Goal: Task Accomplishment & Management: Complete application form

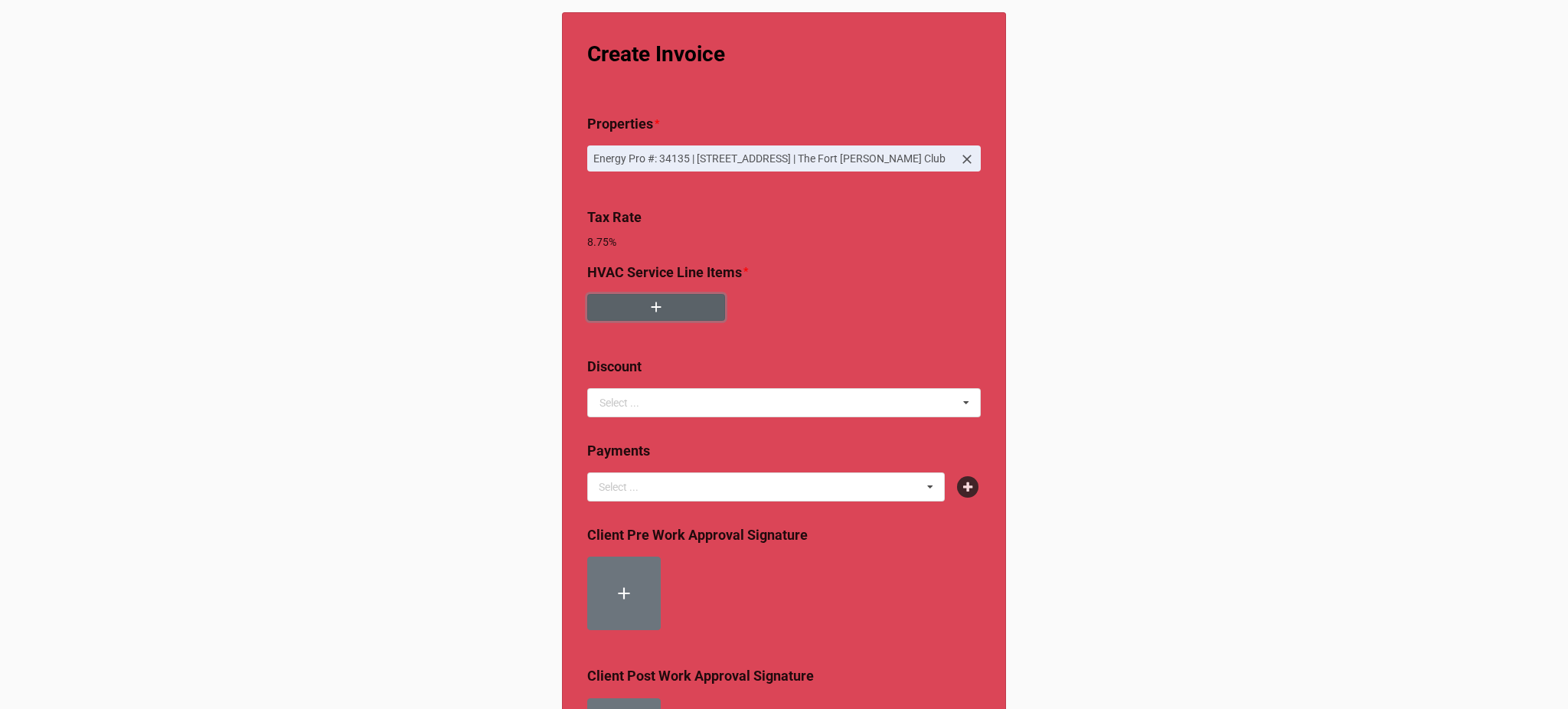
click at [648, 314] on icon "button" at bounding box center [656, 306] width 17 height 17
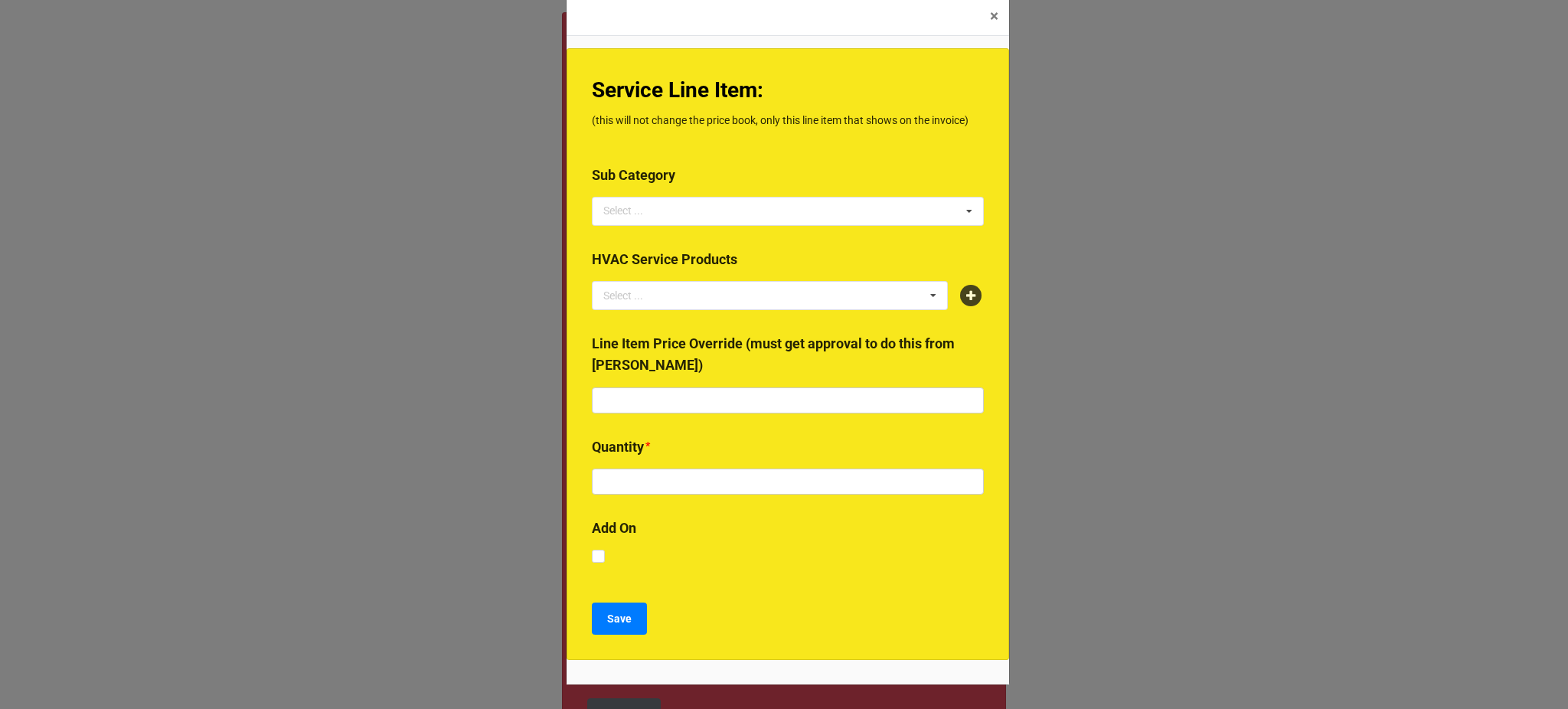
scroll to position [23, 0]
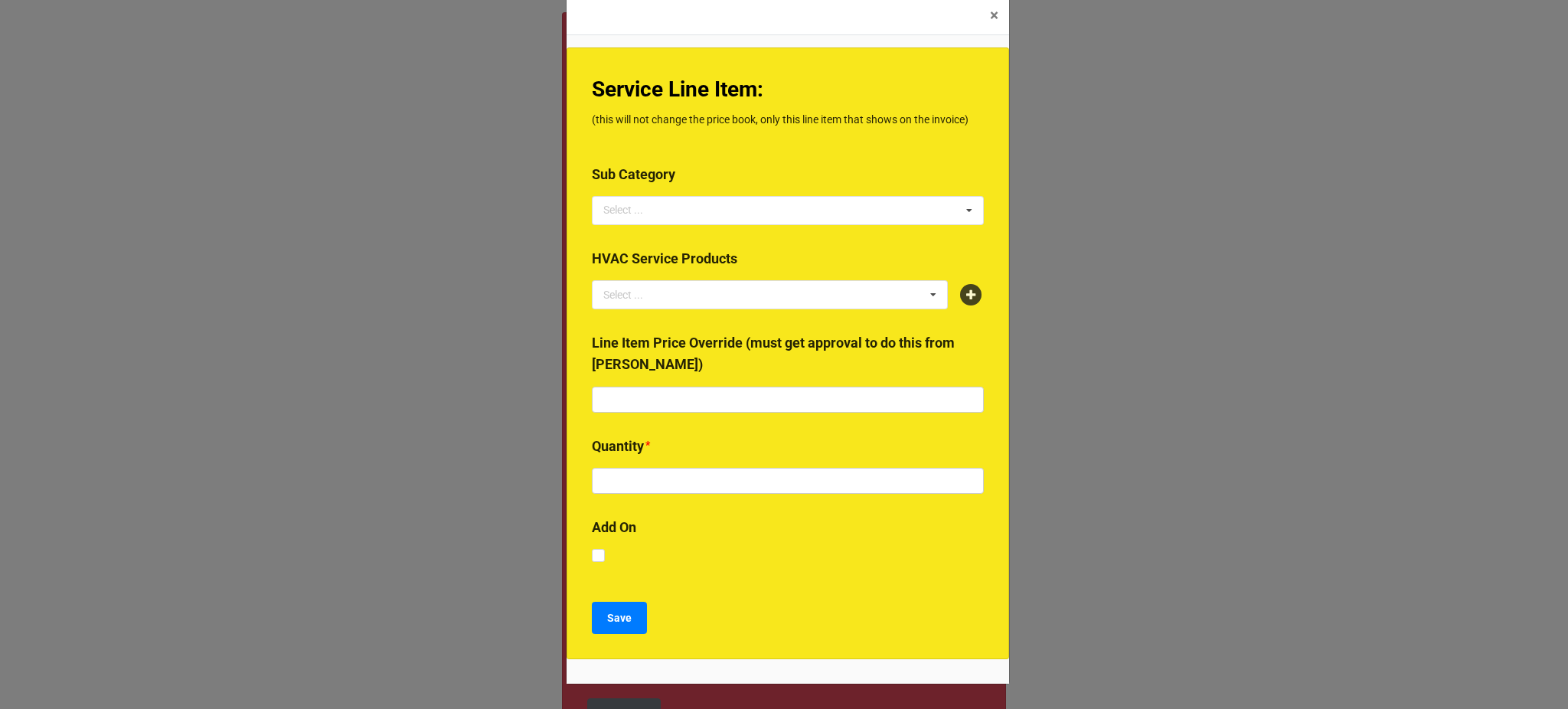
click at [960, 274] on b "HVAC Service Products" at bounding box center [788, 261] width 392 height 27
click at [960, 302] on div at bounding box center [972, 294] width 24 height 21
click at [961, 298] on icon at bounding box center [971, 294] width 21 height 21
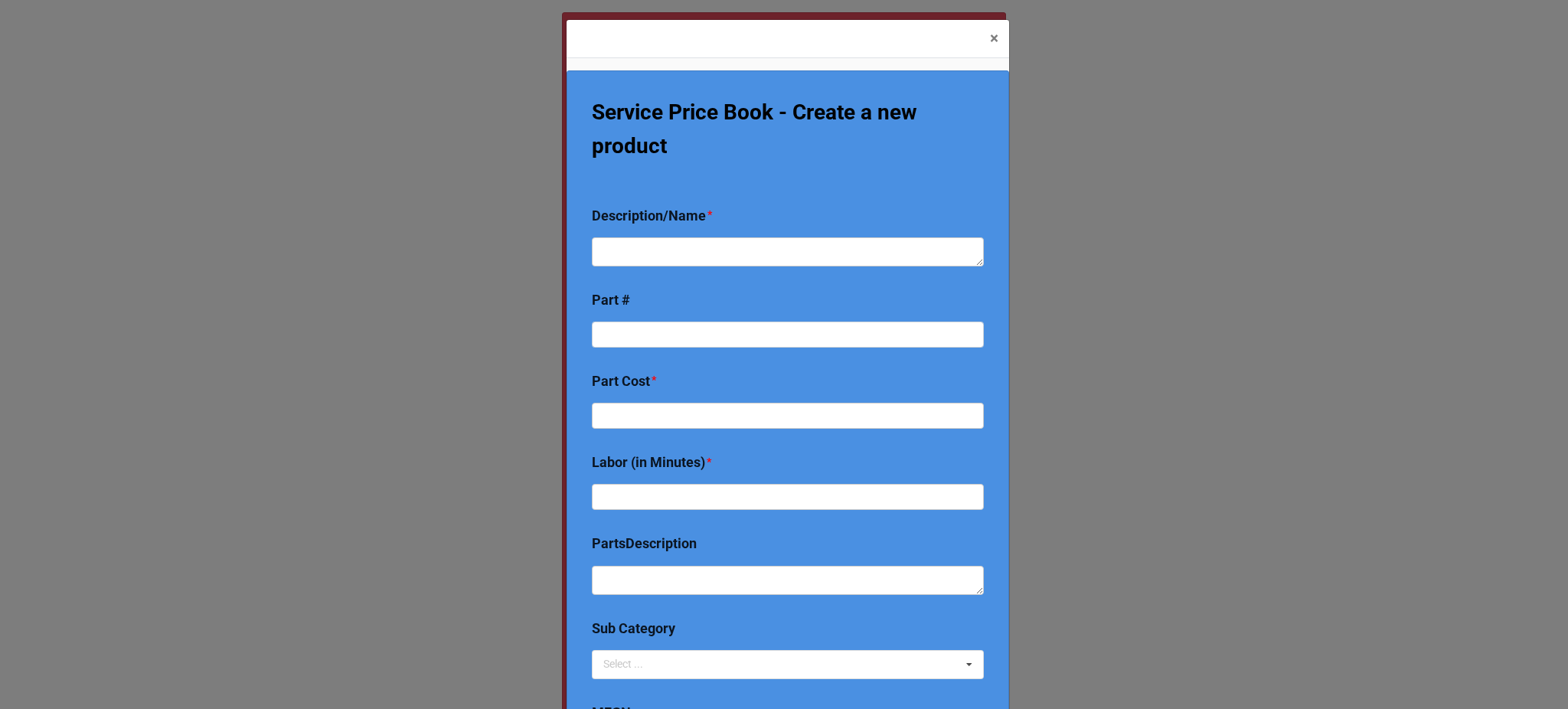
click at [771, 225] on b "Description/Name *" at bounding box center [788, 219] width 392 height 27
click at [786, 238] on textarea at bounding box center [788, 252] width 392 height 29
type textarea "x"
type textarea "R"
type textarea "x"
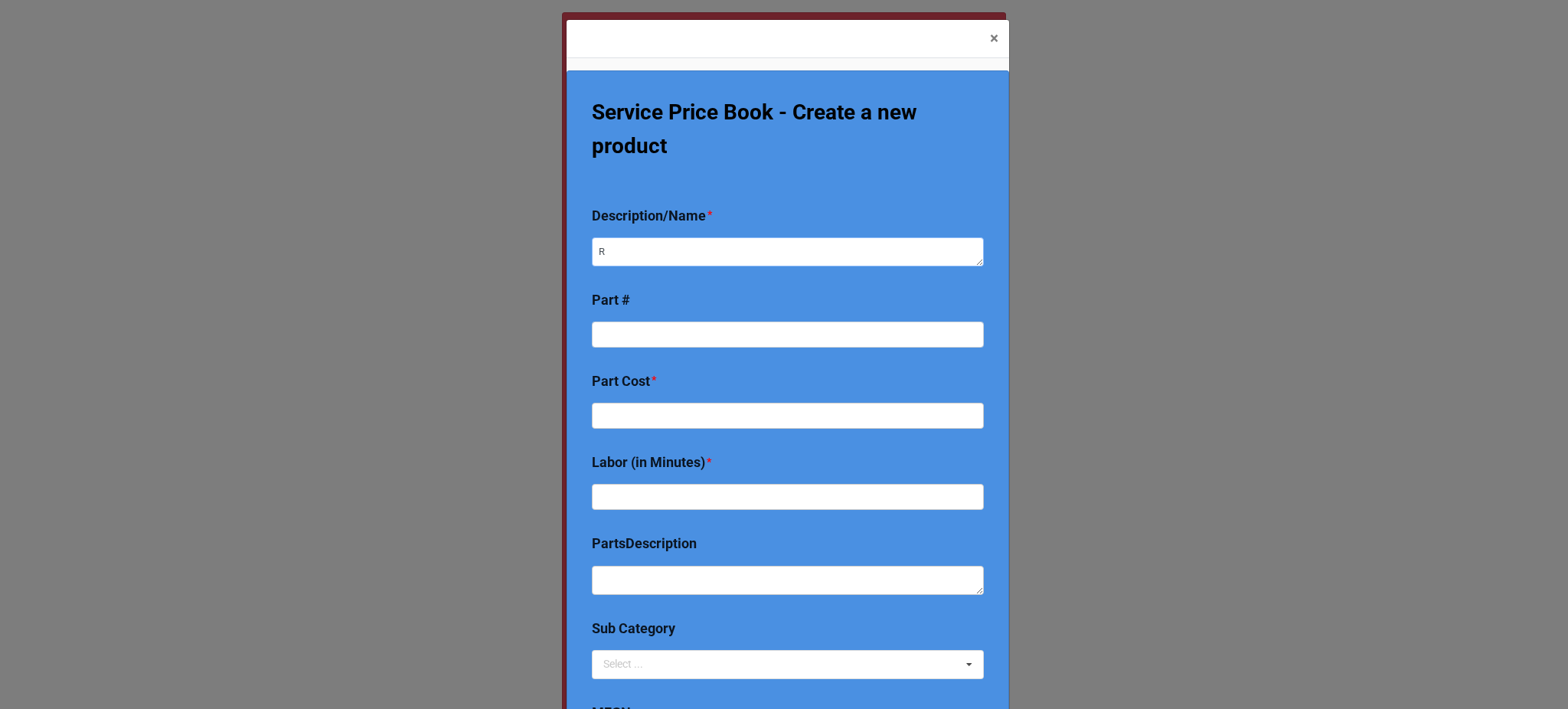
type textarea "Re"
type textarea "x"
type textarea "Rep"
type textarea "x"
type textarea "Repl"
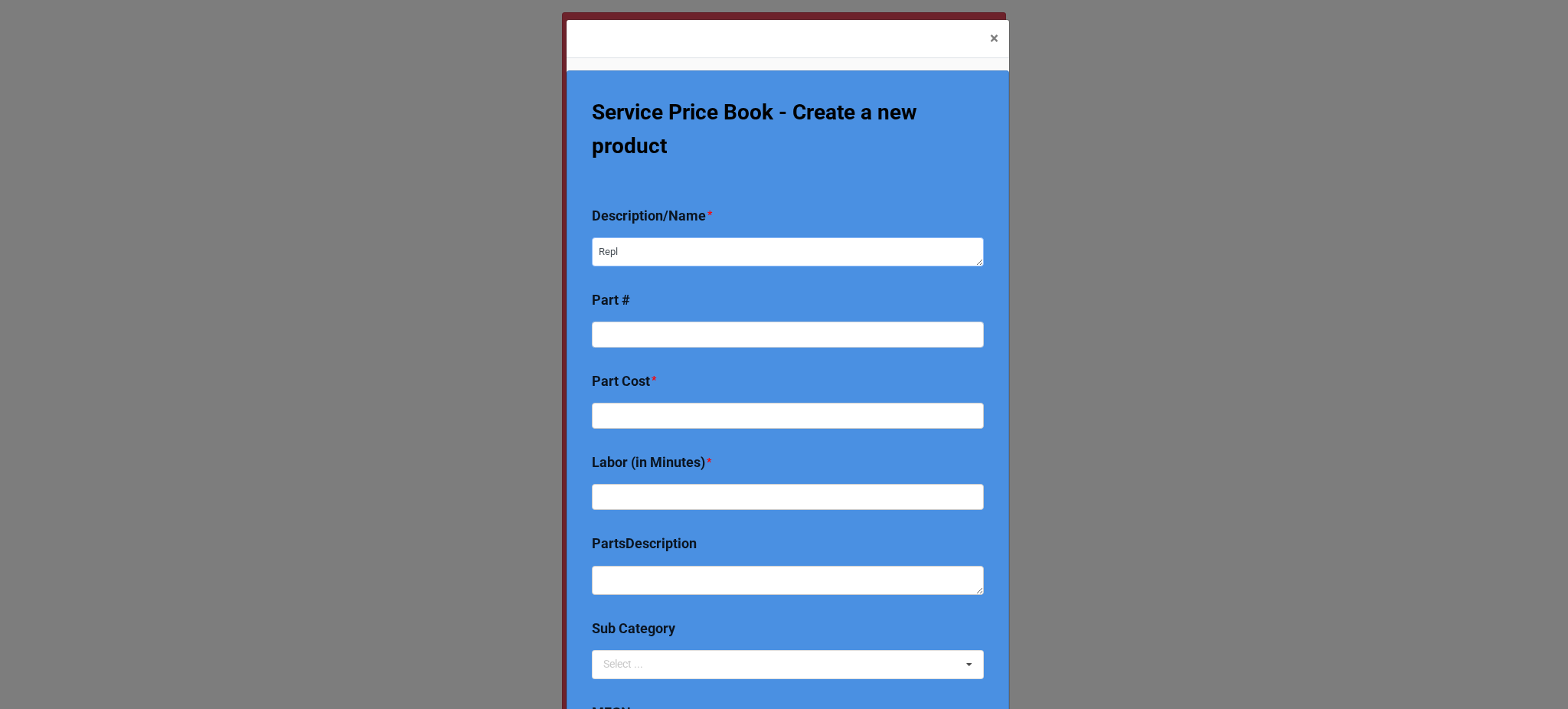
type textarea "x"
type textarea "Repla"
type textarea "x"
type textarea "Replac"
type textarea "x"
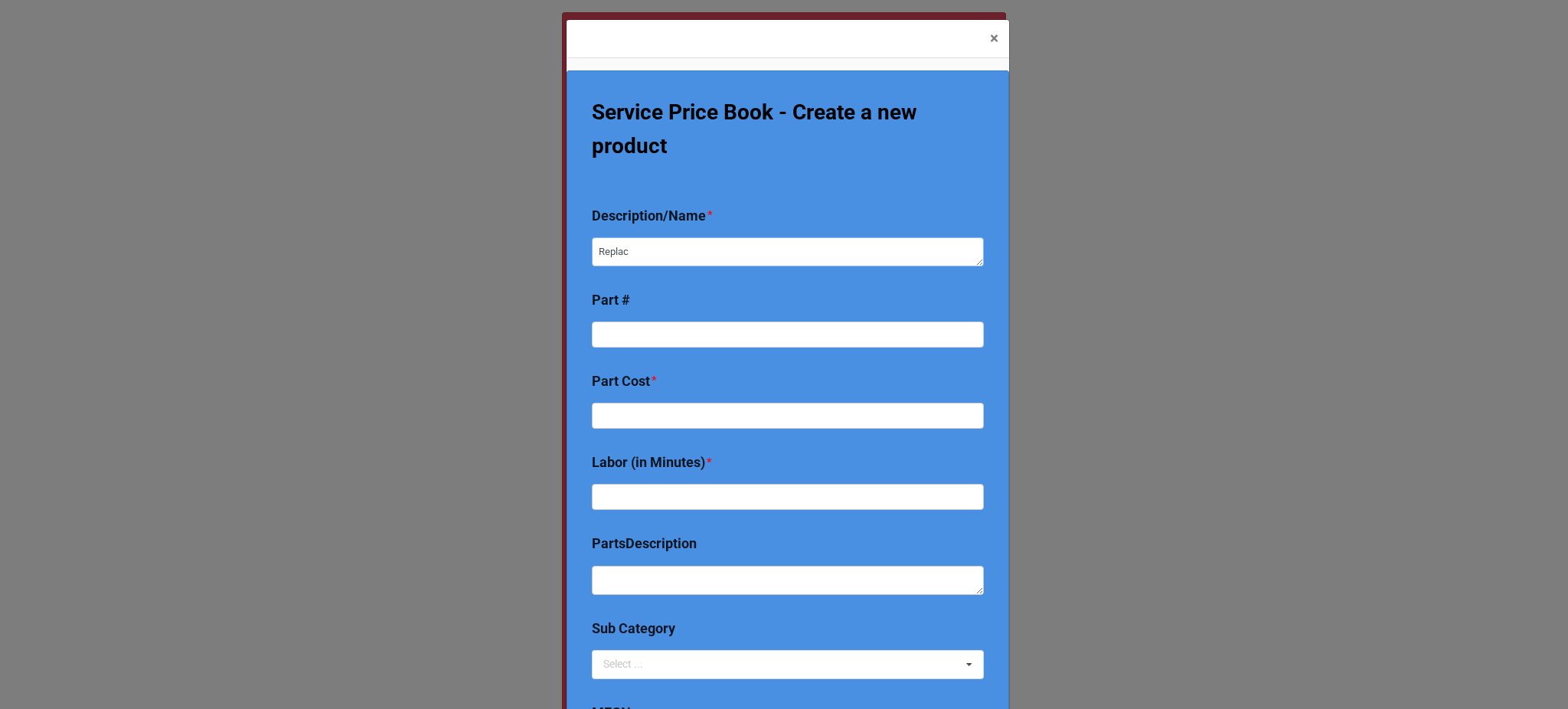
type textarea "Replace"
type textarea "x"
type textarea "Replace"
click at [660, 243] on textarea "Replace" at bounding box center [788, 252] width 392 height 29
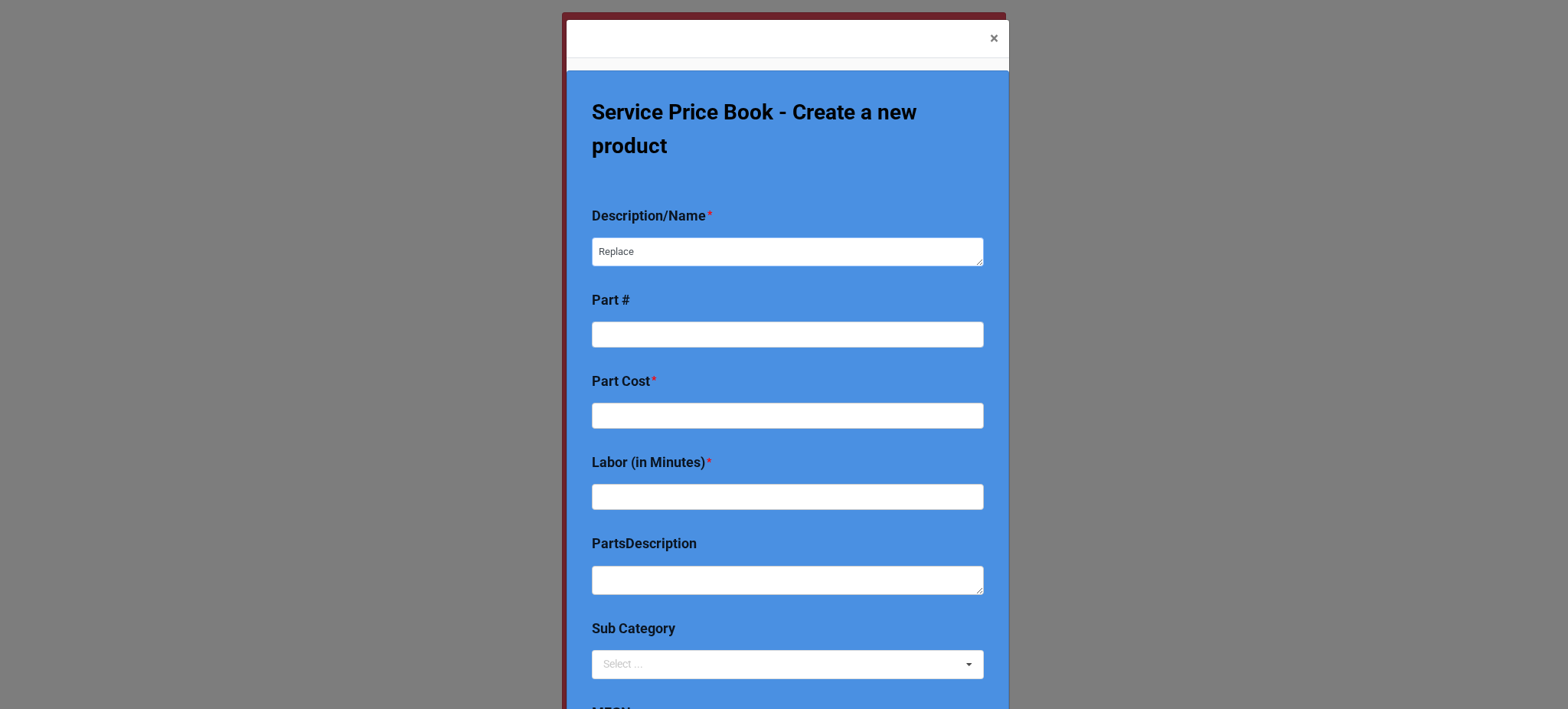
click at [677, 243] on textarea "Replace" at bounding box center [788, 252] width 392 height 29
click at [679, 245] on textarea "Replace" at bounding box center [788, 252] width 392 height 29
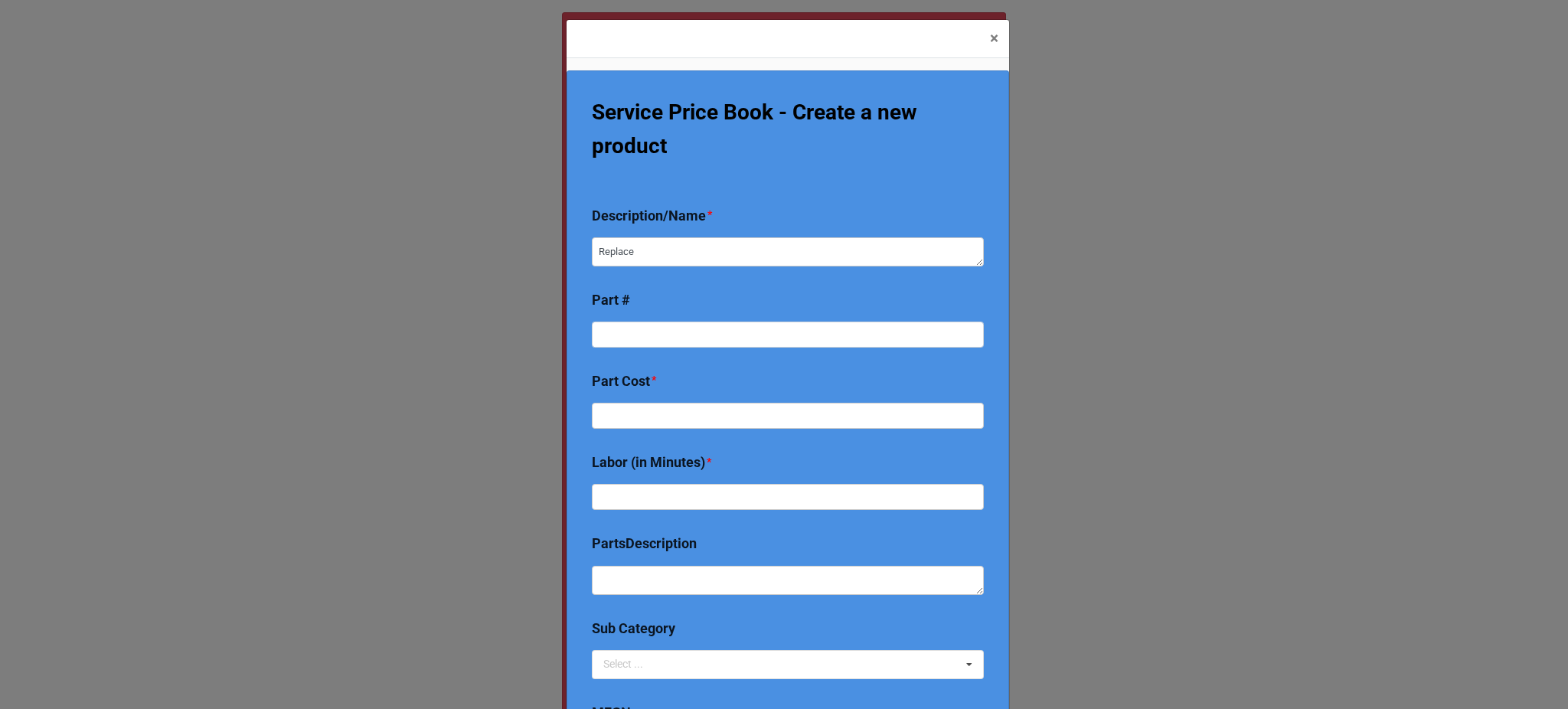
click at [708, 278] on div "Service Price Book - Create a new product Description/Name * Replace Part # Par…" at bounding box center [788, 353] width 442 height 612
click at [695, 270] on div "Description/Name * Replace" at bounding box center [788, 242] width 392 height 157
click at [693, 267] on div "Description/Name * Replace" at bounding box center [788, 242] width 392 height 157
click at [692, 267] on div "Description/Name * Replace" at bounding box center [788, 242] width 392 height 157
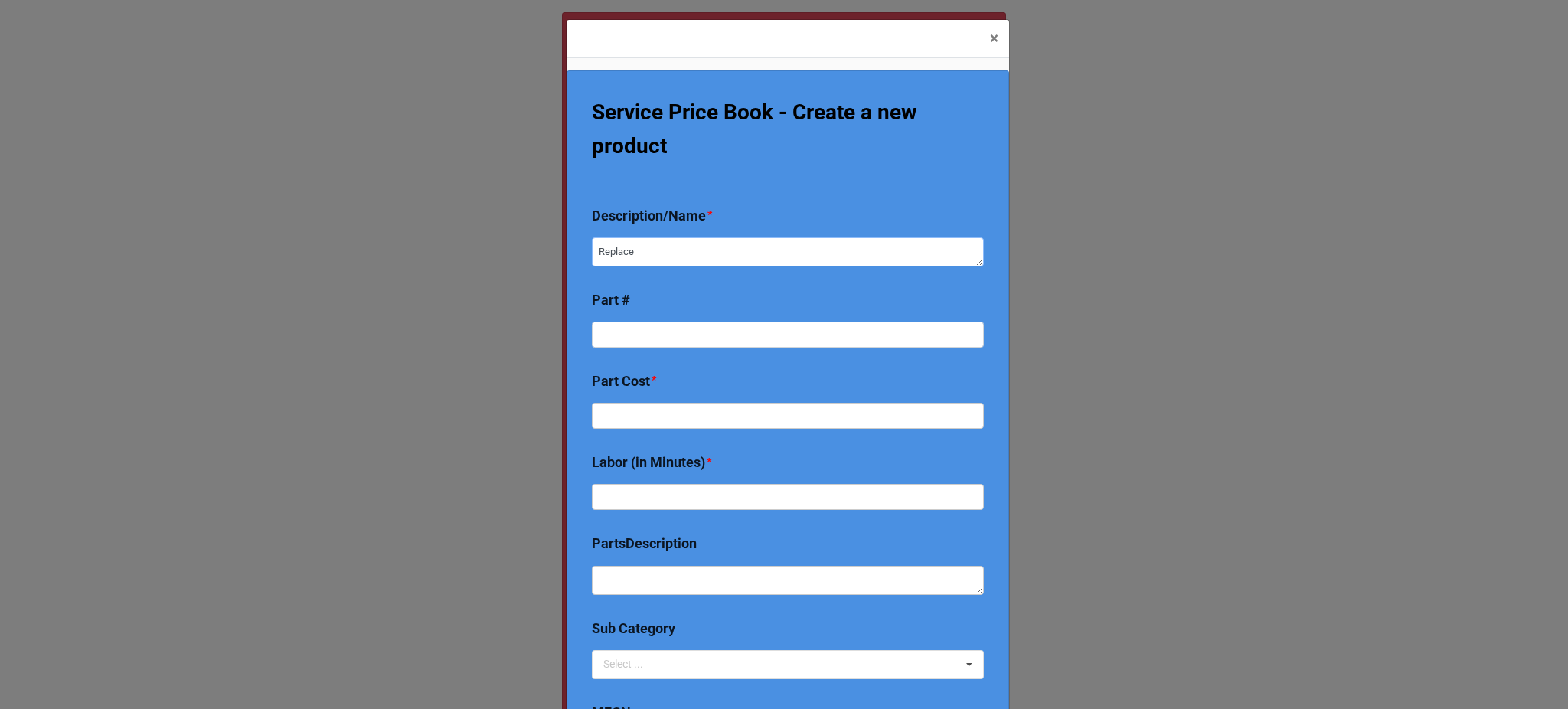
click at [681, 243] on textarea "Replace" at bounding box center [788, 252] width 392 height 29
drag, startPoint x: 768, startPoint y: 273, endPoint x: 747, endPoint y: 242, distance: 37.4
click at [747, 242] on div "Description/Name * Replace" at bounding box center [788, 242] width 392 height 157
click at [702, 196] on div "Description/Name *" at bounding box center [788, 179] width 392 height 32
click at [703, 246] on textarea "Replace" at bounding box center [788, 252] width 392 height 29
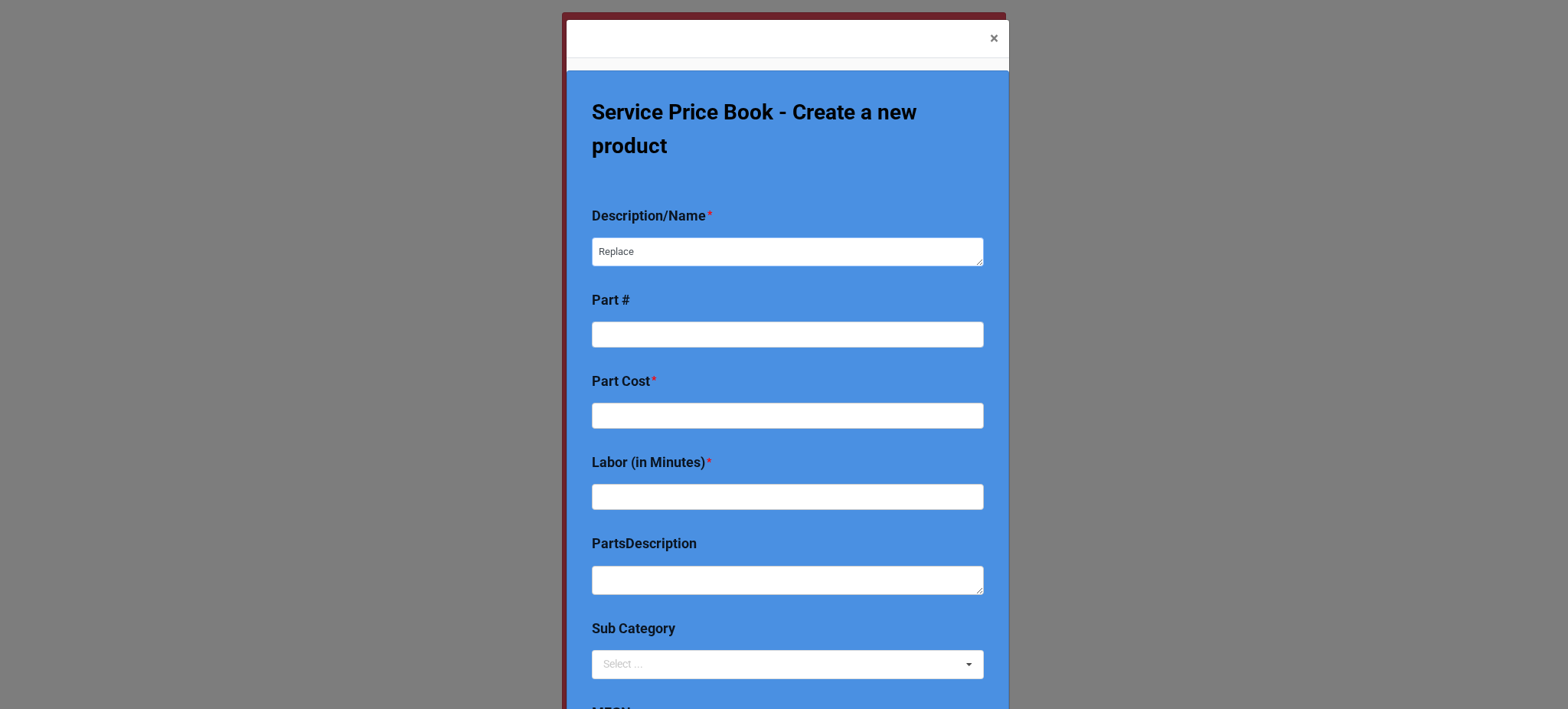
type textarea "x"
type textarea "Replace 2"
type textarea "x"
type textarea "Replace 2 o"
type textarea "x"
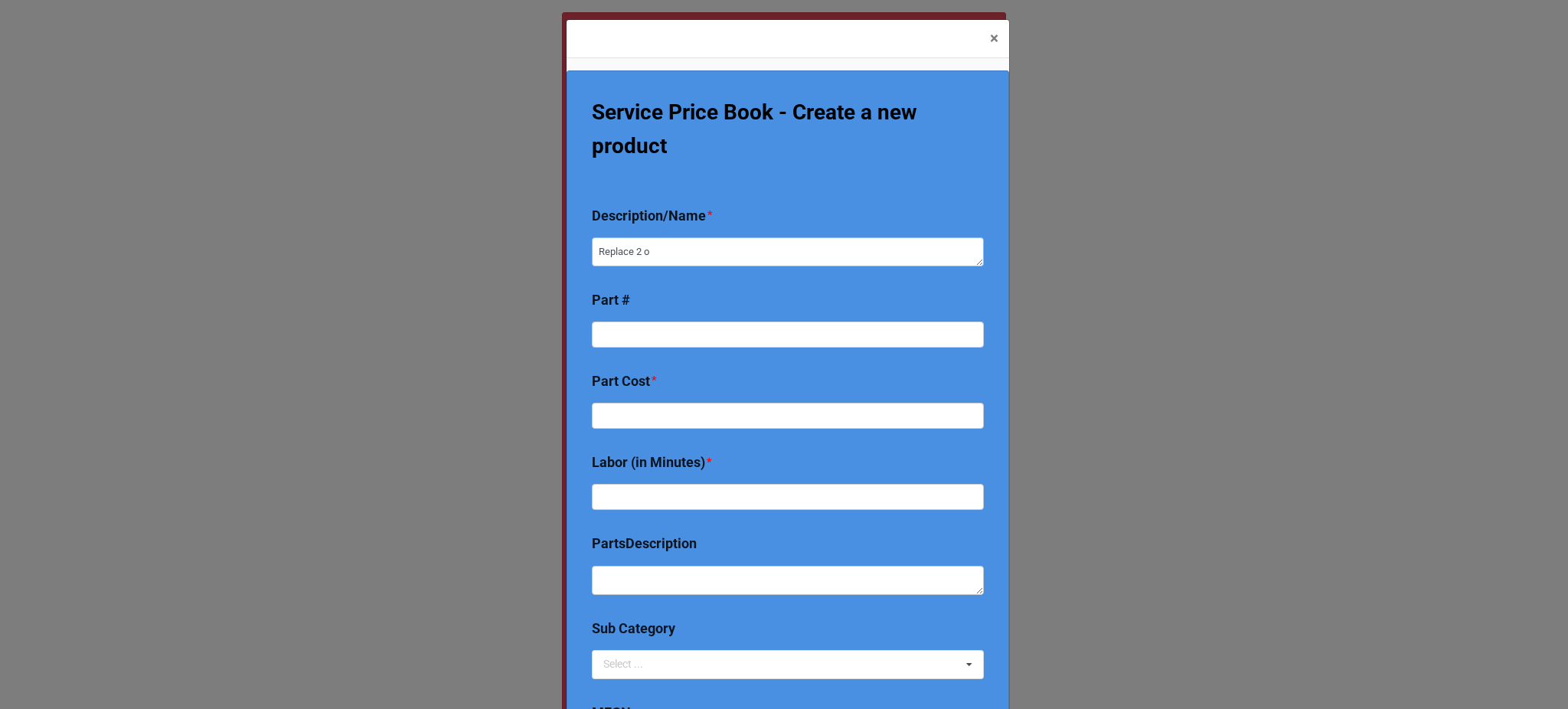
type textarea "Replace 2 ou"
type textarea "x"
type textarea "Replace 2 ouyt"
type textarea "x"
type textarea "Replace 2 ouytd"
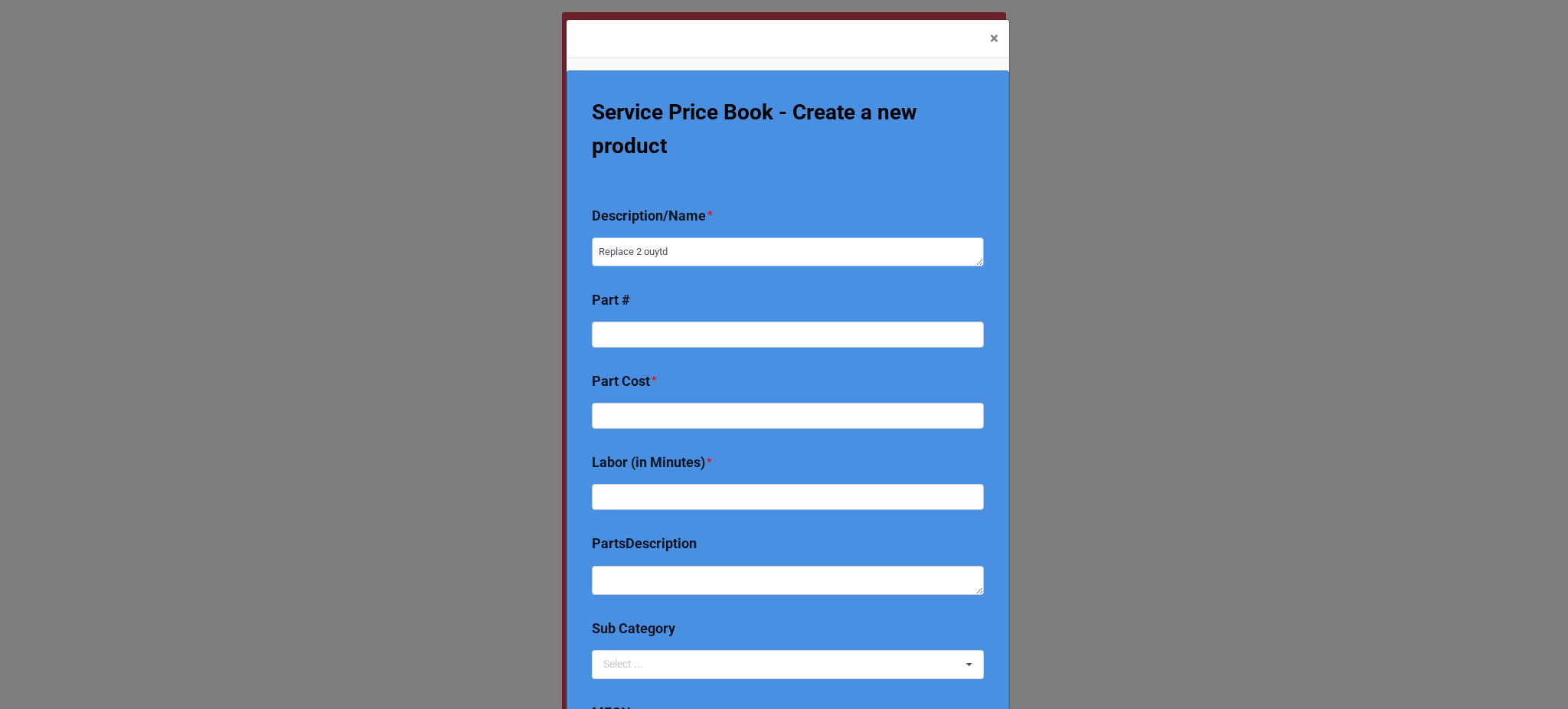
type textarea "x"
type textarea "Replace 2 ouytdo"
type textarea "x"
type textarea "Replace 2 ouytdoo"
type textarea "x"
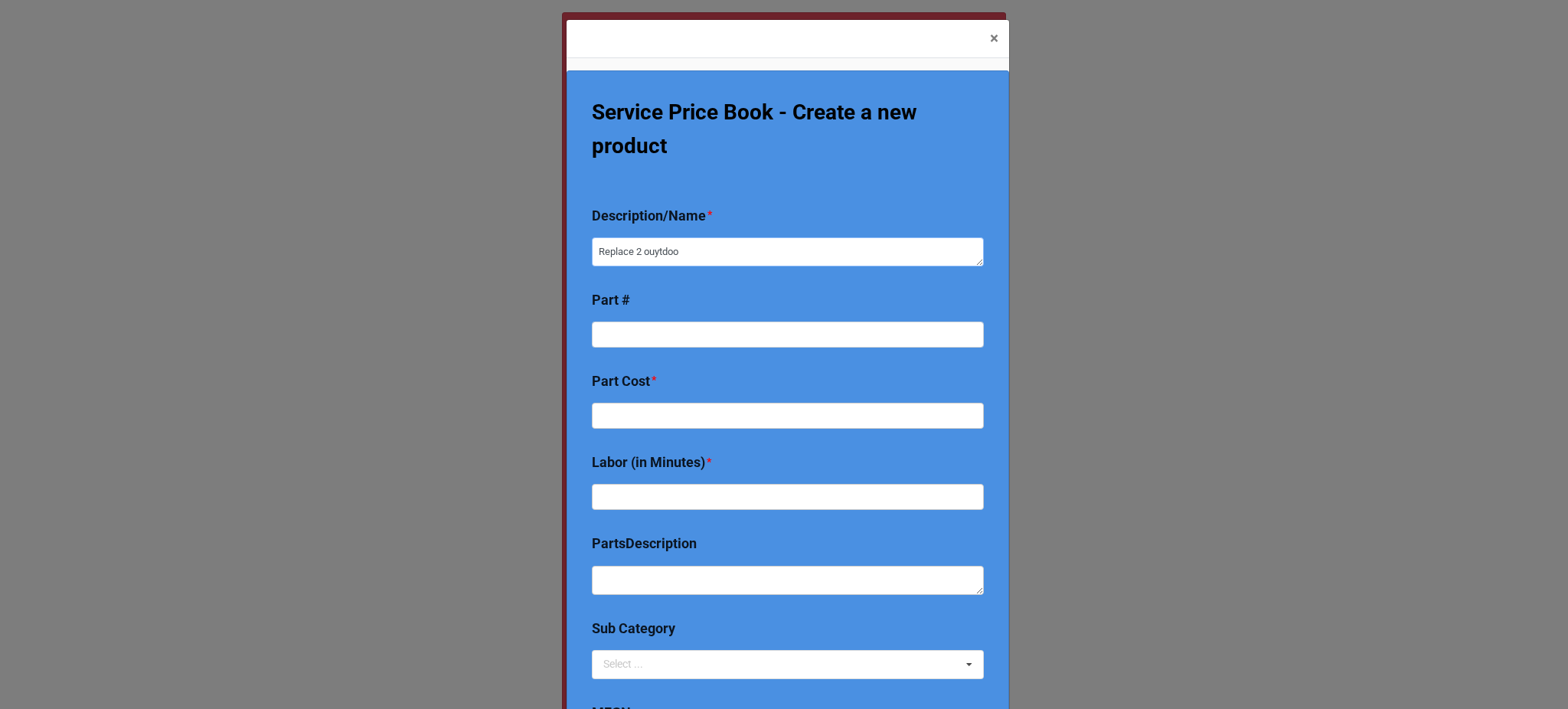
type textarea "Replace 2 ouytdoor"
type textarea "x"
type textarea "Replace 2 ouytdoor"
type textarea "x"
type textarea "Replace 2 ouytdoor f"
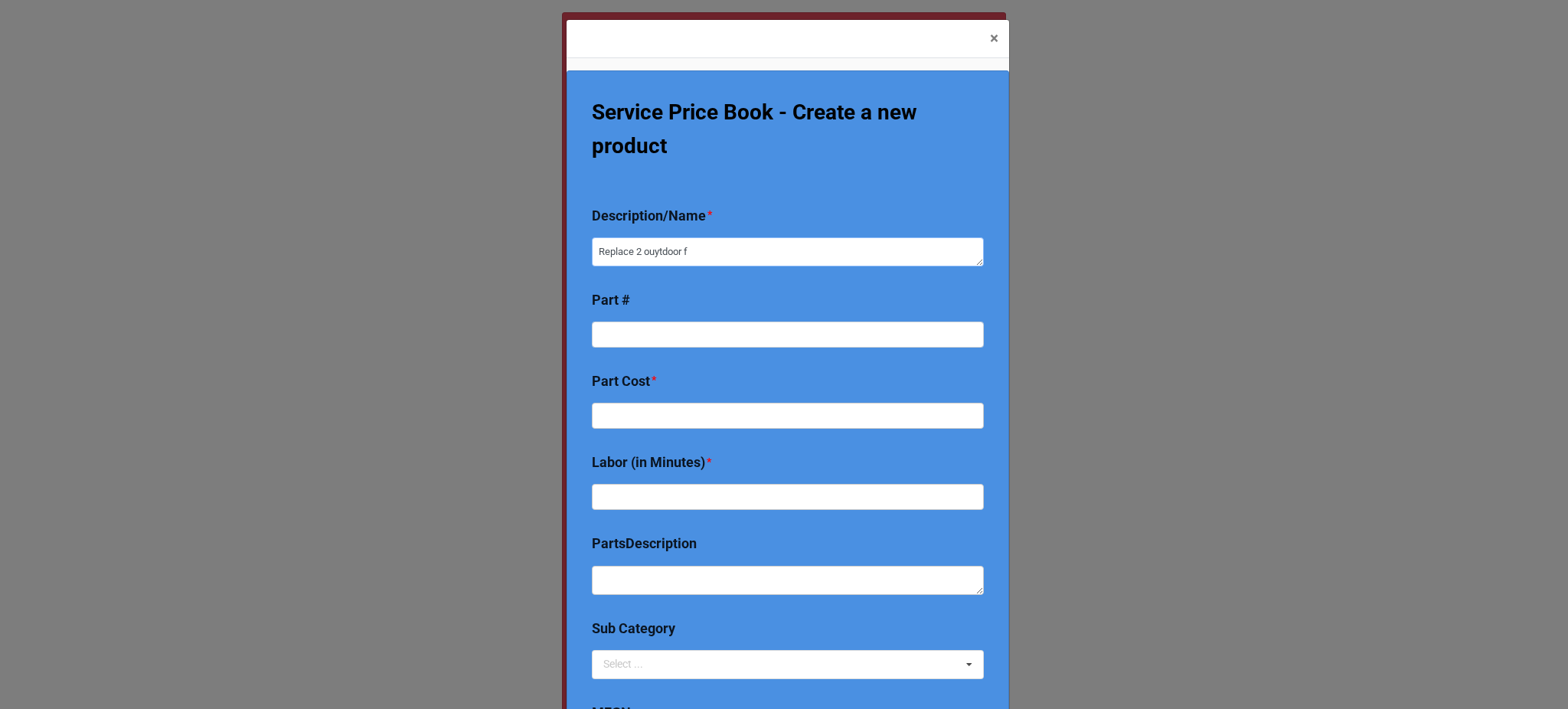
type textarea "x"
type textarea "Replace 2 ouytdoor fa"
type textarea "x"
type textarea "Replace 2 ouytdoor fan"
type textarea "x"
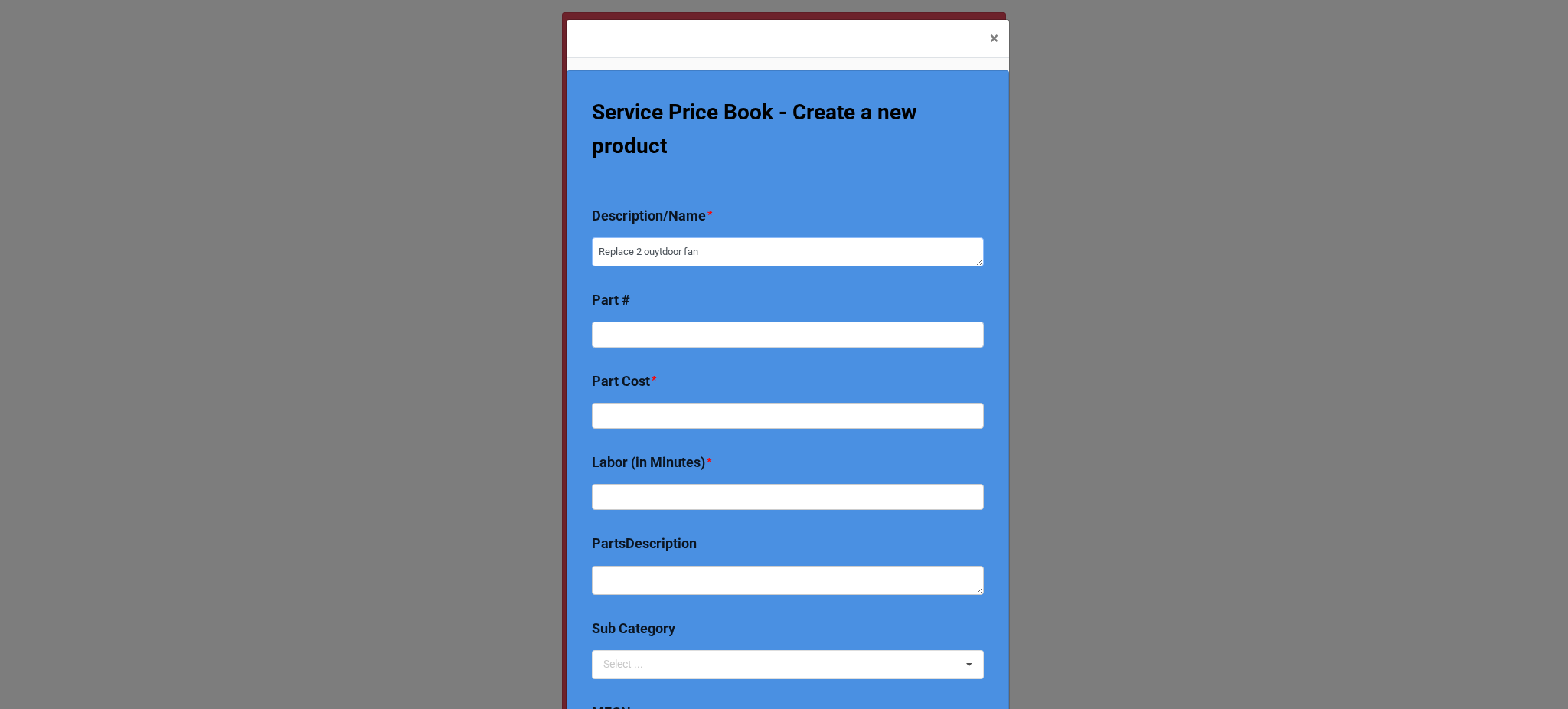
type textarea "Replace 2 ouytdoor fan m"
type textarea "x"
type textarea "Replace 2 ouytdoor fan mo"
type textarea "x"
type textarea "Replace 2 ouytdoor fan mot"
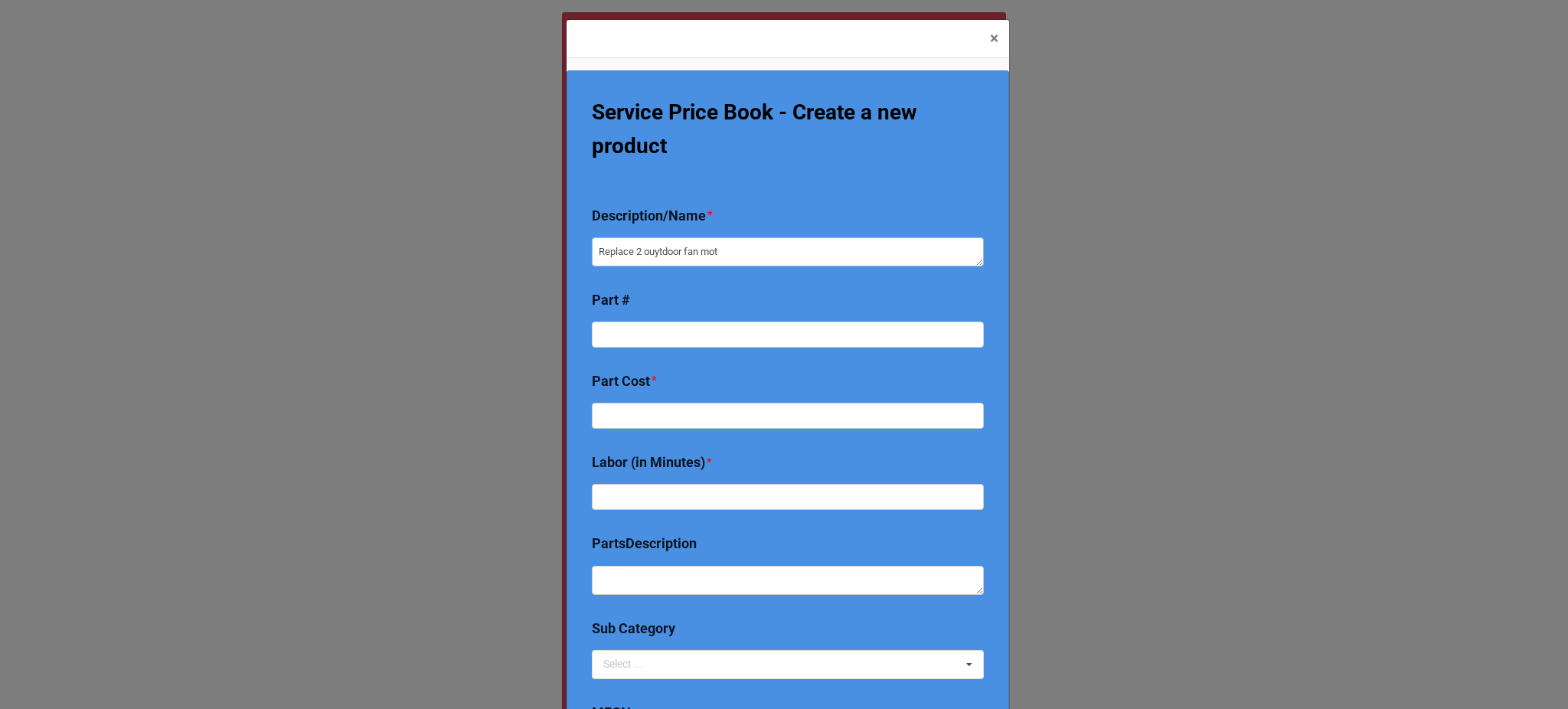
type textarea "x"
type textarea "Replace 2 ouytdoor fan moto"
type textarea "x"
type textarea "Replace 2 ouytdoor fan motor"
type textarea "x"
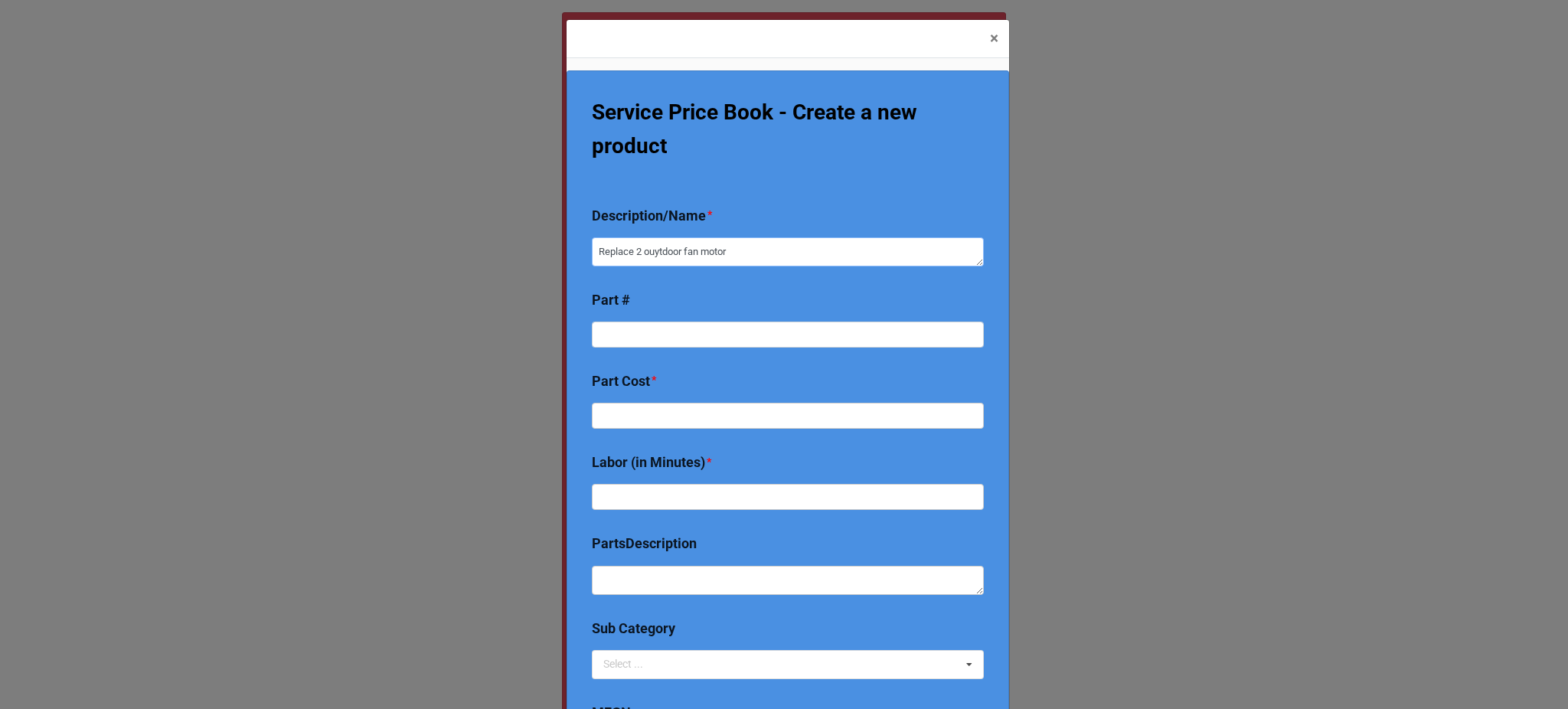
type textarea "Replace 2 ouytdoor fan motors"
click at [652, 251] on textarea "Replace 2 ouytdoor fan motors" at bounding box center [788, 252] width 392 height 29
type textarea "x"
type textarea "Replace 2 outdoor fan motors"
click at [668, 467] on input "text" at bounding box center [788, 480] width 392 height 26
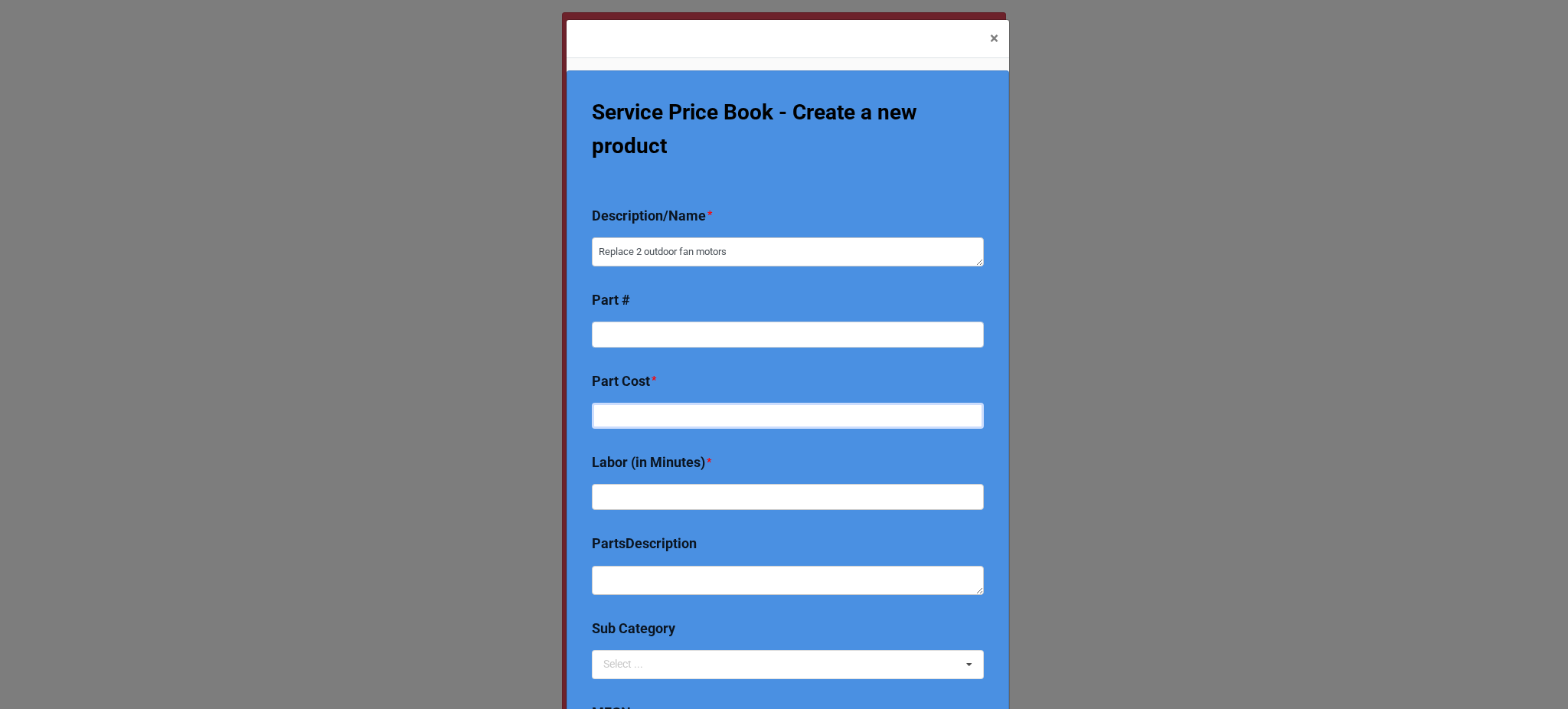
type textarea "x"
type input "0"
click at [667, 489] on input "text" at bounding box center [788, 497] width 392 height 26
type textarea "x"
type input "1"
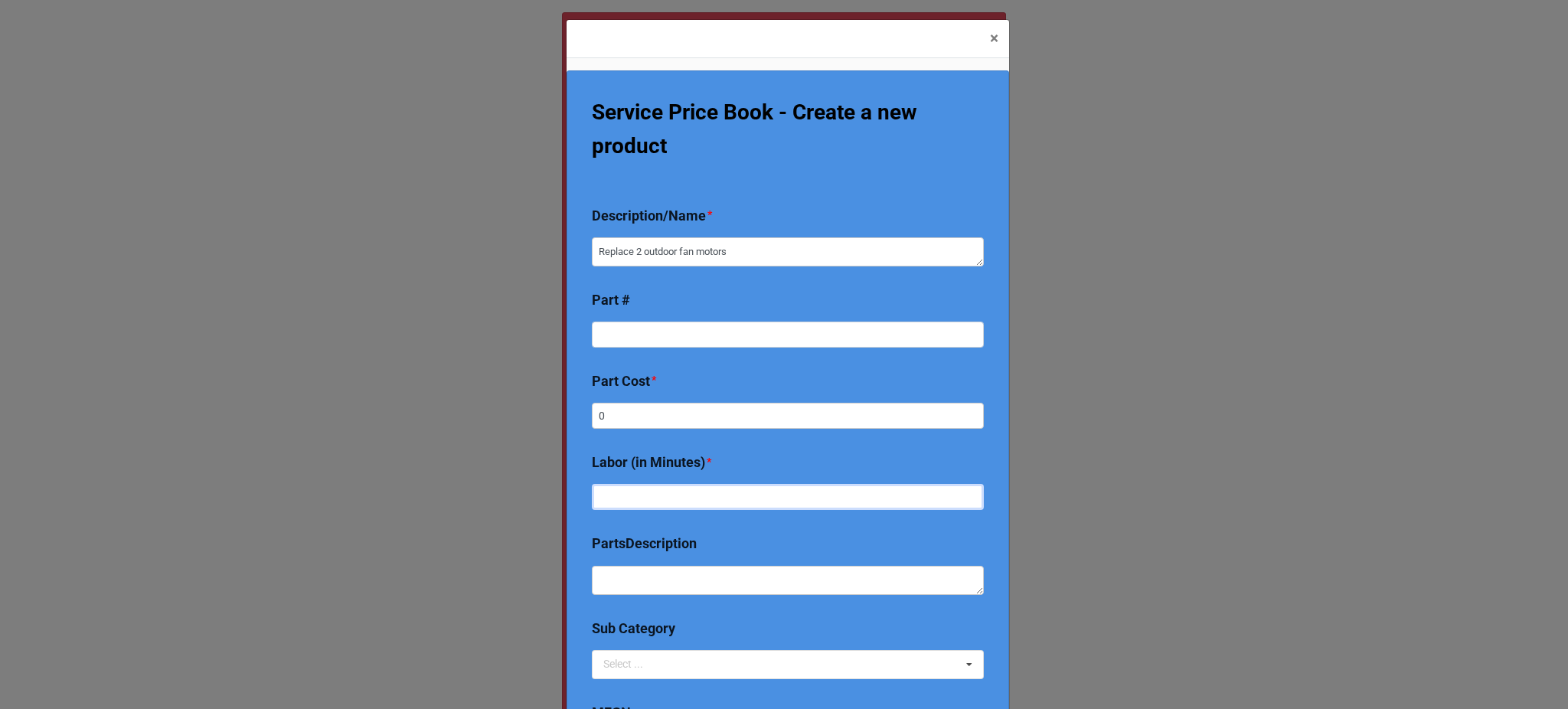
click at [667, 489] on input "text" at bounding box center [788, 497] width 392 height 26
type textarea "x"
type input "1"
type textarea "x"
type input "13"
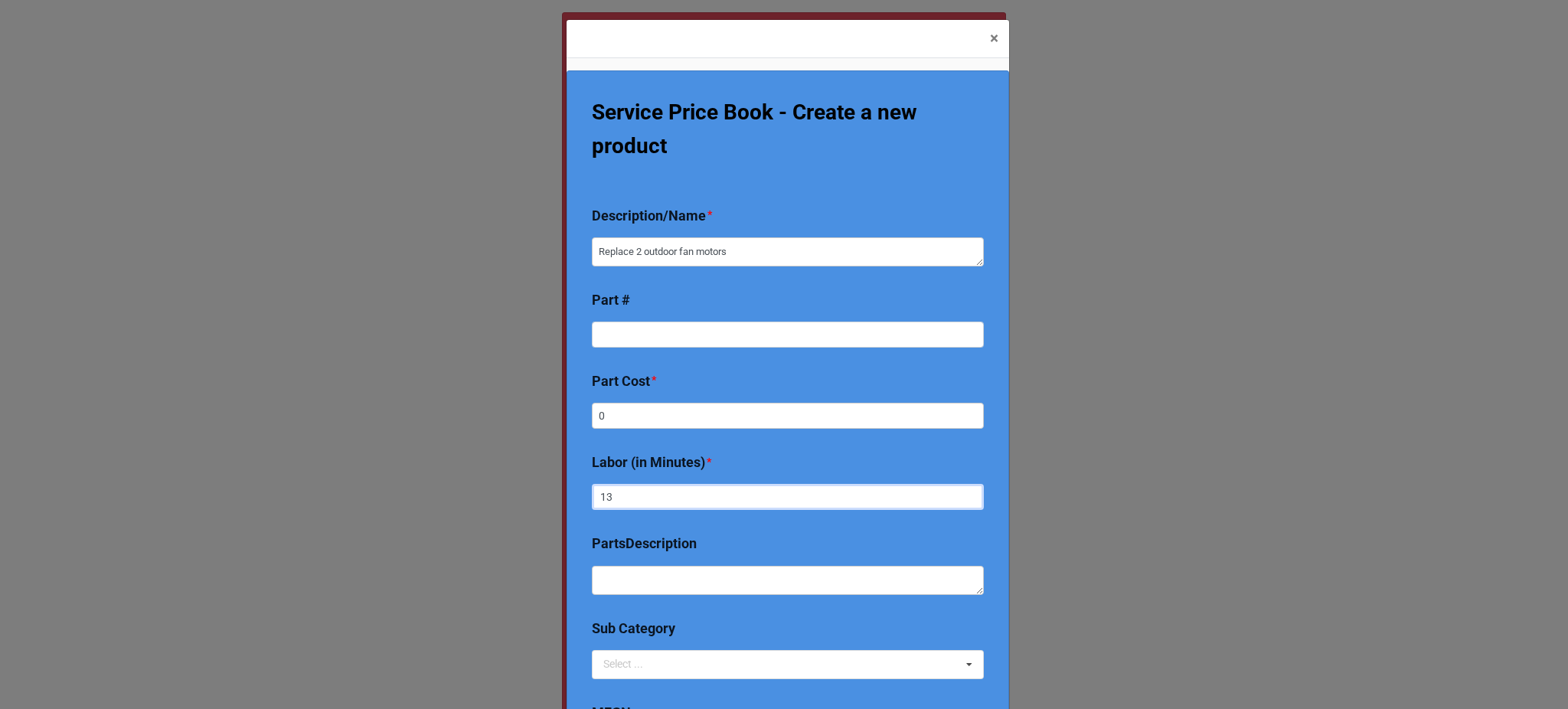
type textarea "x"
type input "130"
click at [730, 542] on b "PartsDescription" at bounding box center [788, 546] width 392 height 27
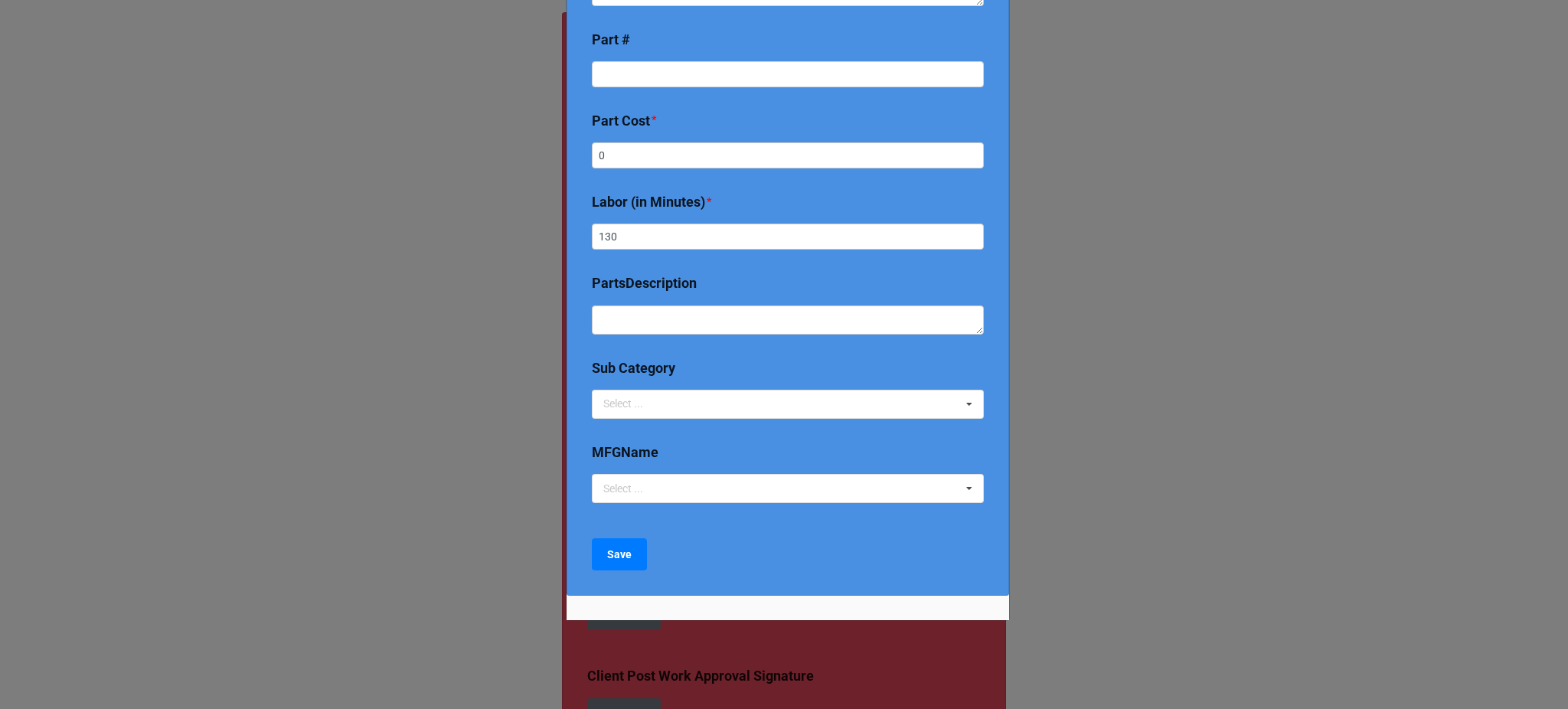
scroll to position [262, 0]
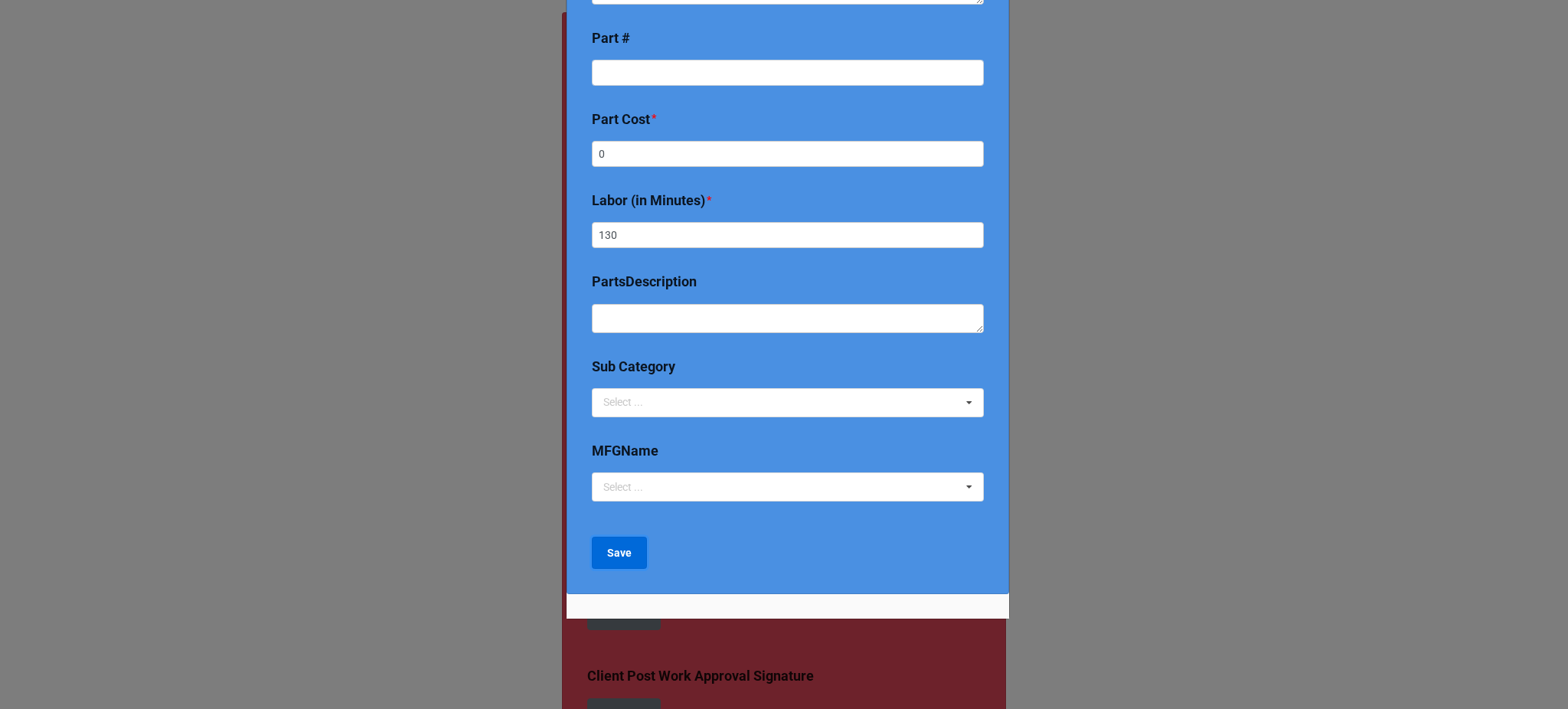
click at [607, 554] on b "Save" at bounding box center [619, 553] width 24 height 16
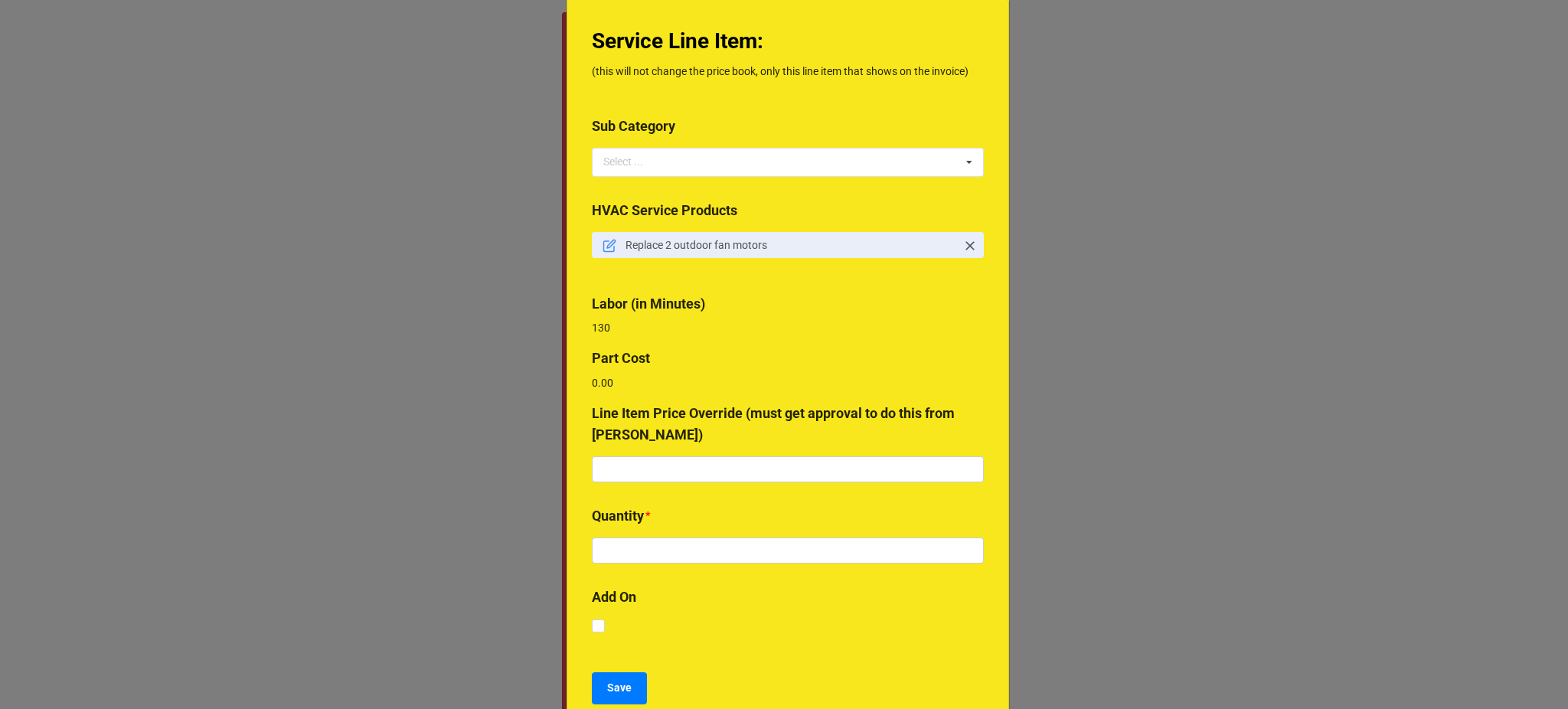
scroll to position [73, 0]
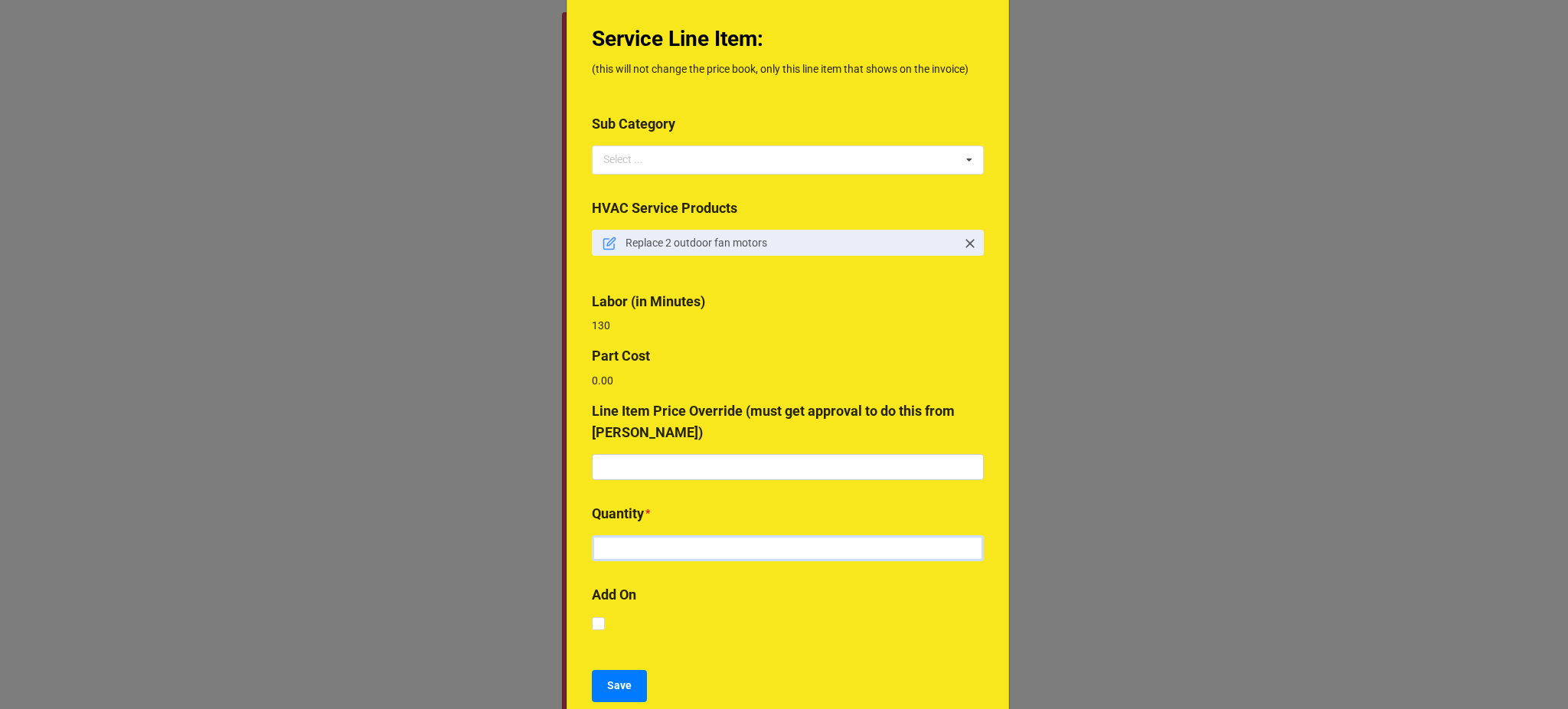
click at [682, 545] on input "text" at bounding box center [788, 548] width 392 height 26
type input "1"
click at [619, 684] on b "Save" at bounding box center [619, 685] width 24 height 16
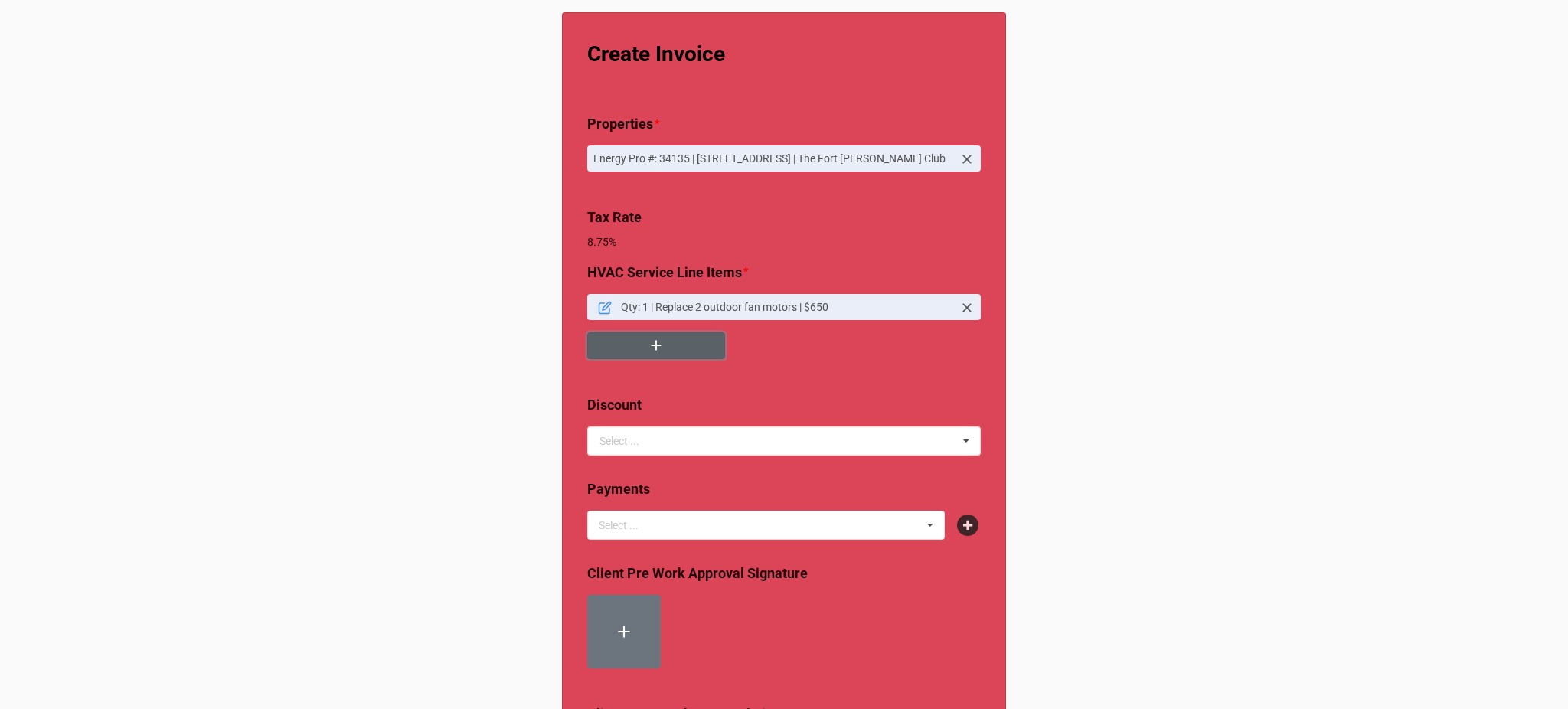
click at [648, 351] on icon "button" at bounding box center [656, 345] width 17 height 17
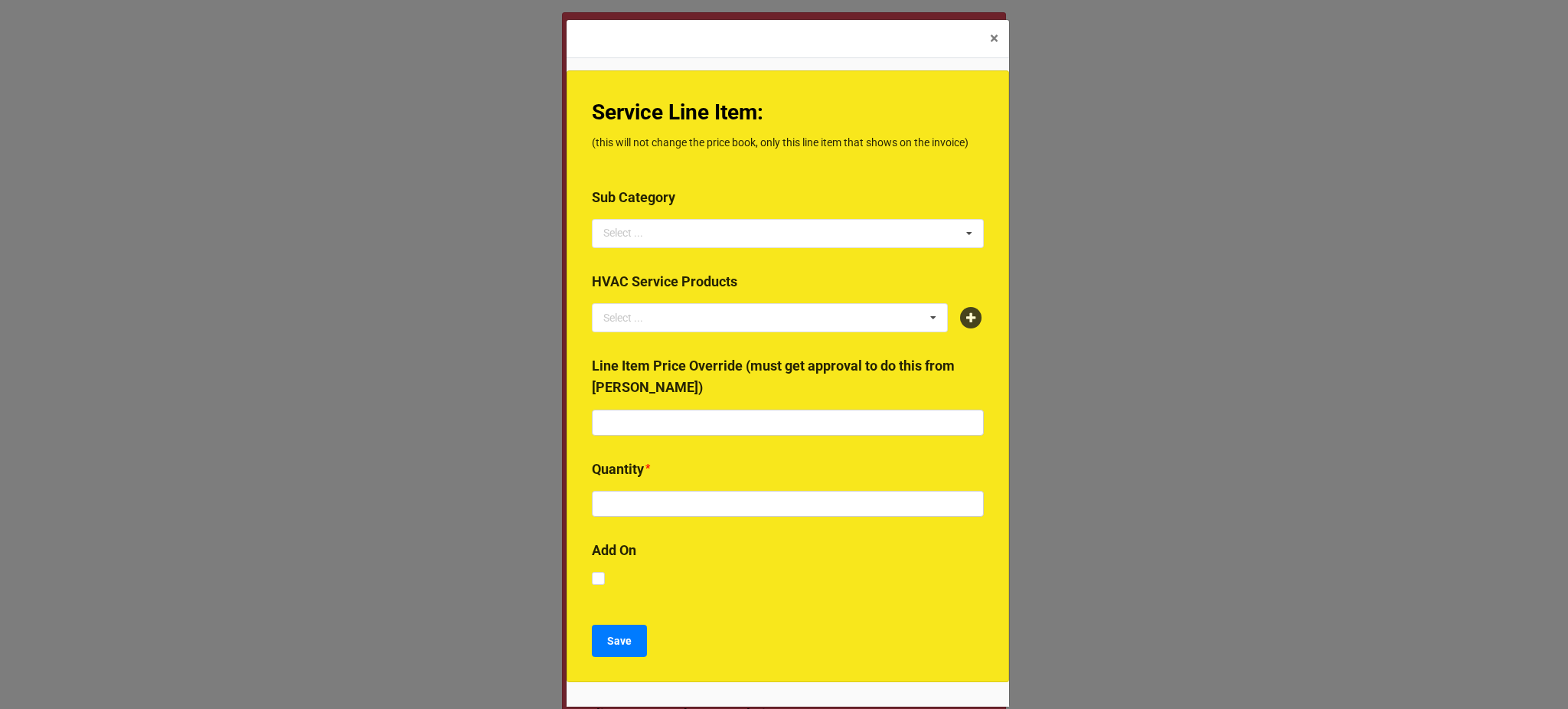
click at [901, 123] on label "Service Line Item:" at bounding box center [788, 113] width 392 height 34
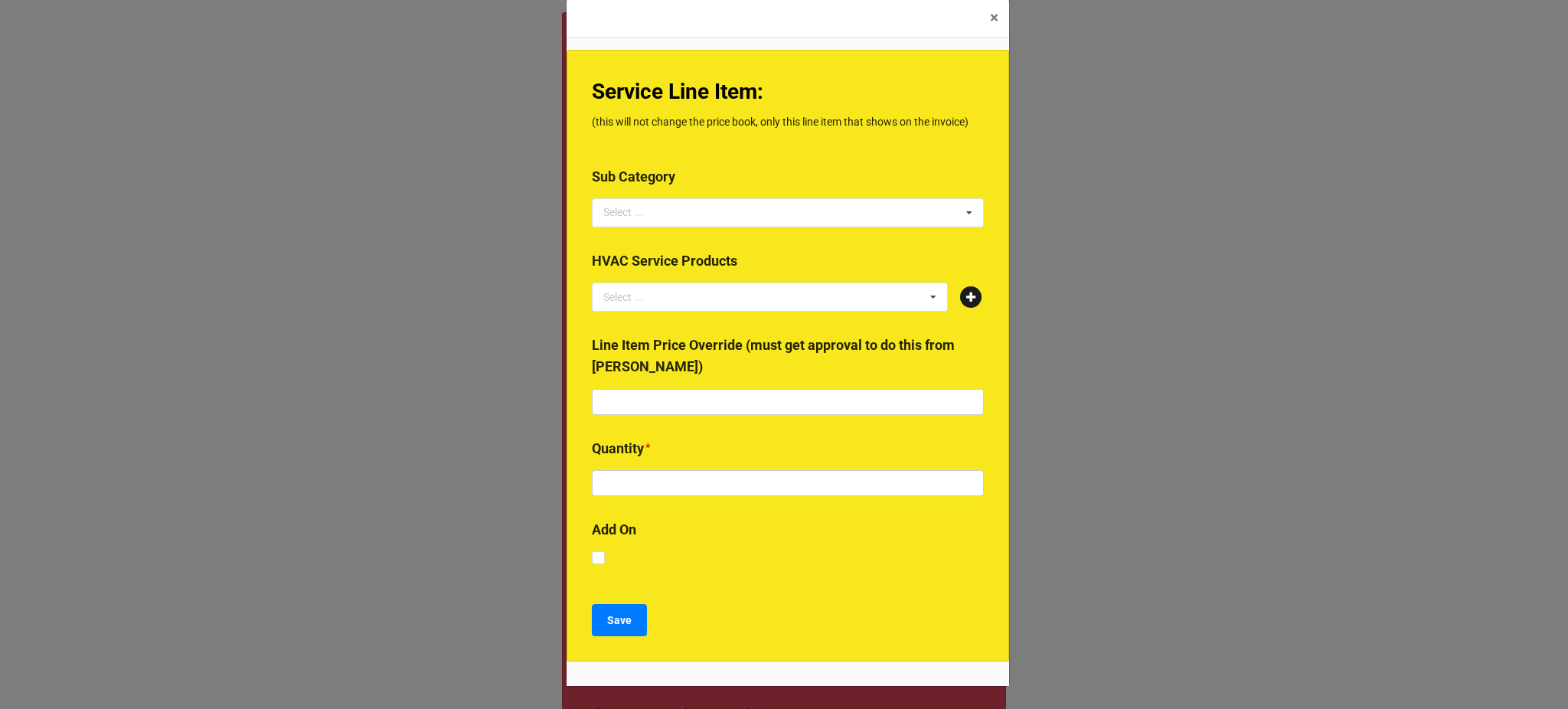
click at [969, 297] on icon at bounding box center [971, 297] width 21 height 21
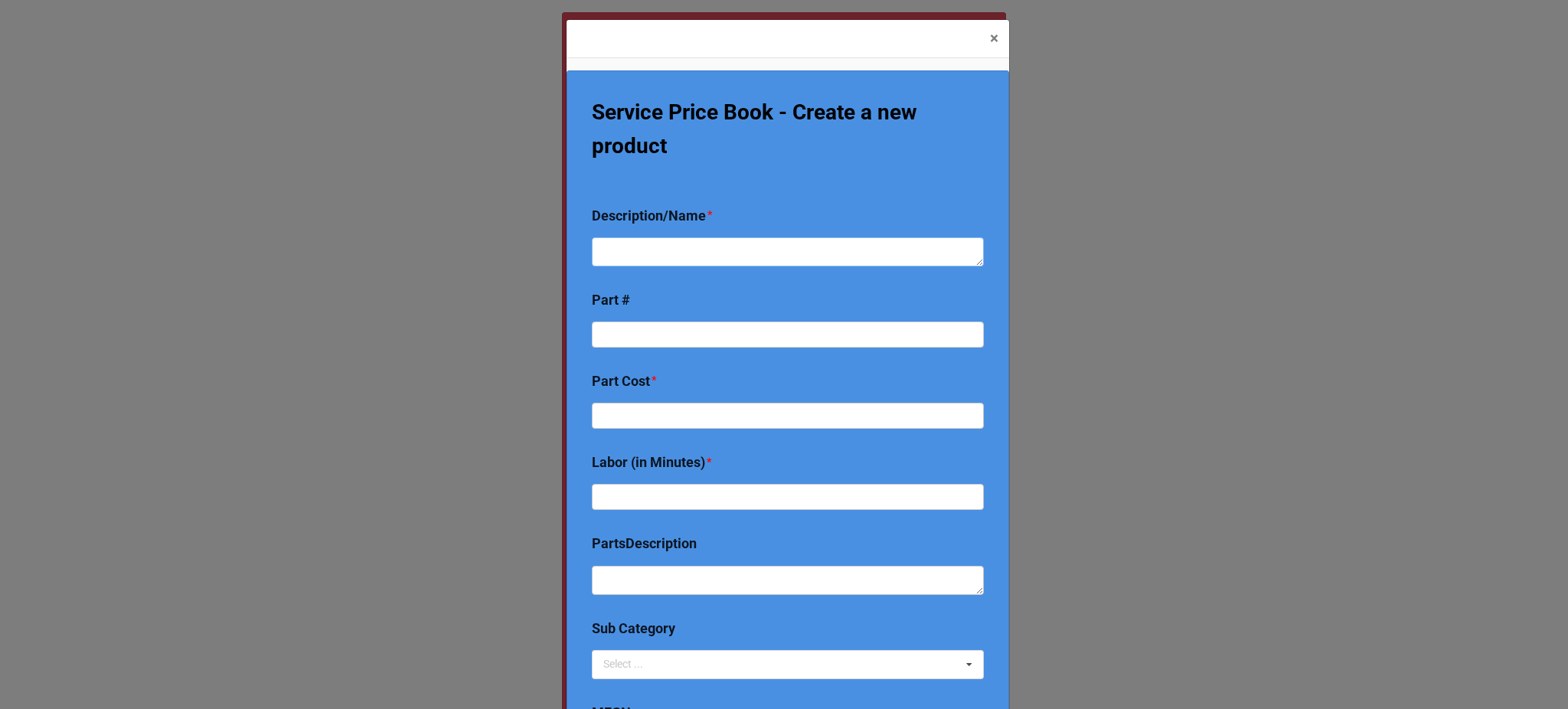
click at [681, 246] on textarea at bounding box center [788, 252] width 392 height 29
type textarea "x"
type textarea "R"
type textarea "x"
type textarea "Re"
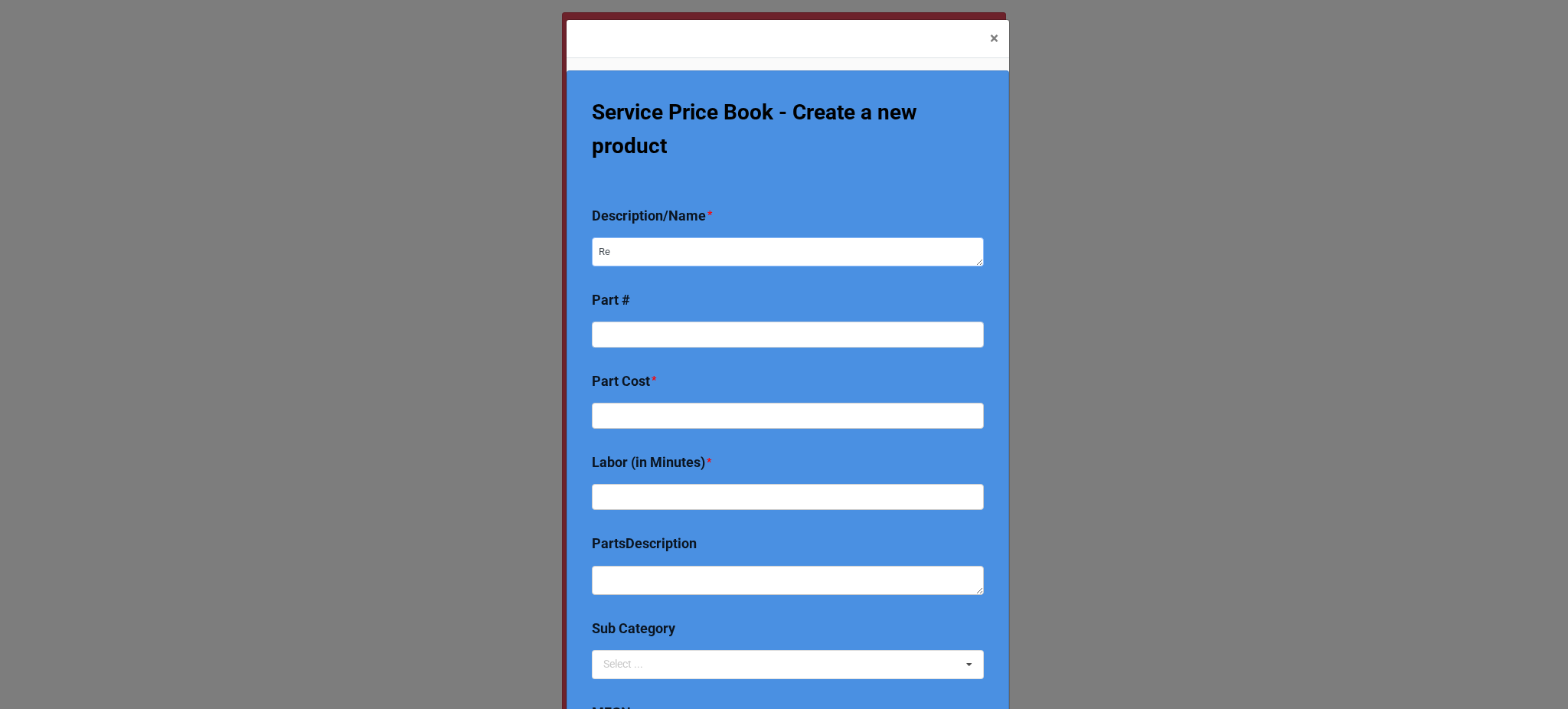
type textarea "x"
type textarea "Repl"
type textarea "x"
type textarea "Repla"
type textarea "x"
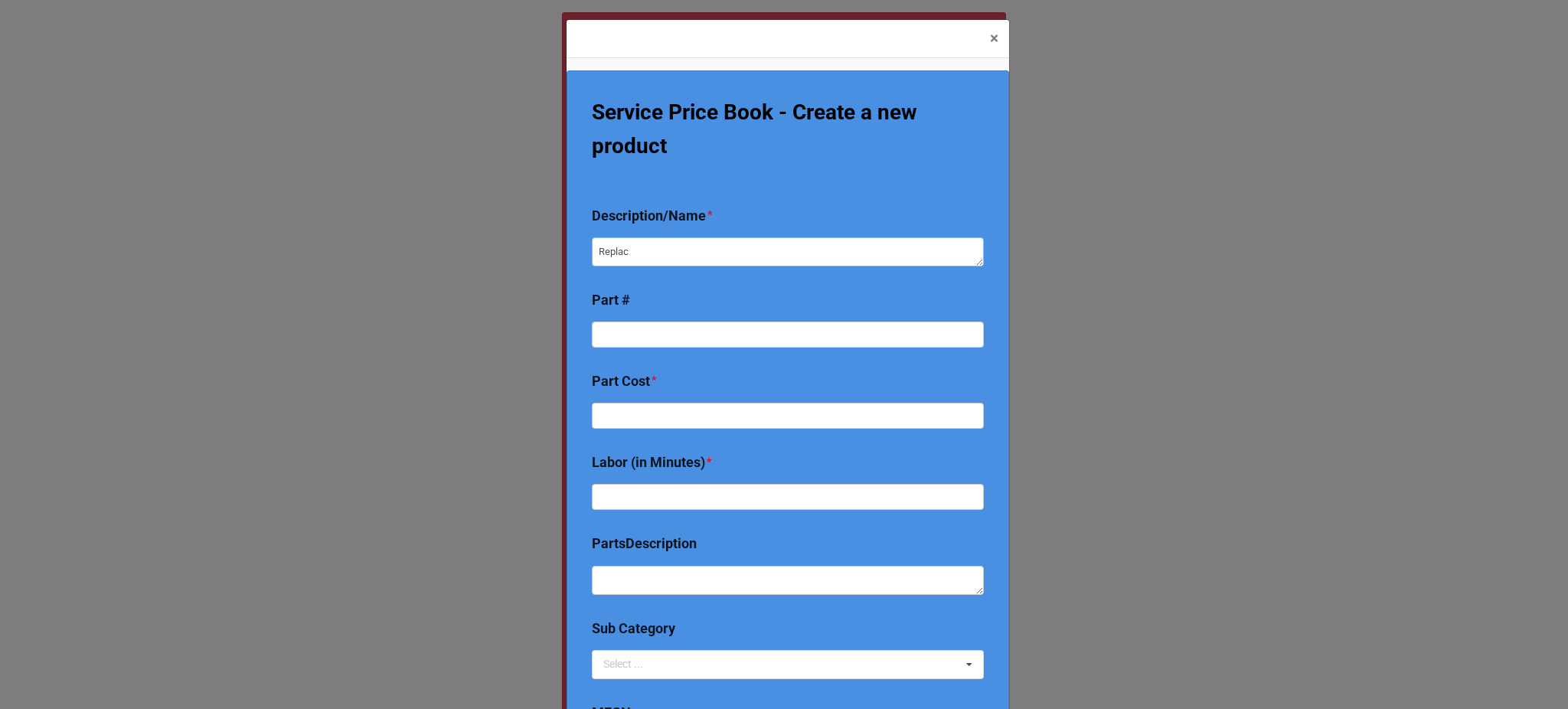
type textarea "Replace"
type textarea "x"
type textarea "Replace"
type textarea "x"
type textarea "Replace i"
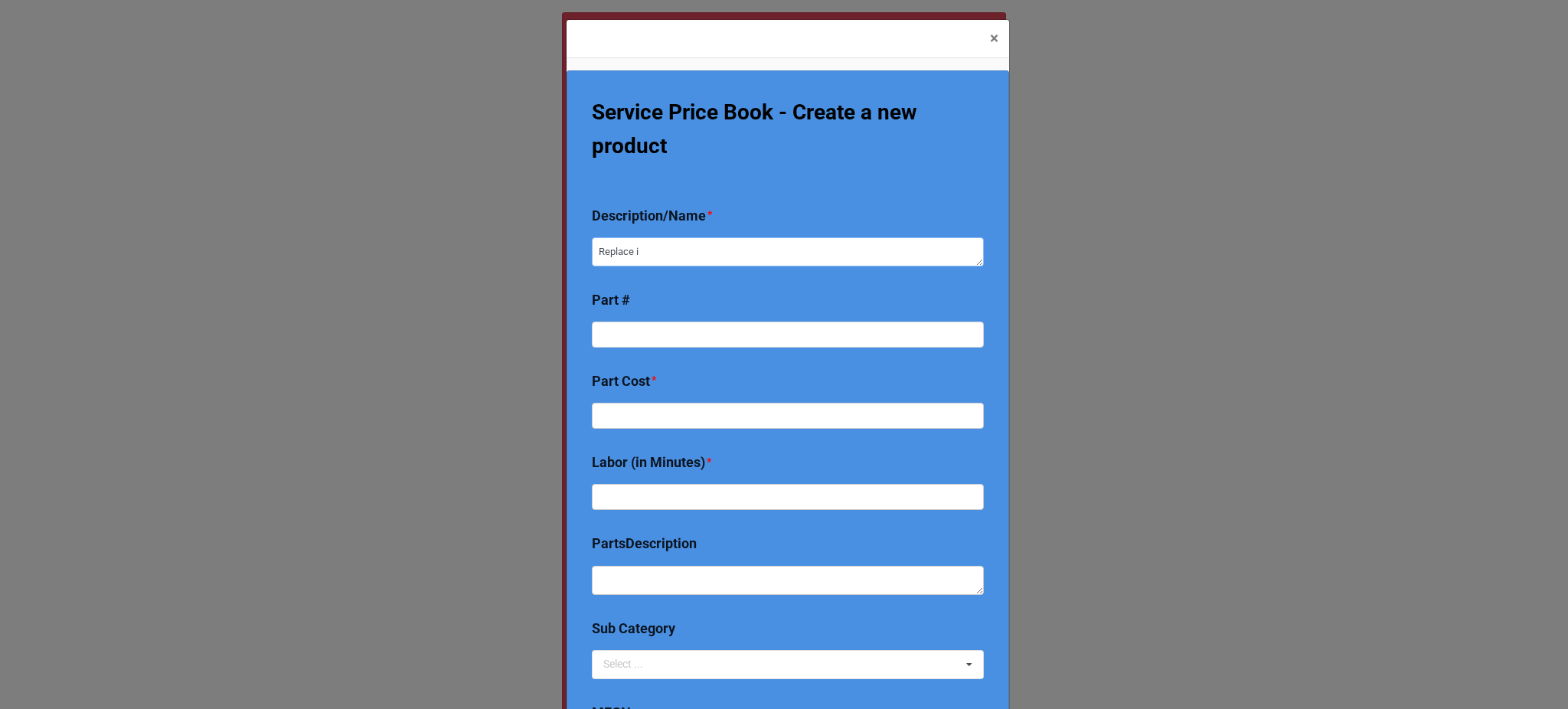
type textarea "x"
type textarea "Replace in"
type textarea "x"
type textarea "Replace inv"
type textarea "x"
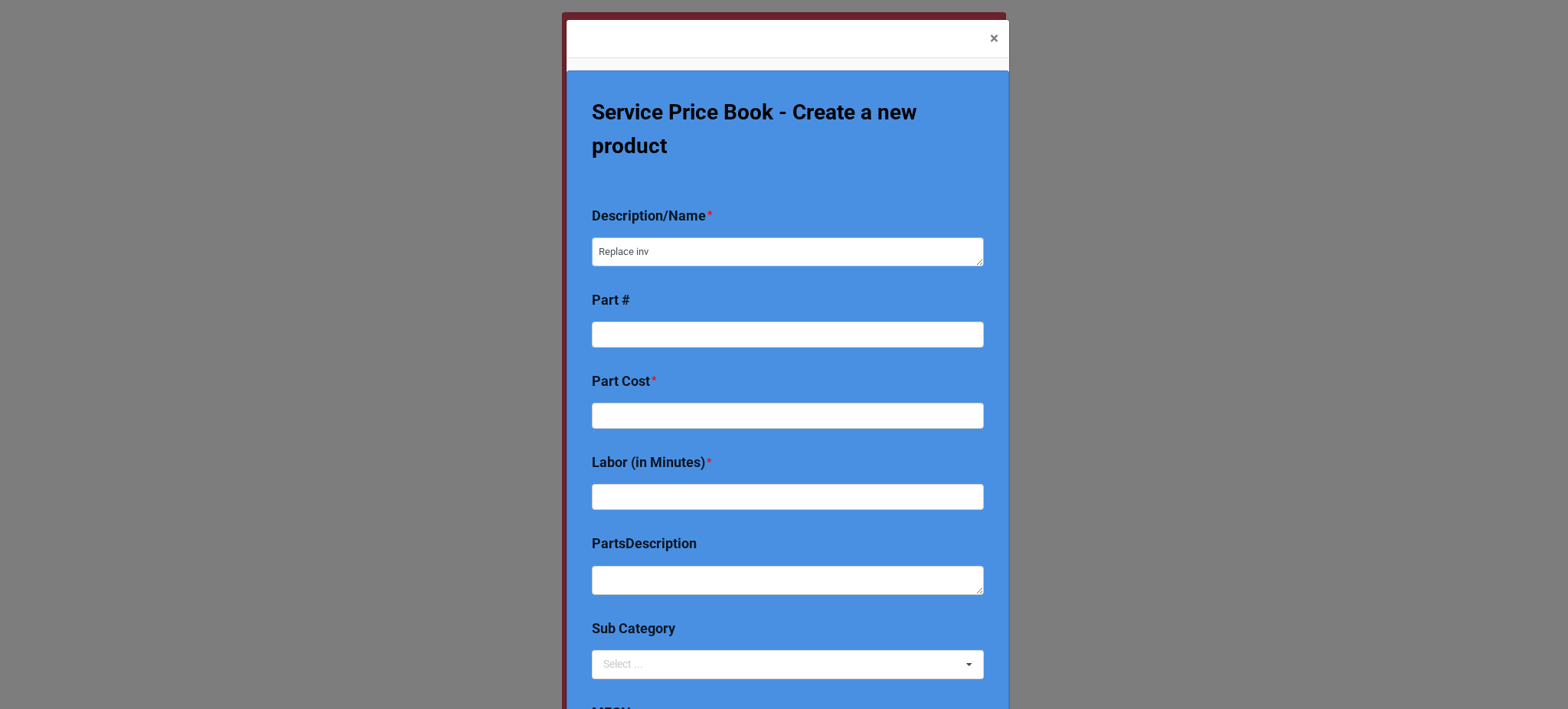
type textarea "Replace inve"
type textarea "x"
type textarea "Replace invet"
type textarea "x"
type textarea "Replace inve"
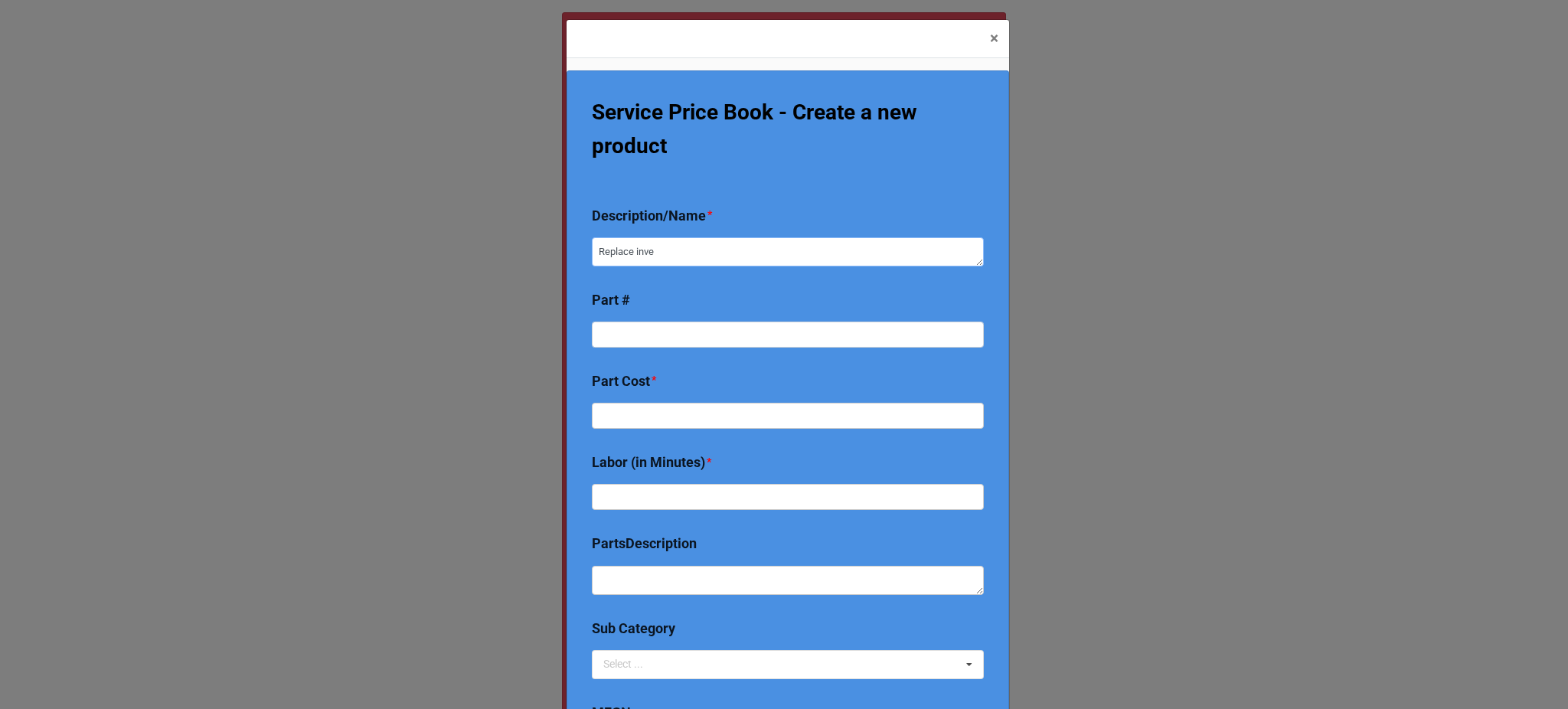
type textarea "x"
type textarea "Replace inver"
type textarea "x"
type textarea "Replace invert"
type textarea "x"
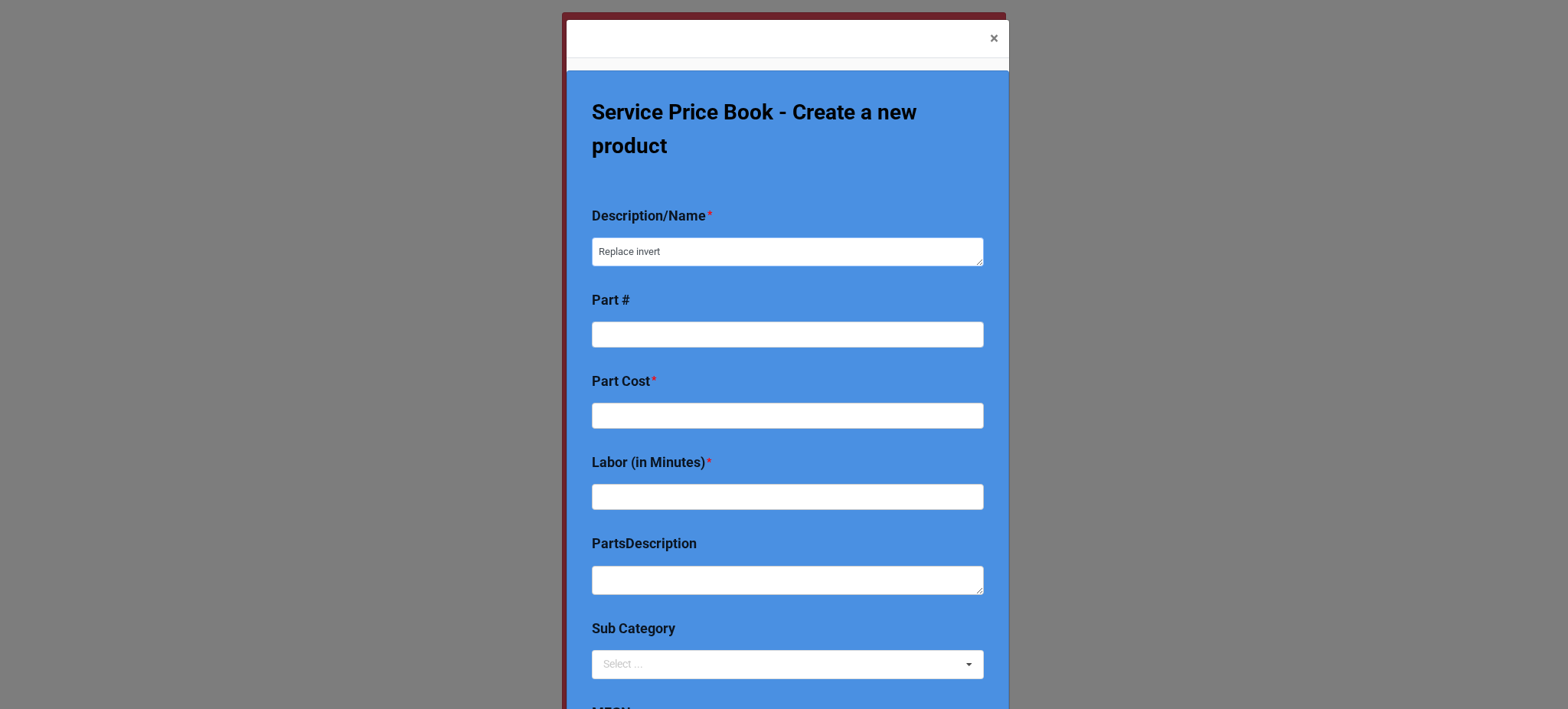
type textarea "Replace inverte"
type textarea "x"
type textarea "Replace inverter"
type textarea "x"
type textarea "Replace inverter b"
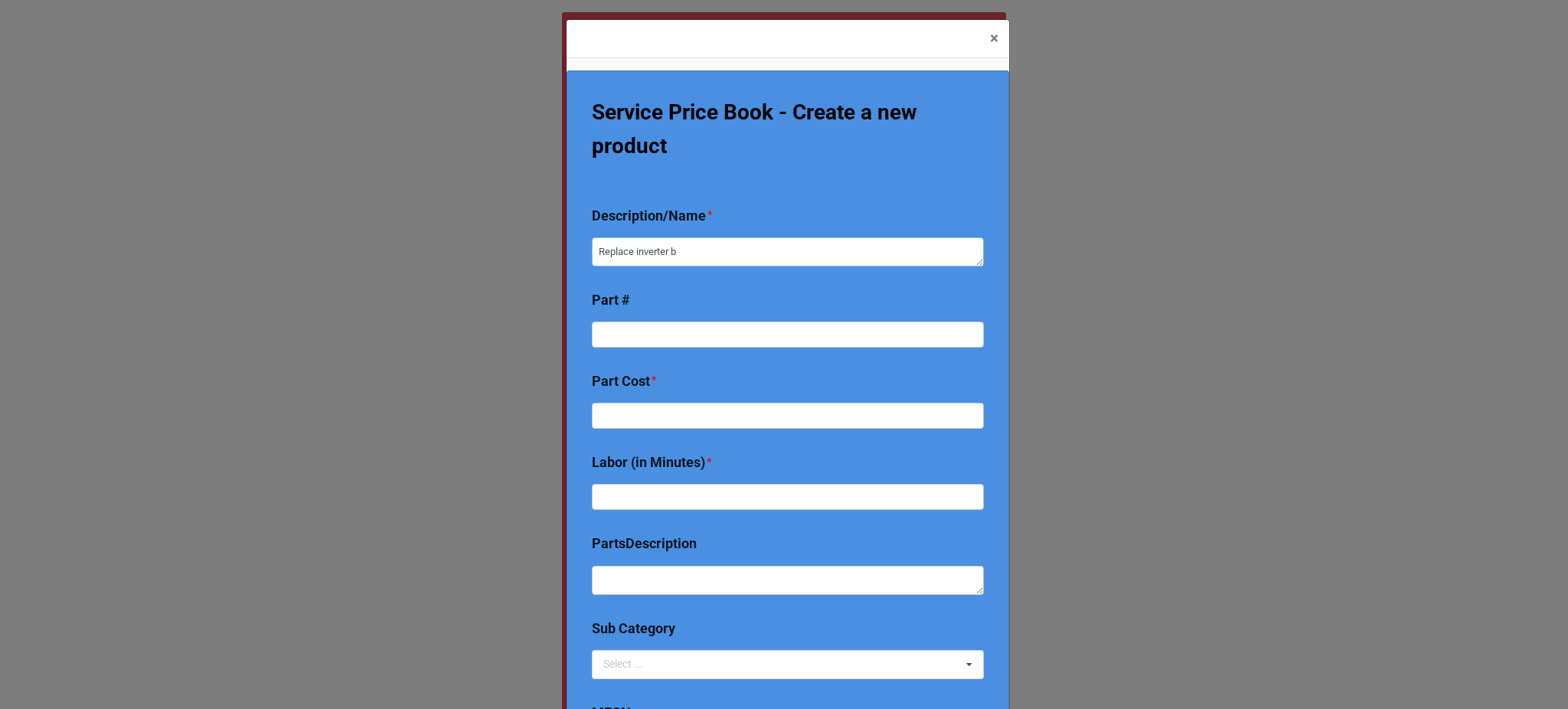
type textarea "x"
type textarea "Replace inverter bo"
type textarea "x"
type textarea "Replace inverter boa"
type textarea "x"
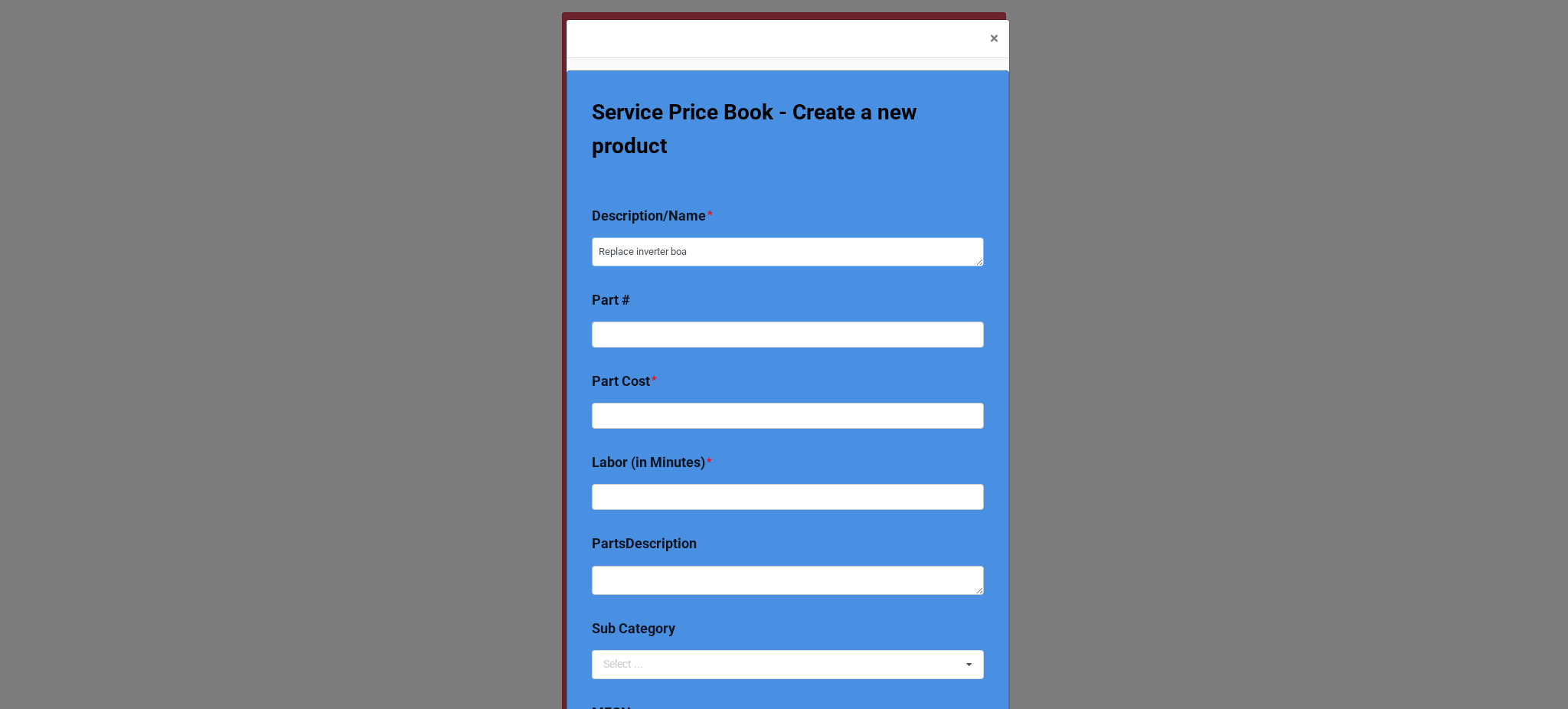
type textarea "Replace inverter boar"
type textarea "x"
type textarea "Replace inverter board"
click at [649, 470] on input "text" at bounding box center [788, 482] width 392 height 26
type textarea "x"
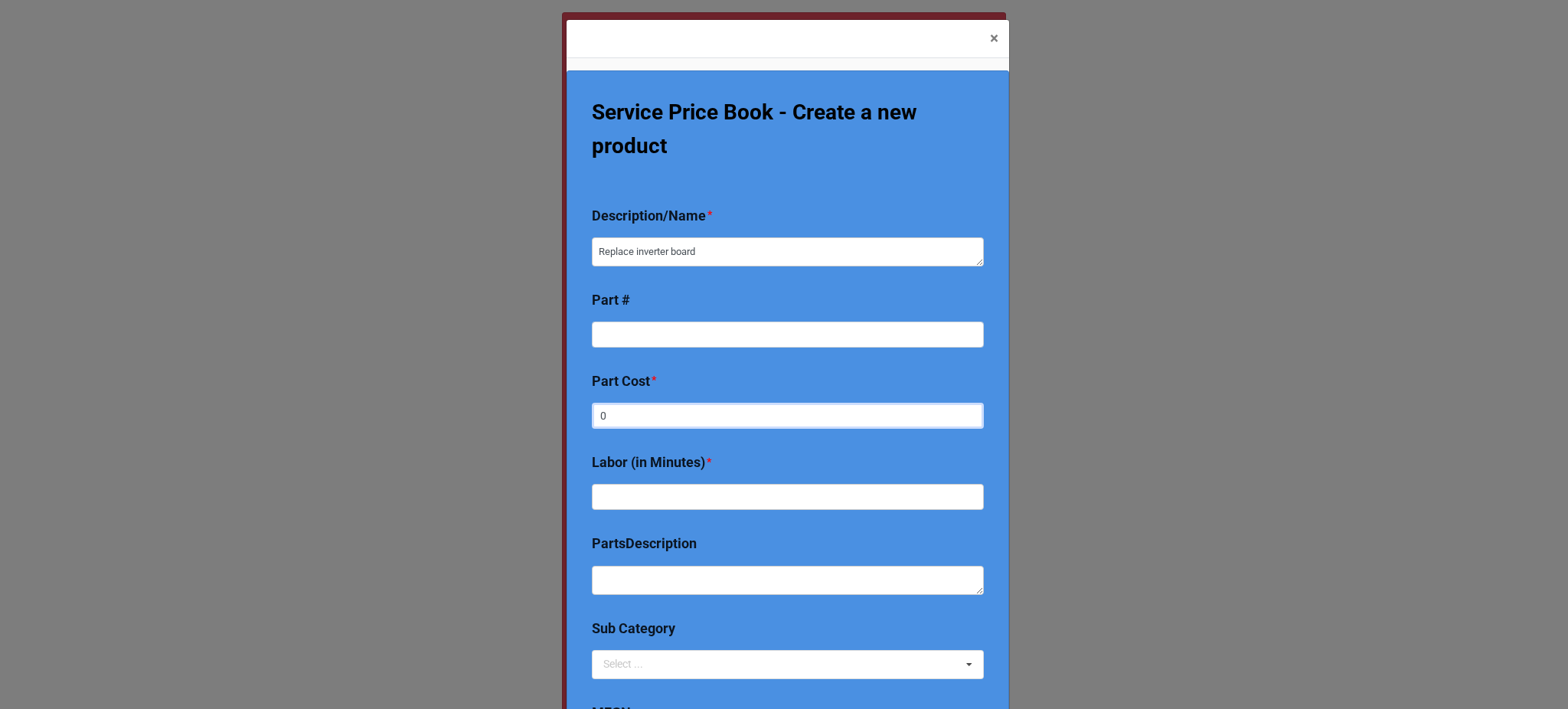
type input "0"
click at [675, 508] on input "text" at bounding box center [788, 497] width 392 height 26
type textarea "x"
type input "3"
type textarea "x"
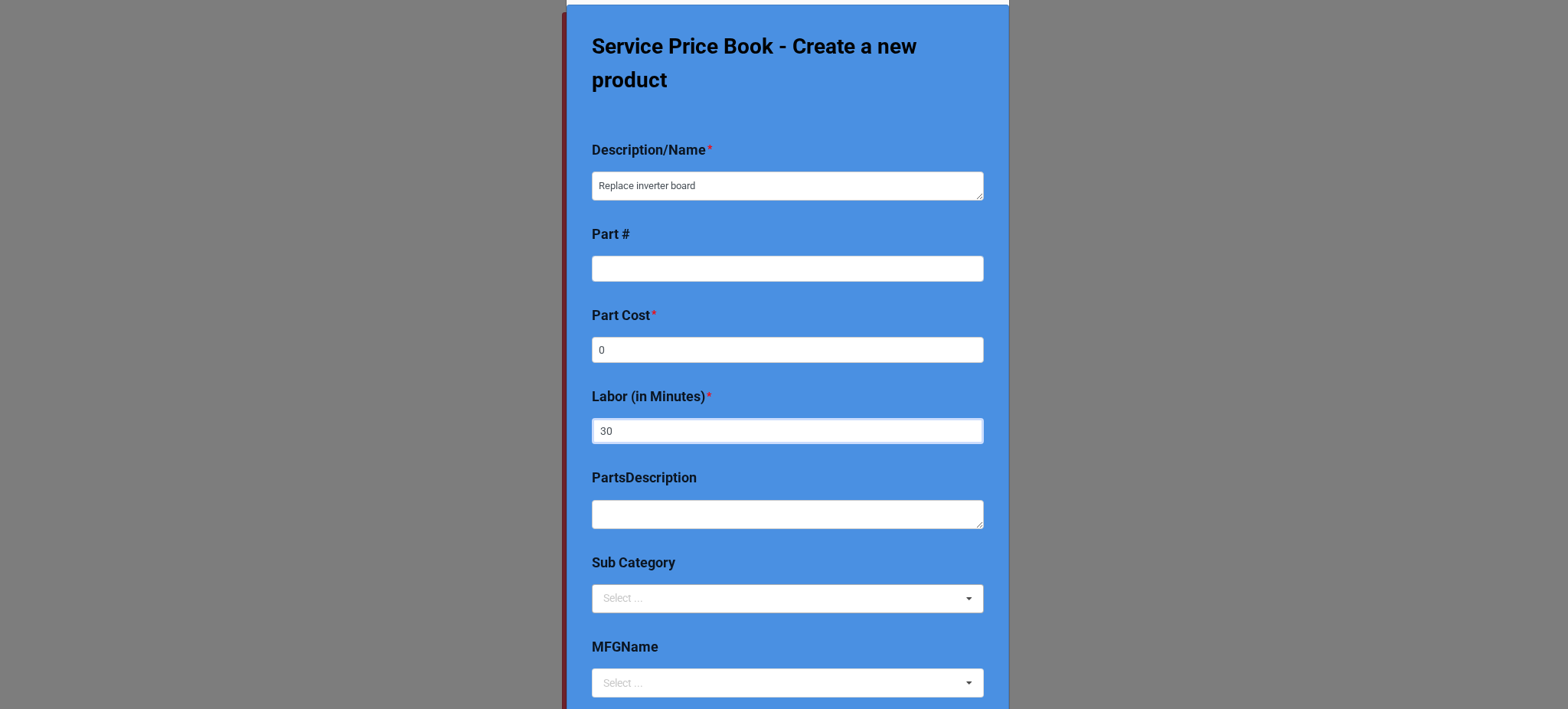
scroll to position [68, 0]
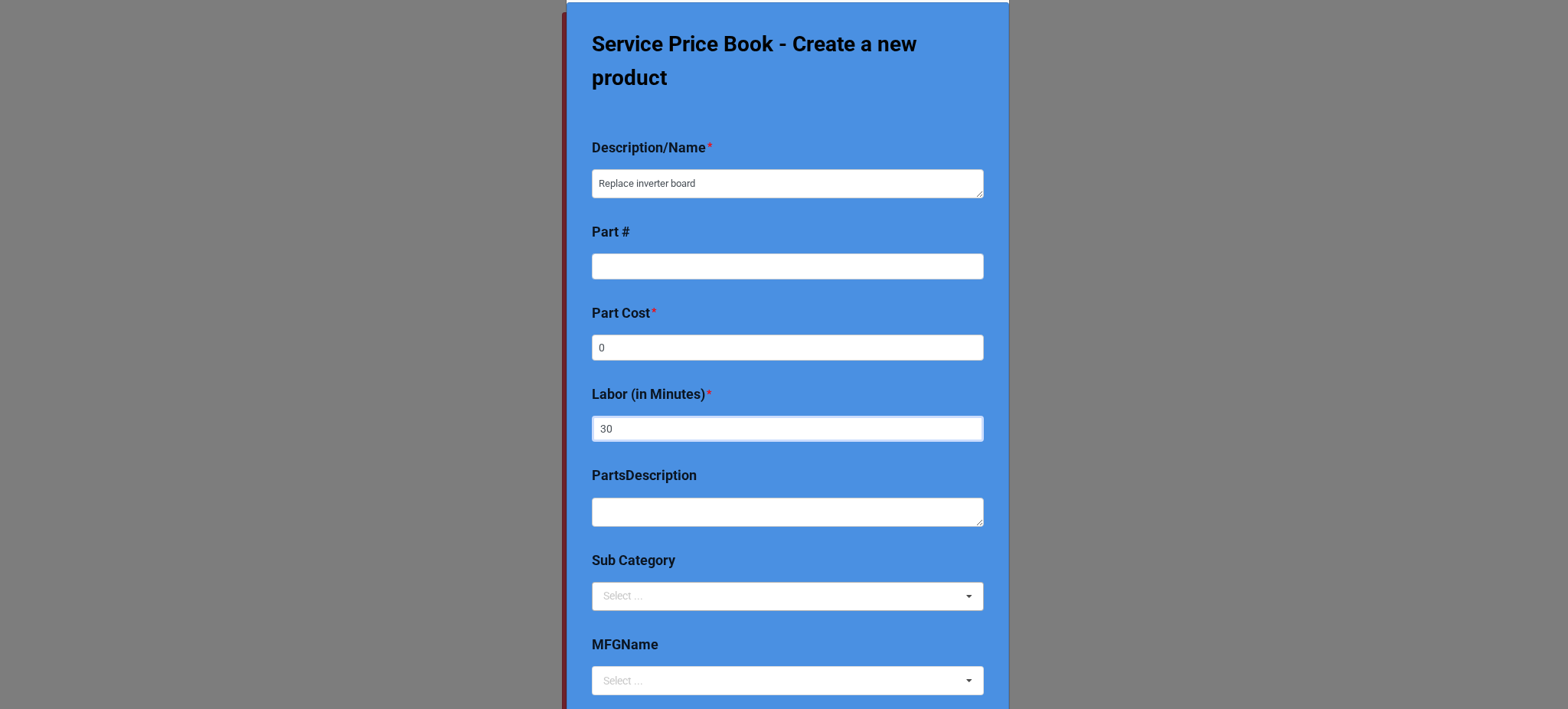
type input "30"
click at [658, 599] on div "Select ..." at bounding box center [633, 596] width 66 height 17
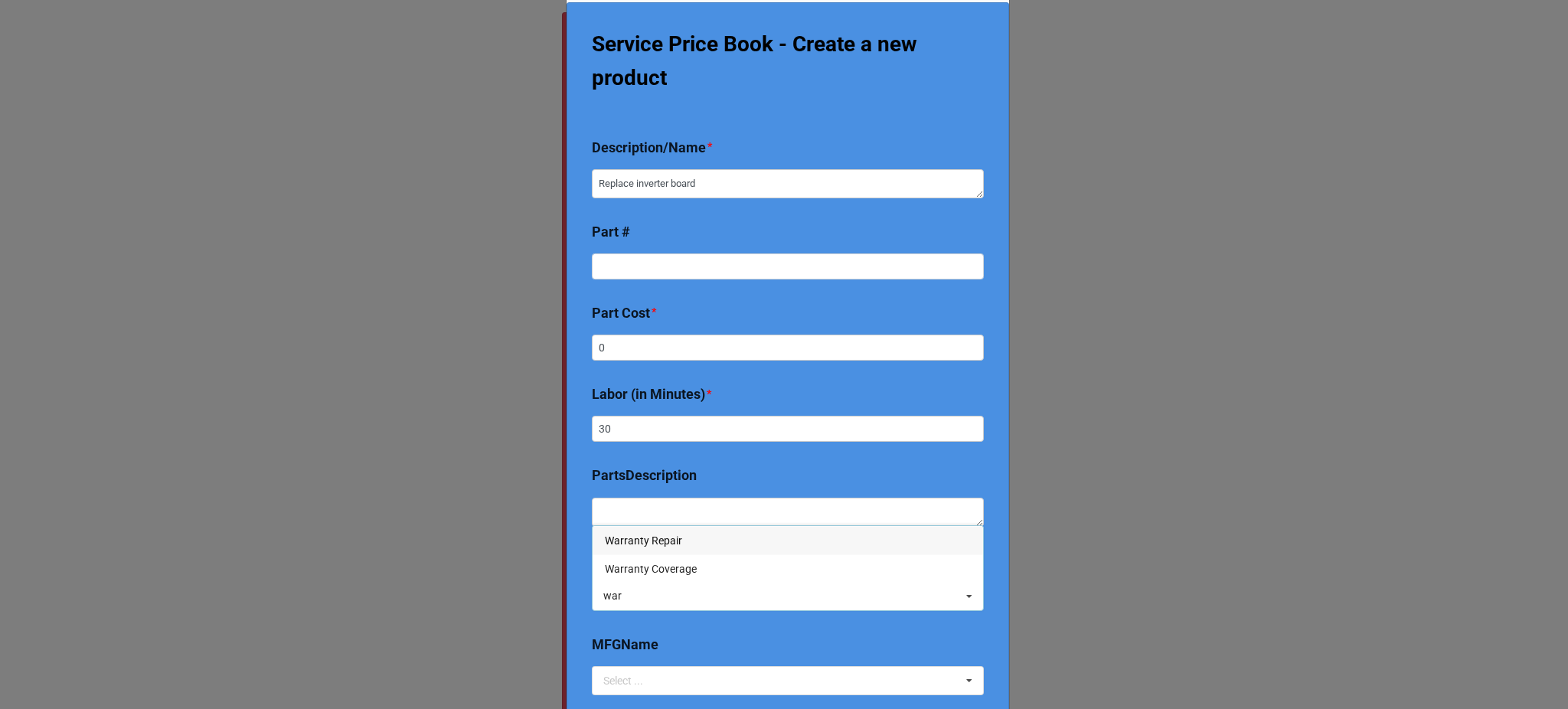
type input "war"
click at [656, 539] on span "Warranty Repair" at bounding box center [643, 541] width 77 height 13
type textarea "x"
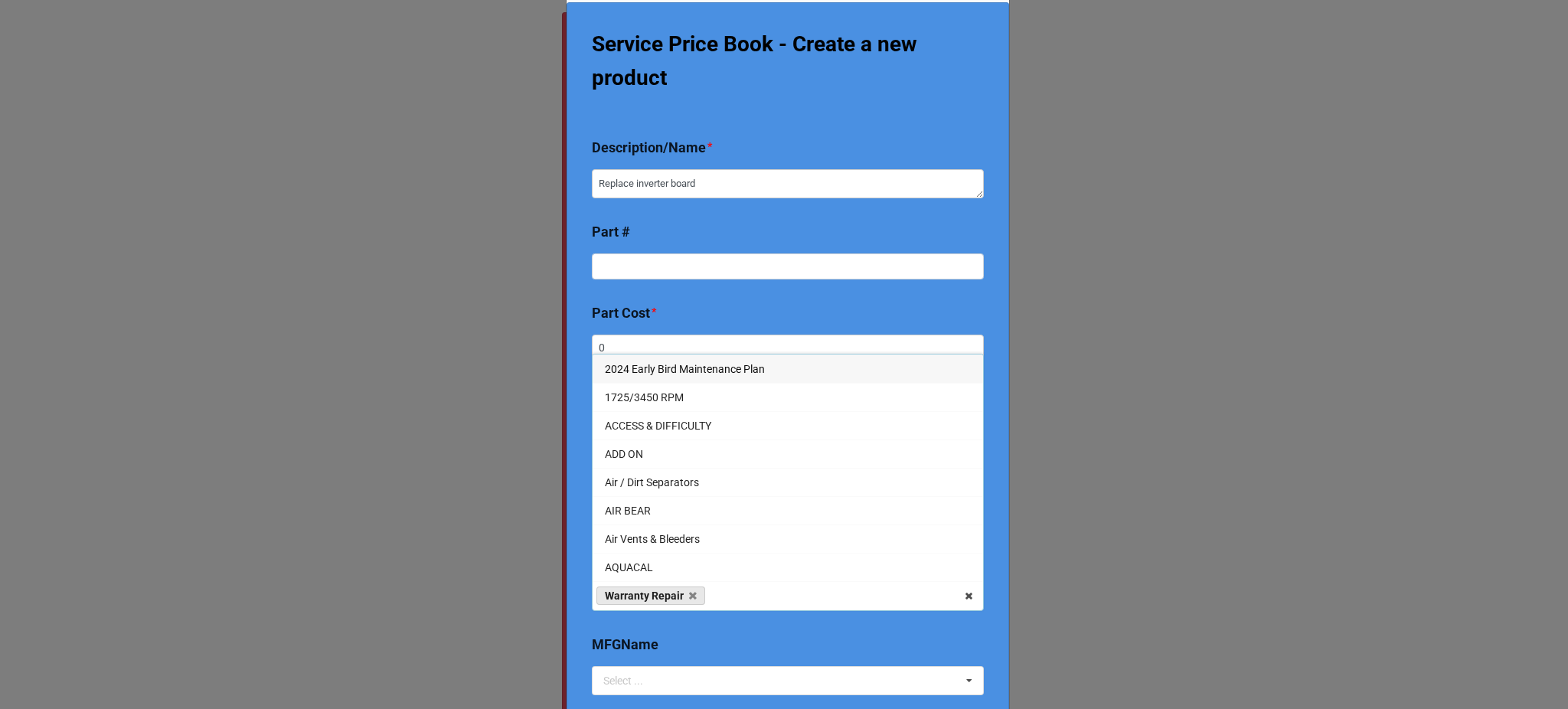
click at [553, 650] on div "× Close Service Price Book - Create a new product Description/Name * Replace in…" at bounding box center [784, 354] width 1568 height 709
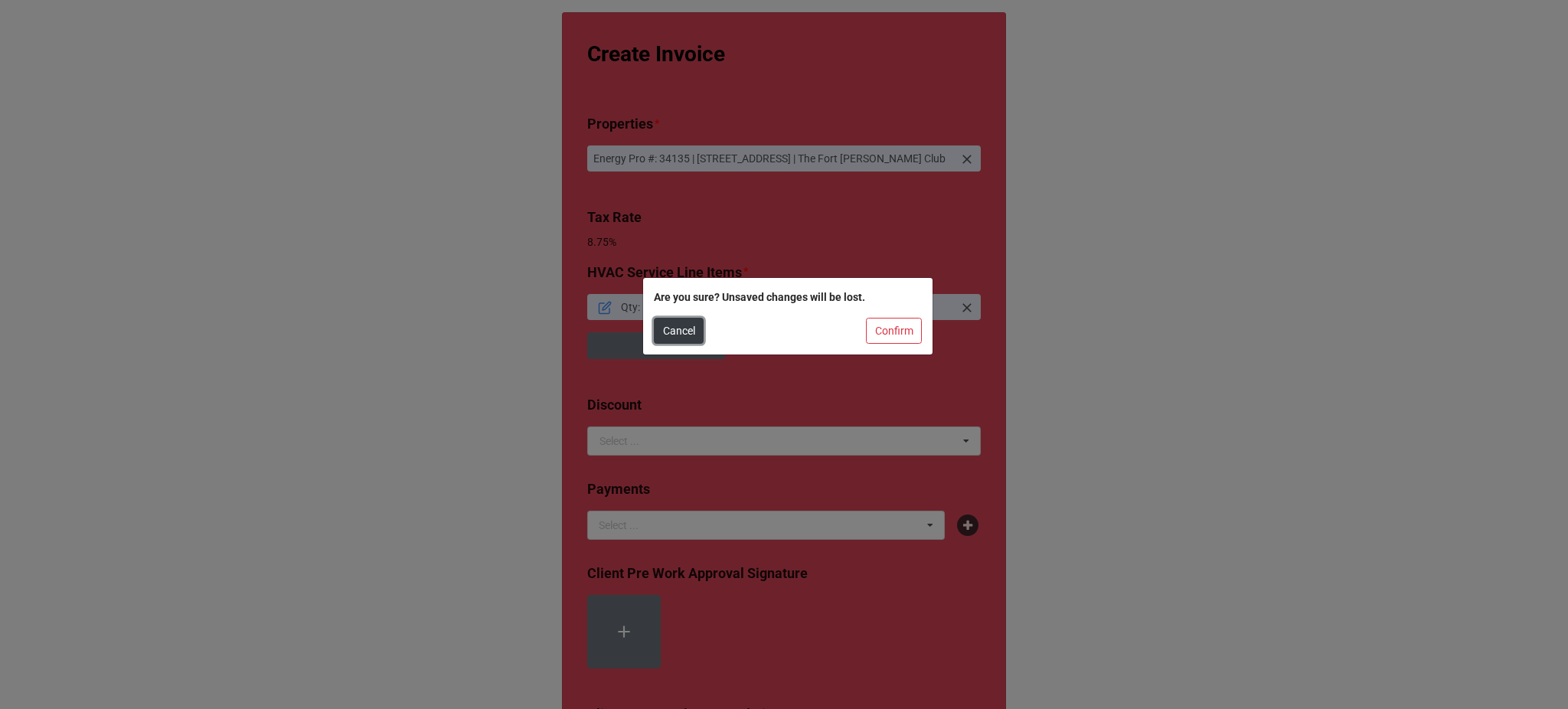
click at [679, 322] on button "Cancel" at bounding box center [679, 330] width 50 height 26
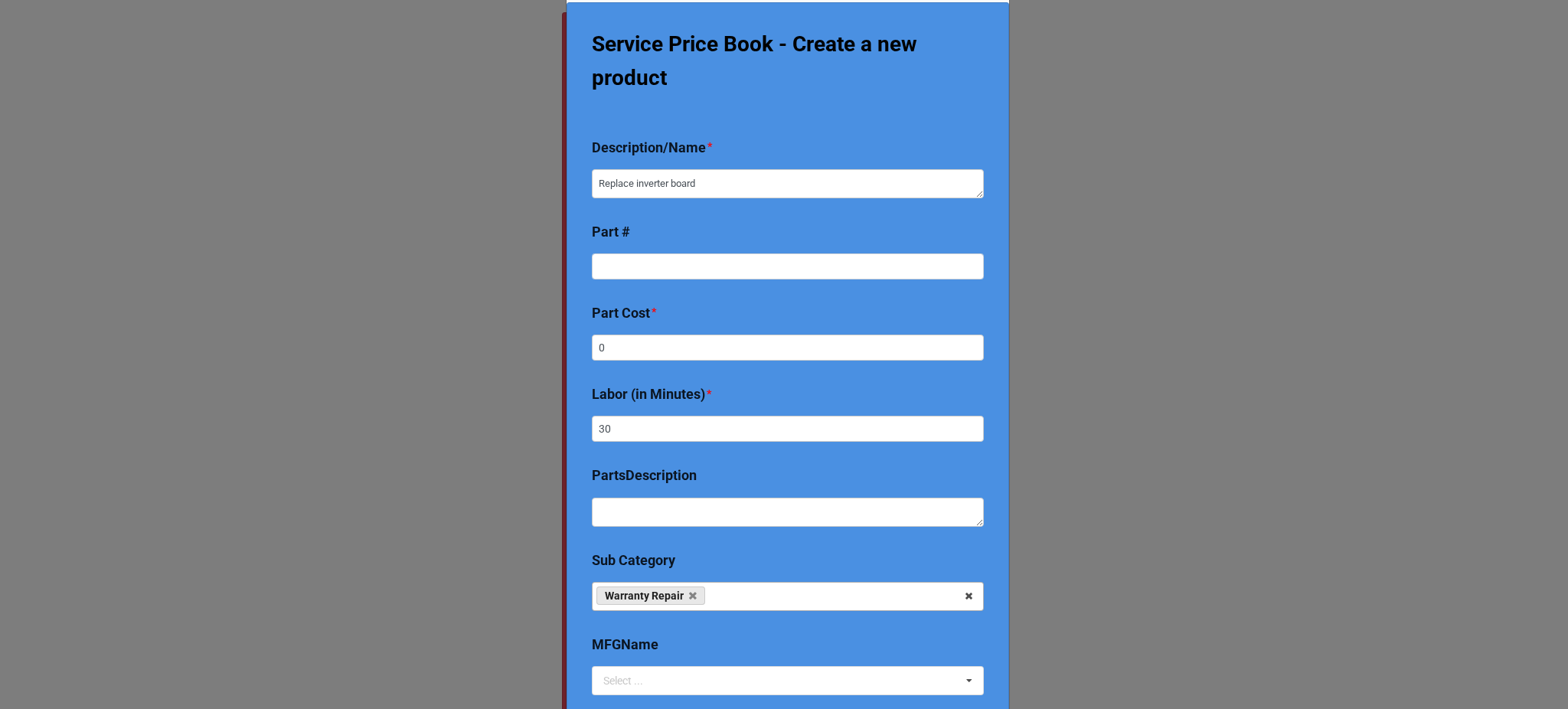
scroll to position [267, 0]
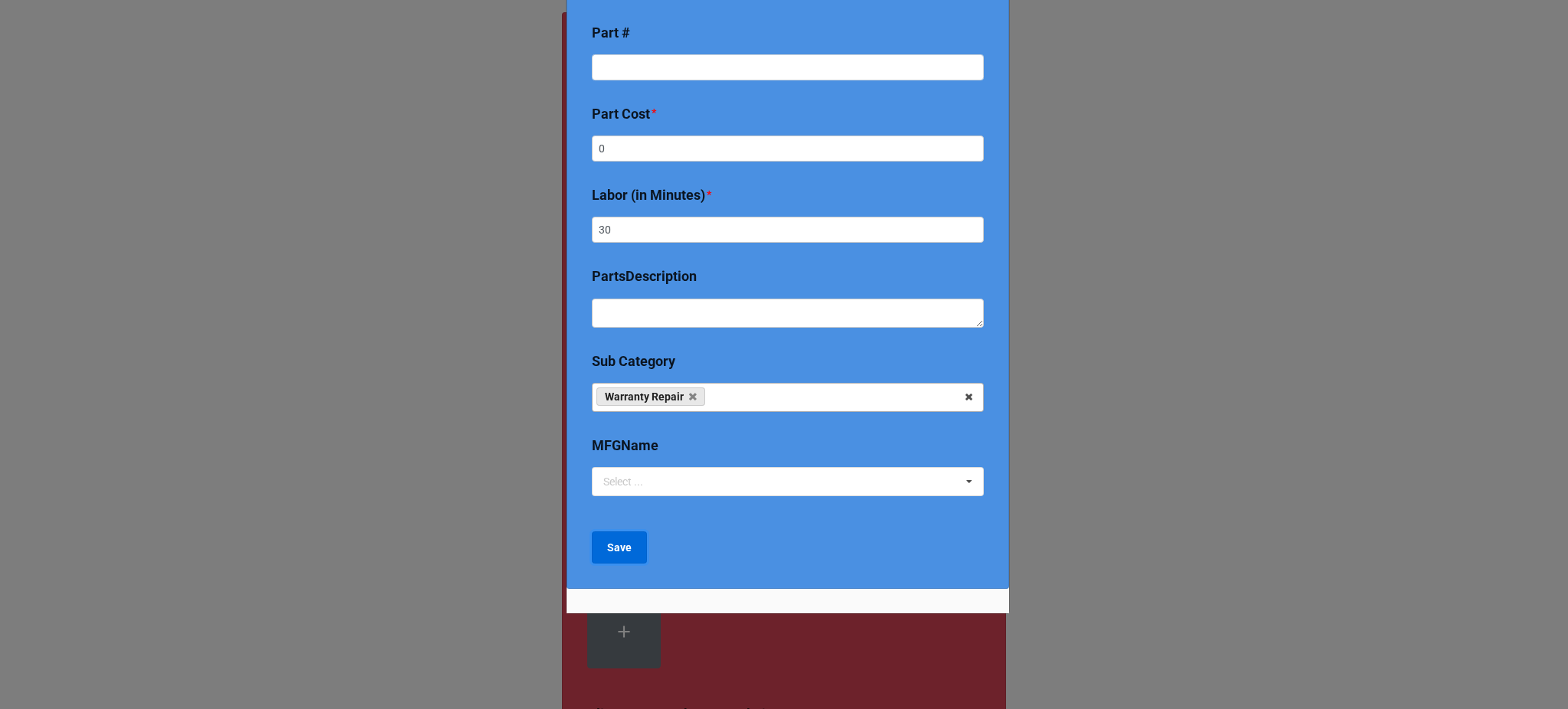
click at [609, 556] on button "Save" at bounding box center [619, 547] width 55 height 32
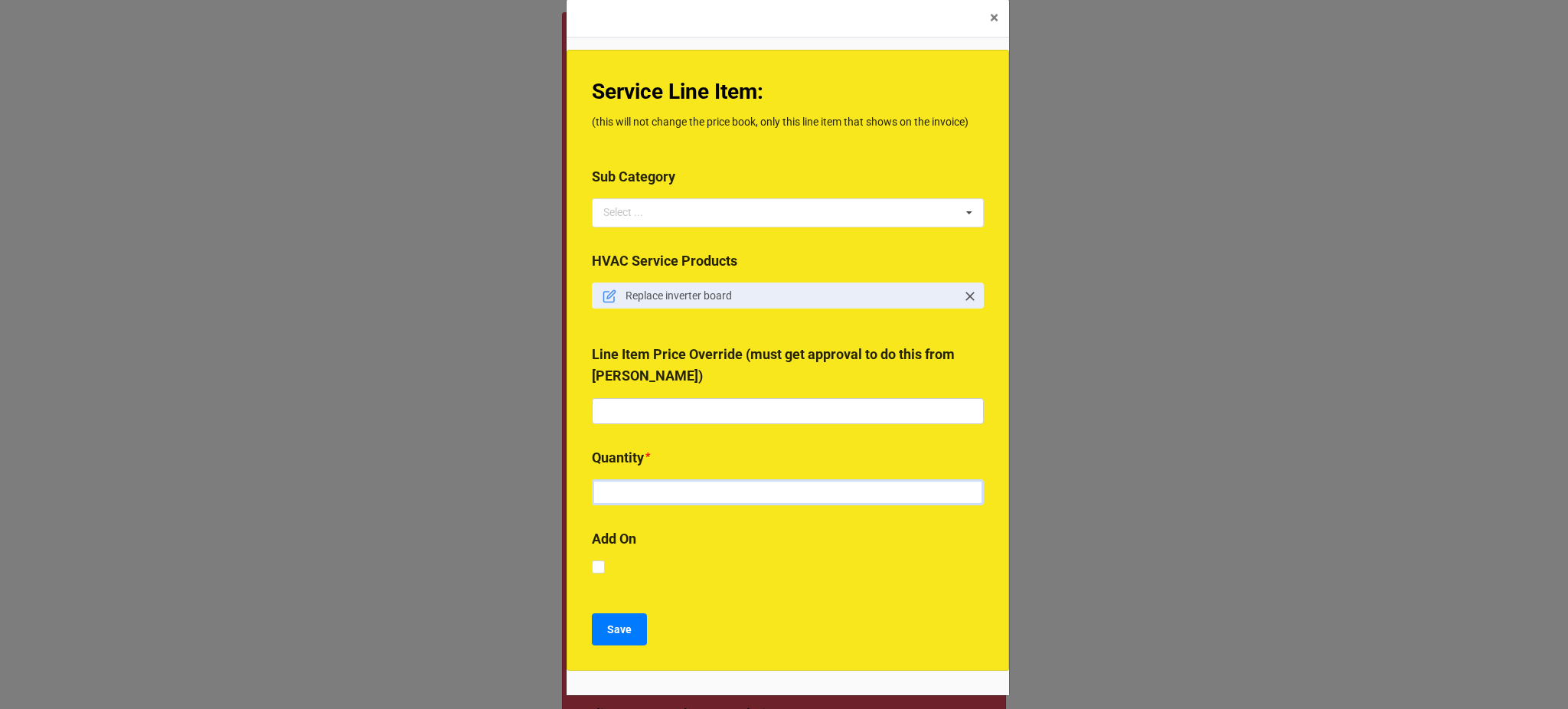
click at [668, 500] on input "text" at bounding box center [788, 492] width 392 height 26
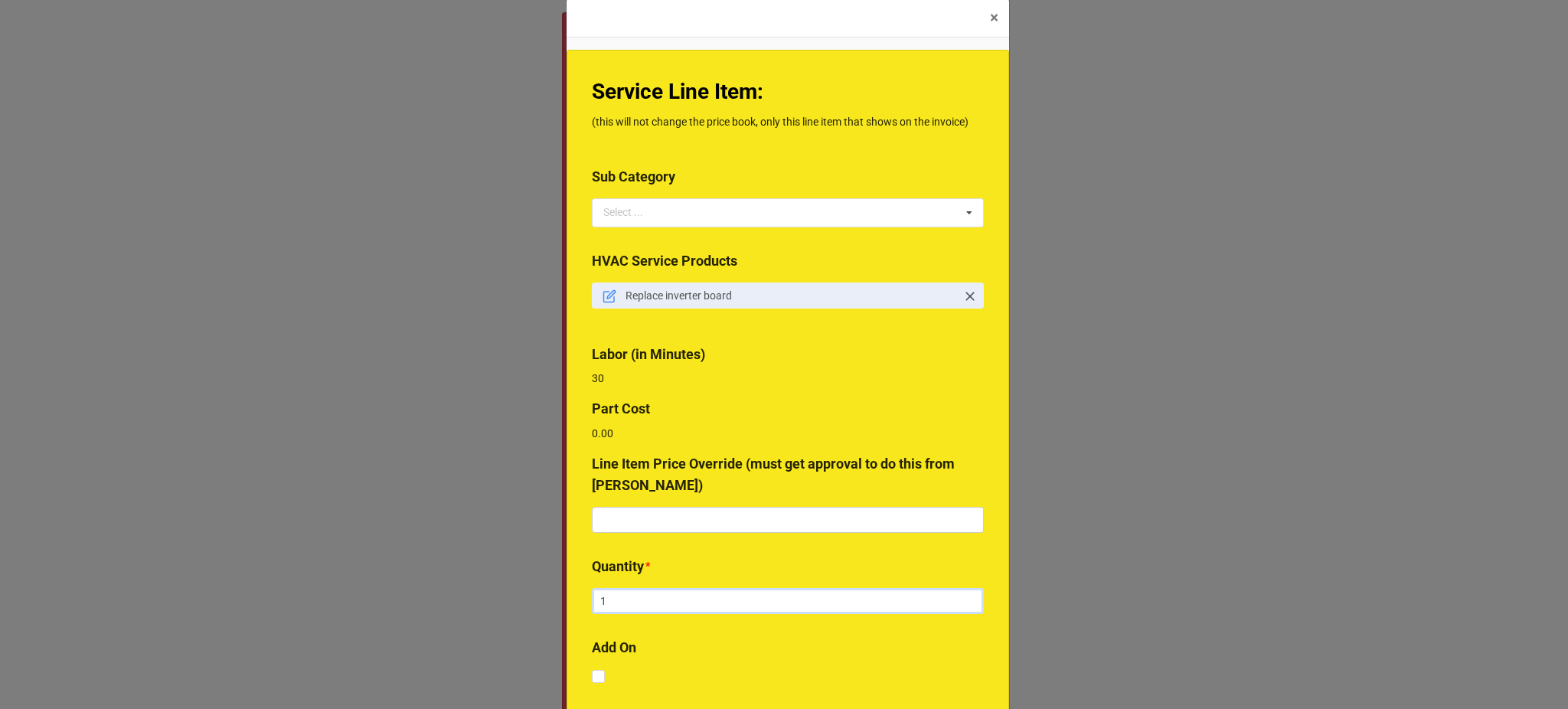
scroll to position [202, 0]
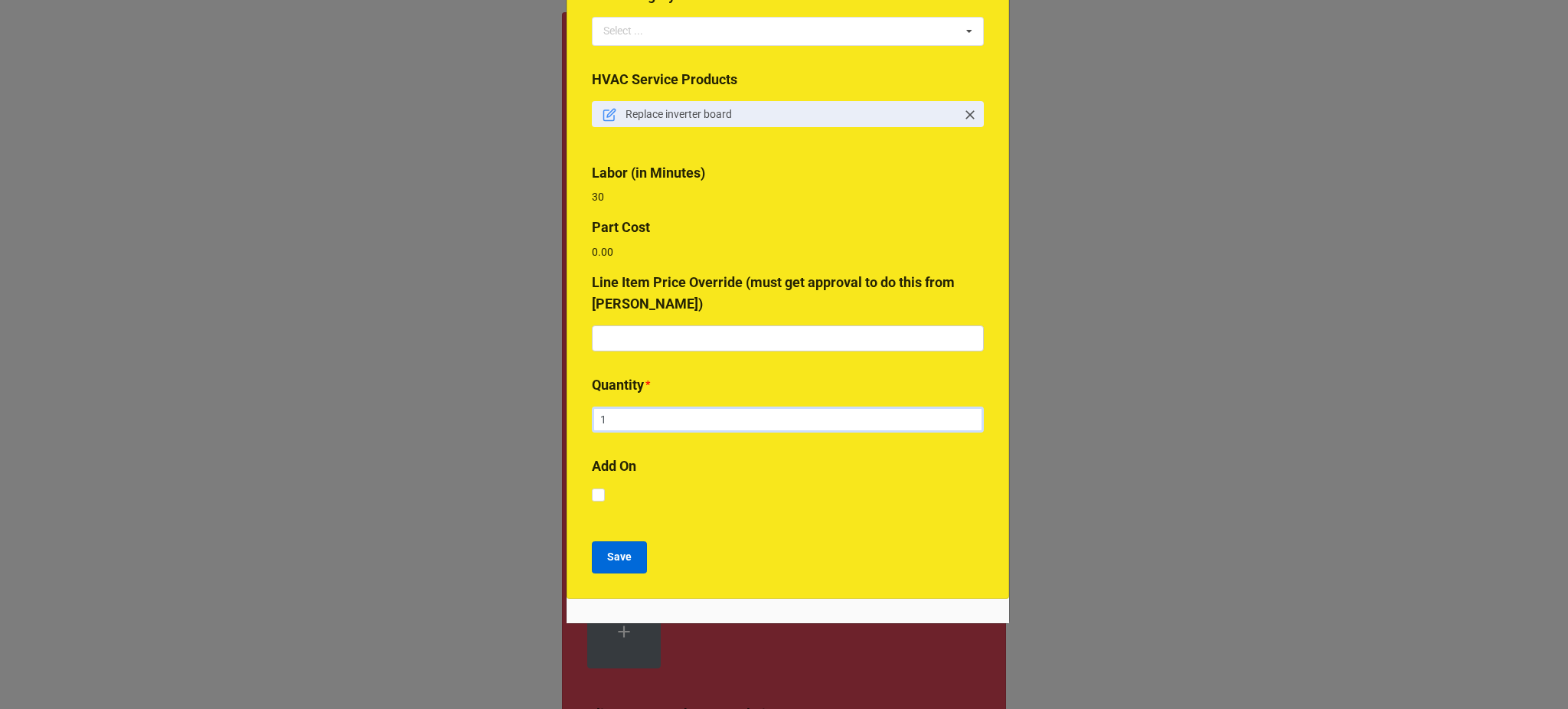
type input "1"
click at [618, 554] on b "Save" at bounding box center [619, 556] width 24 height 16
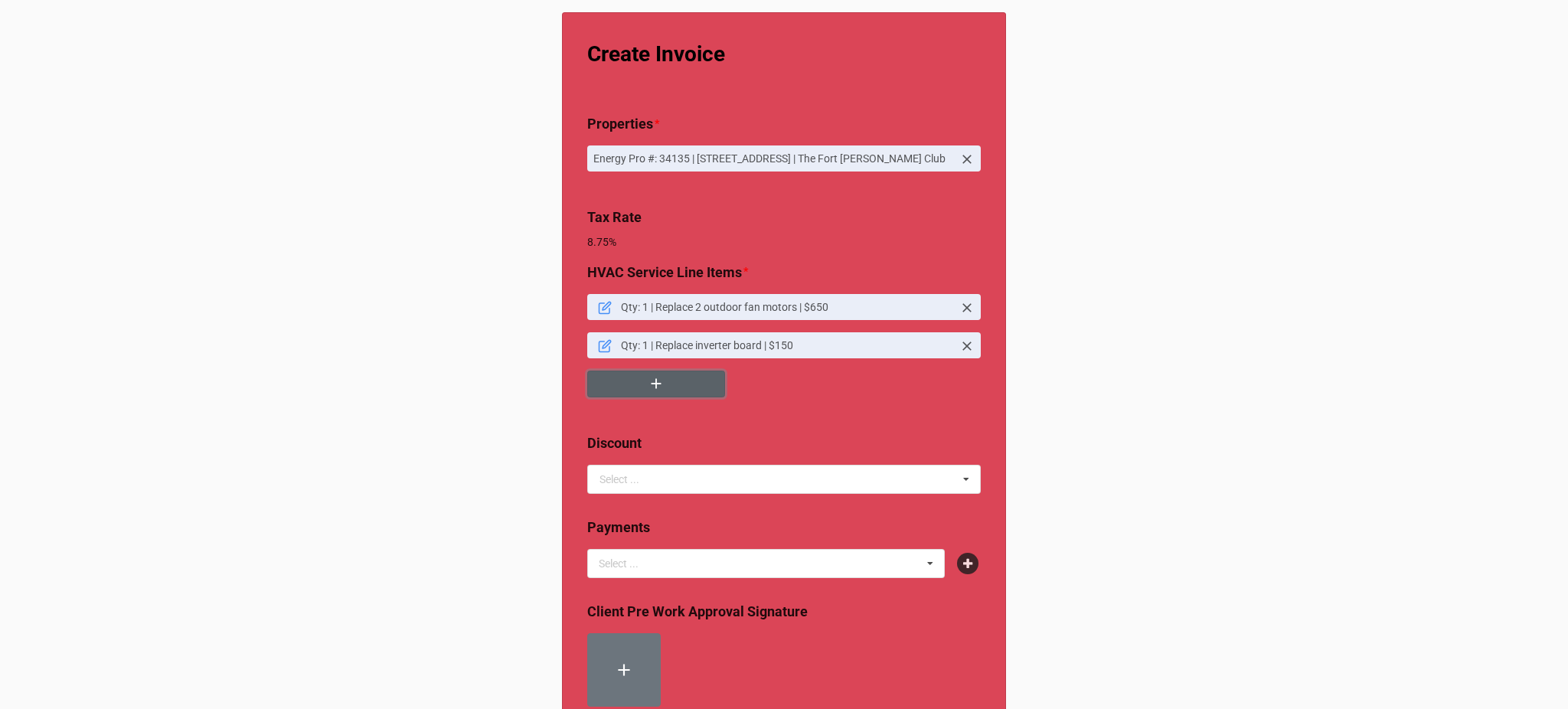
scroll to position [28, 0]
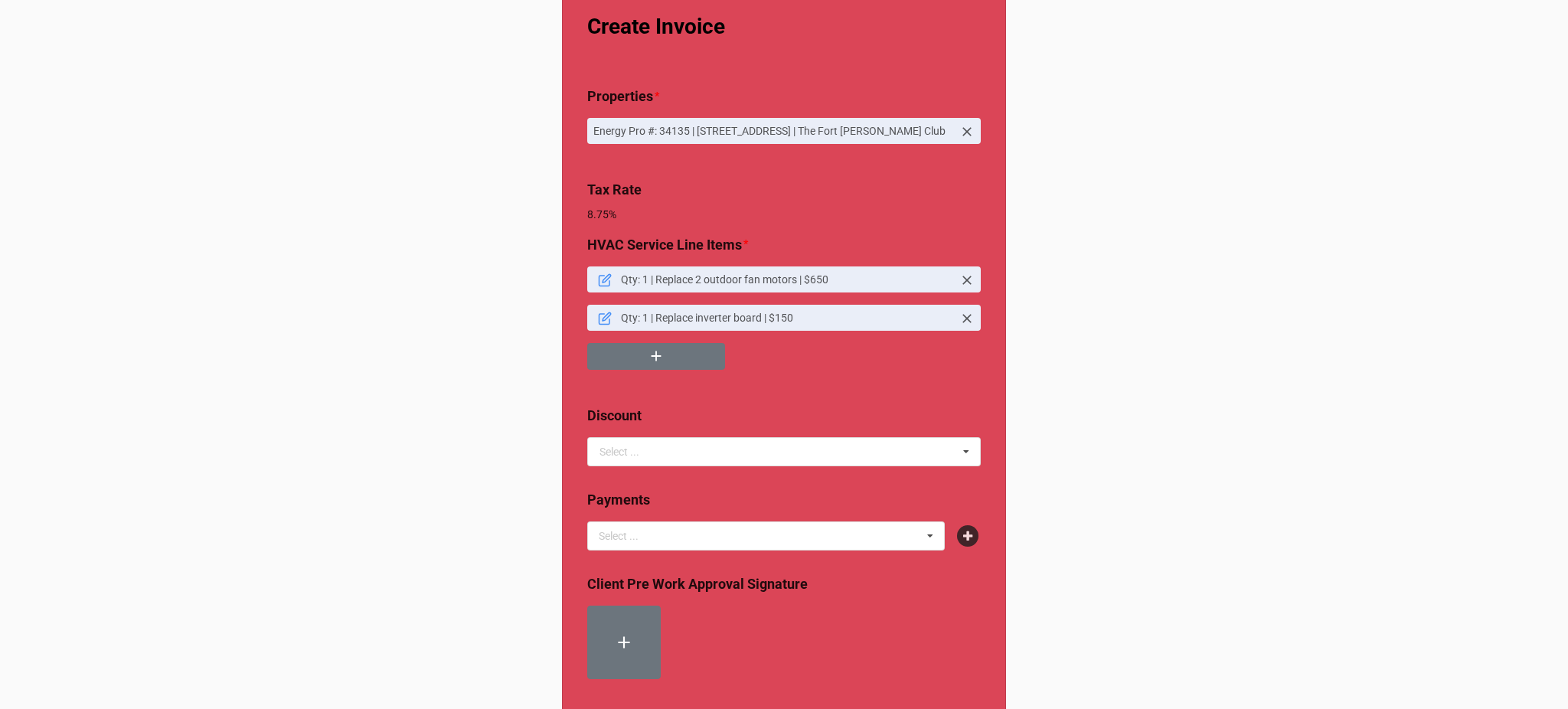
click at [594, 293] on link "Qty: 1 | Replace 2 outdoor fan motors | $650" at bounding box center [784, 279] width 394 height 26
click at [605, 279] on link at bounding box center [605, 279] width 14 height 17
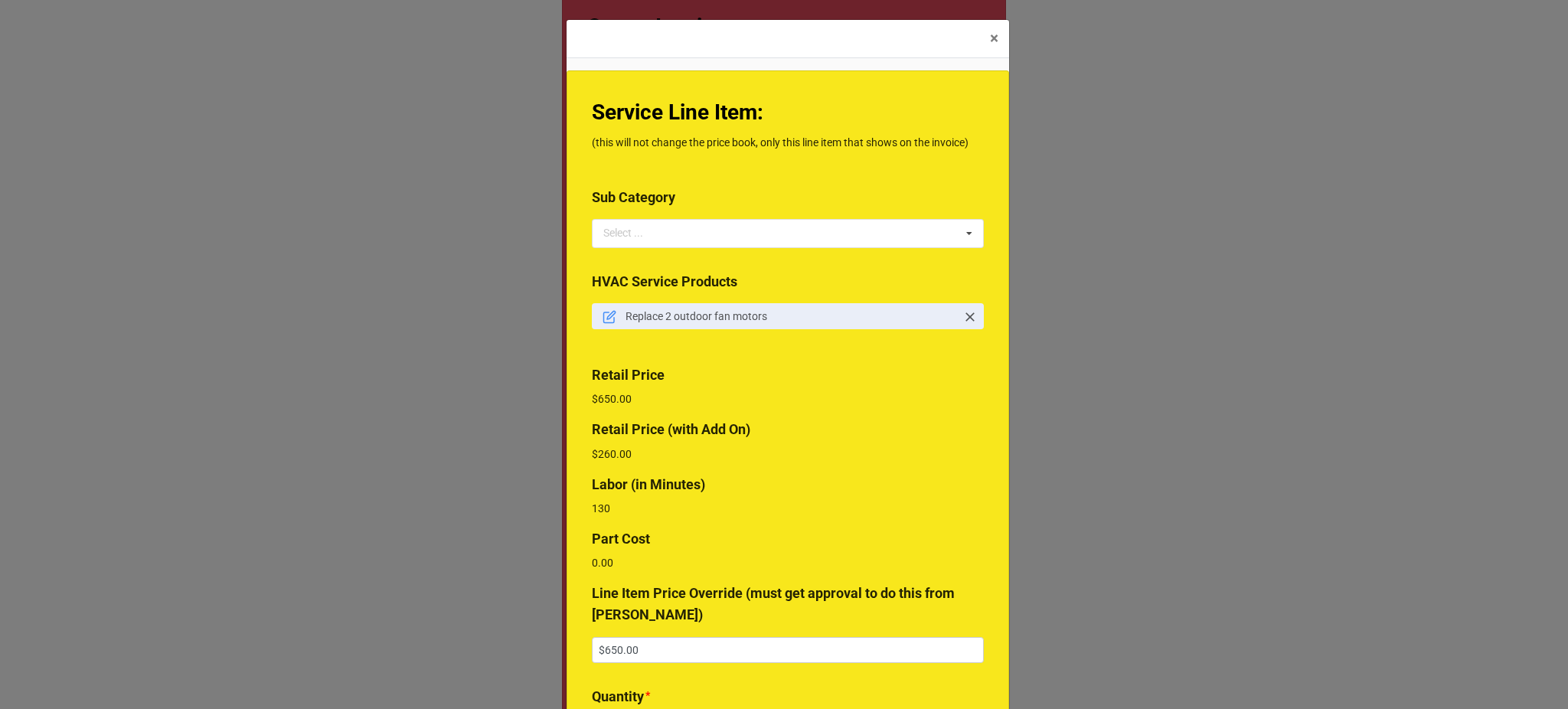
click at [602, 317] on icon at bounding box center [609, 317] width 14 height 14
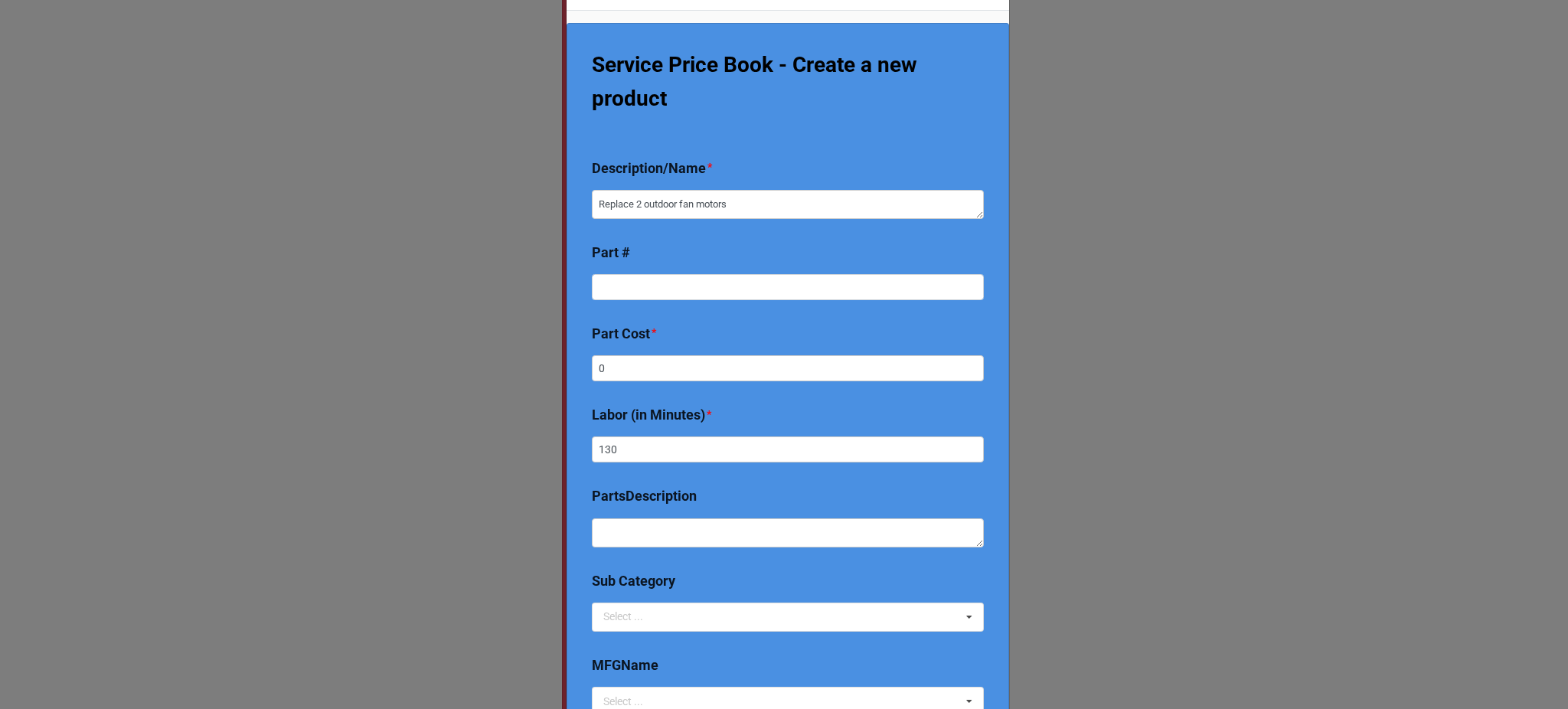
scroll to position [51, 0]
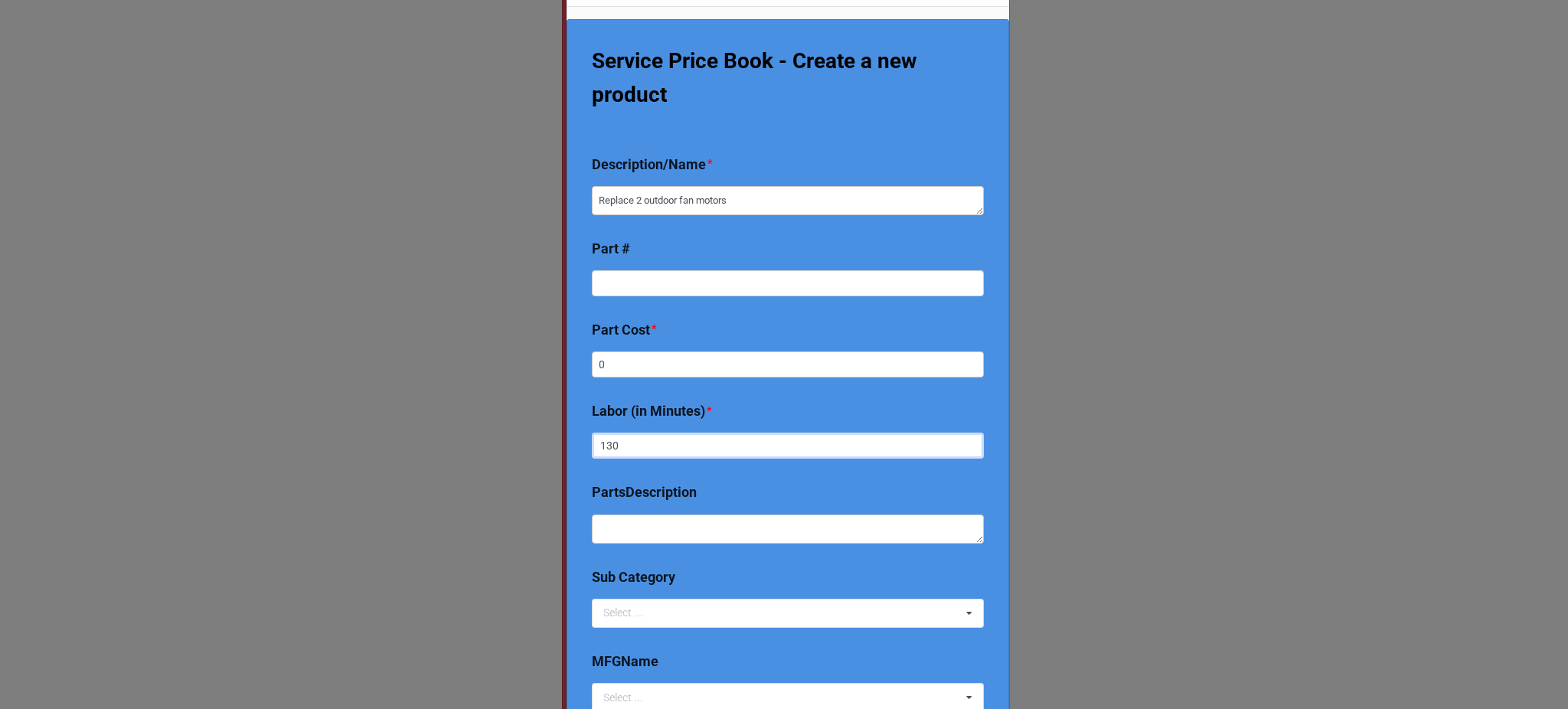
click at [622, 452] on input "130" at bounding box center [788, 445] width 392 height 26
type textarea "x"
type input "13"
type textarea "x"
type input "1"
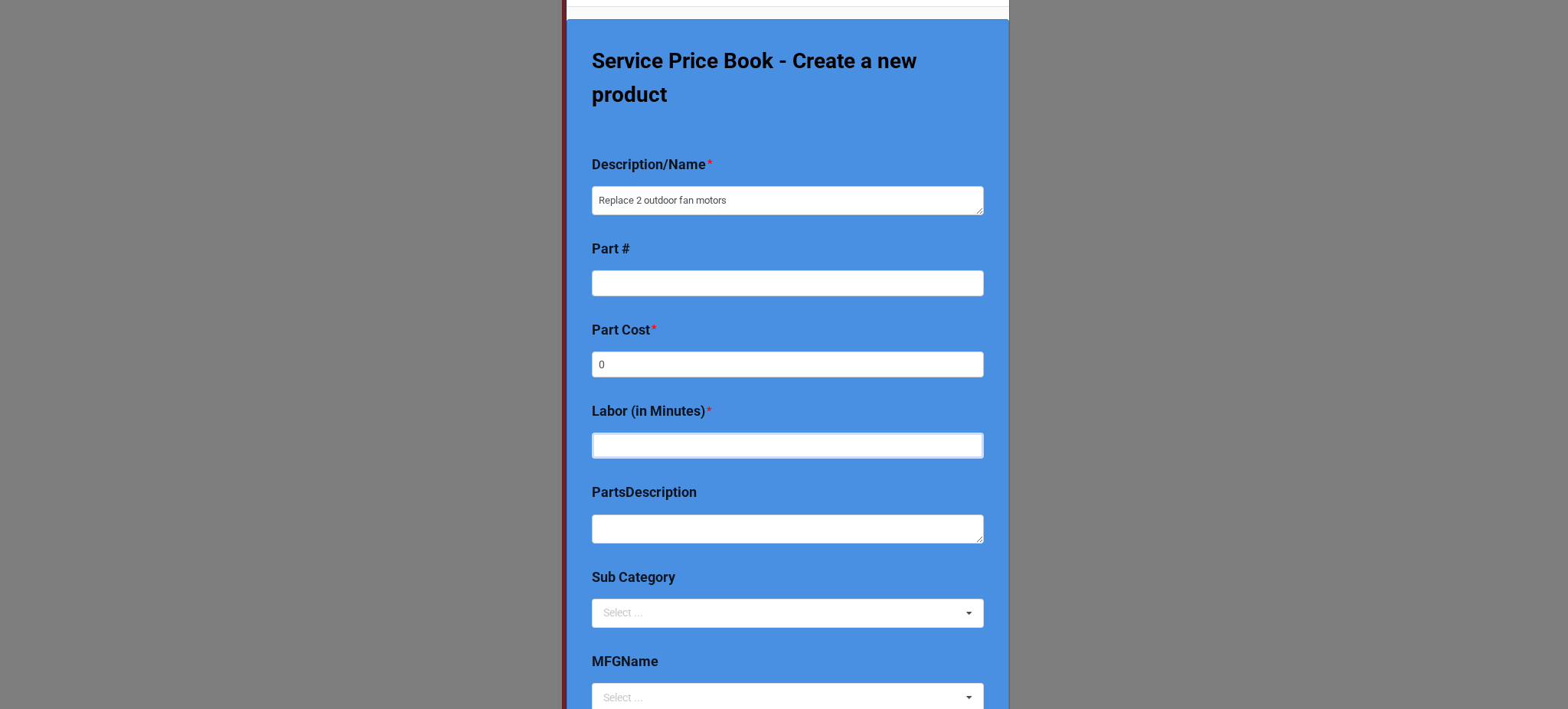
click at [622, 452] on input "text" at bounding box center [788, 445] width 392 height 26
type textarea "x"
type input "9"
type textarea "x"
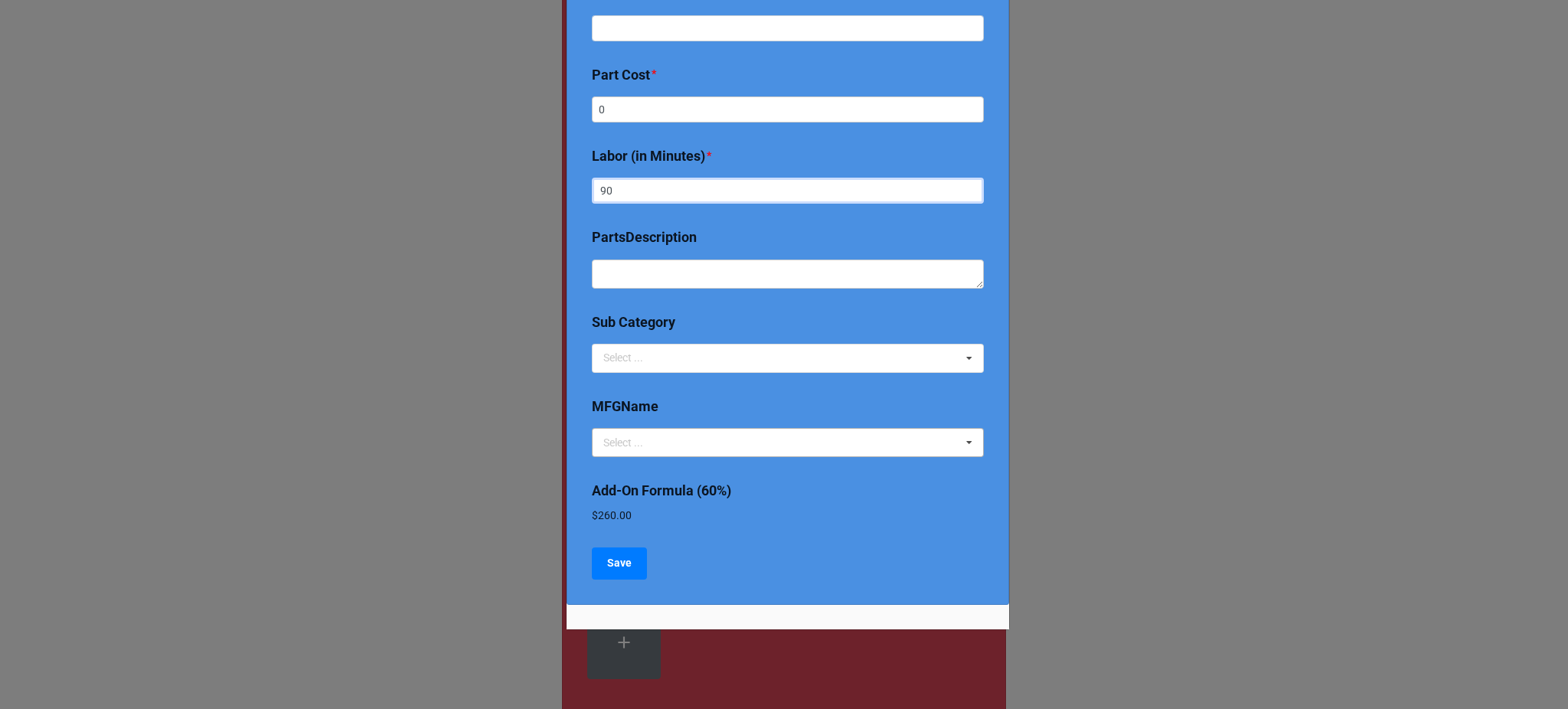
scroll to position [309, 0]
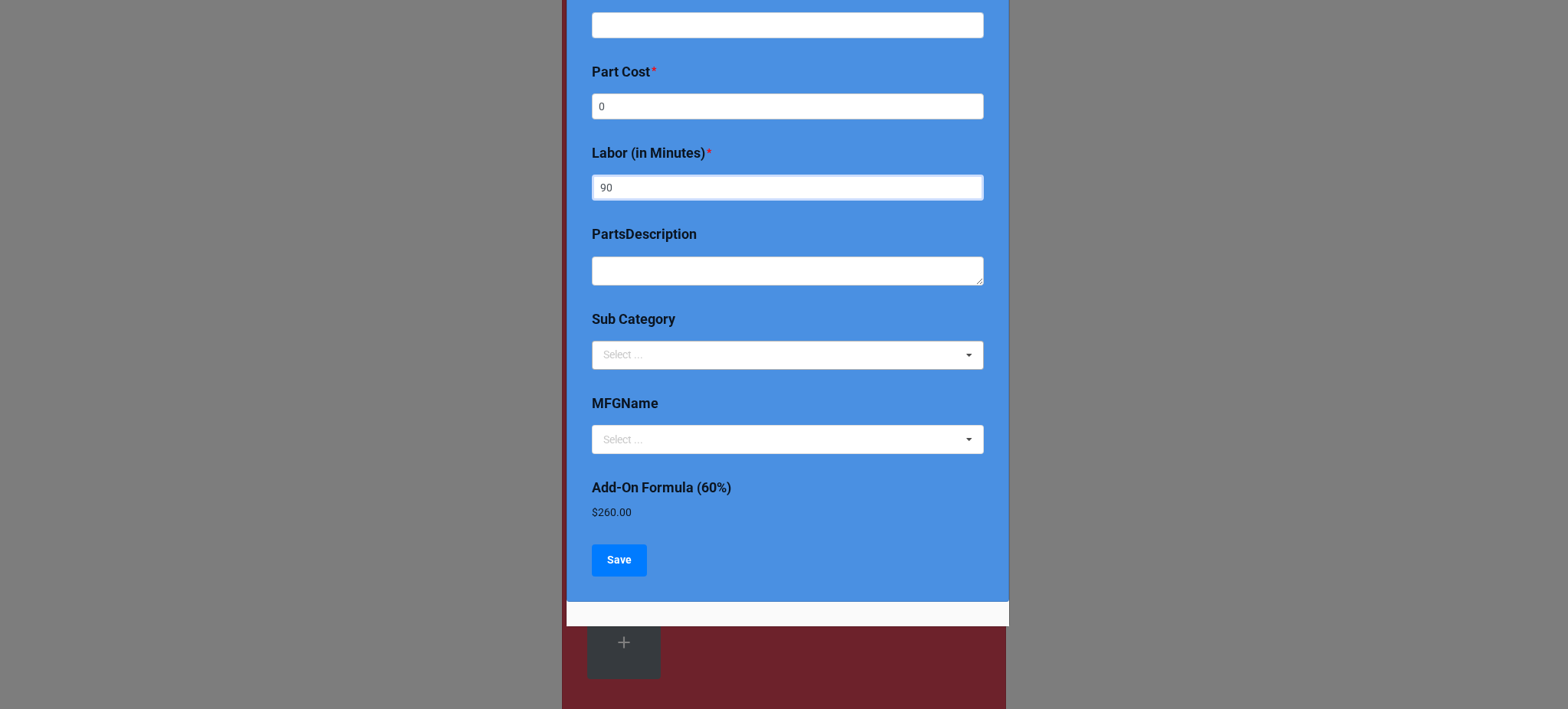
type input "90"
click at [682, 360] on div "Select ... 2024 Early Bird Maintenance Plan 1725/3450 RPM ACCESS & DIFFICULTY A…" at bounding box center [788, 355] width 392 height 29
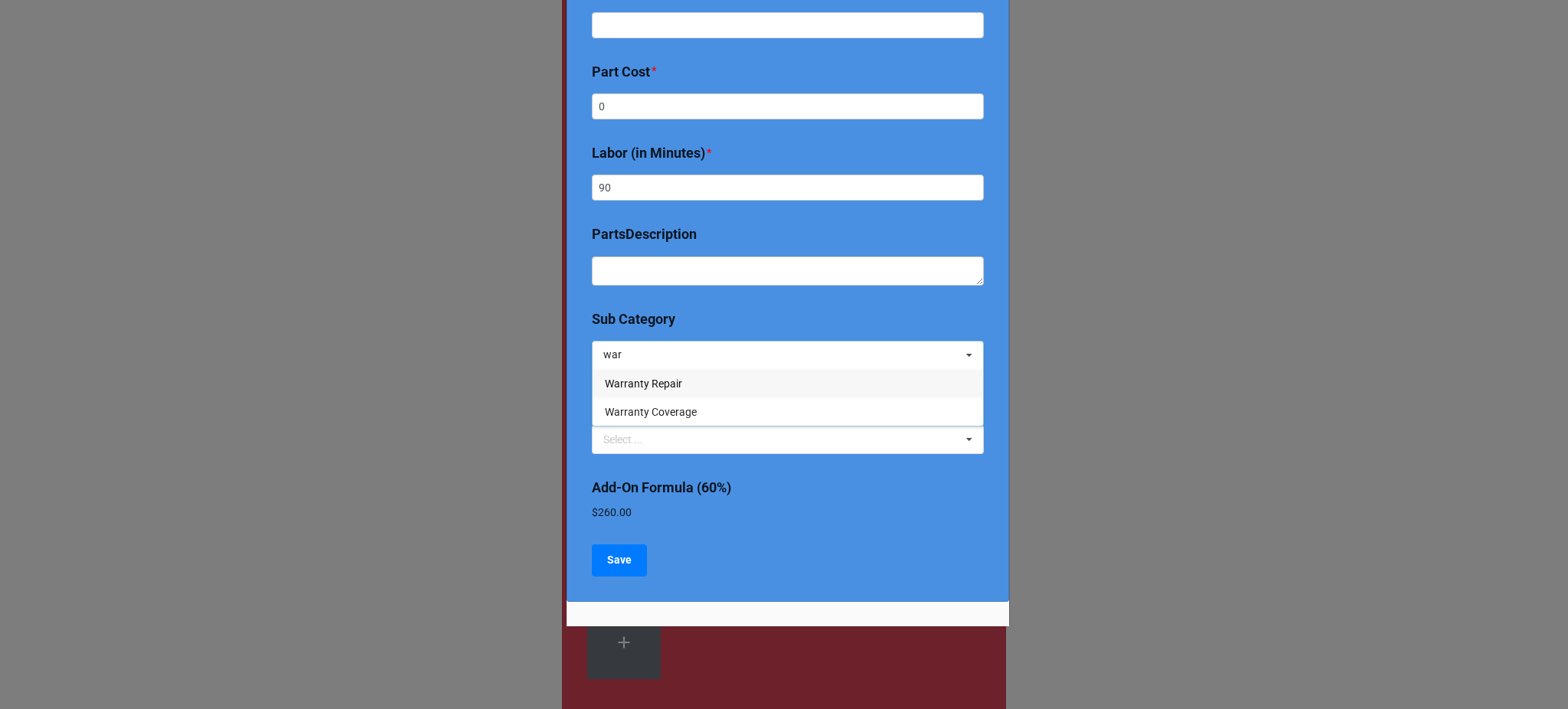
type input "war"
click at [672, 390] on div "Warranty Repair" at bounding box center [788, 383] width 390 height 28
type textarea "x"
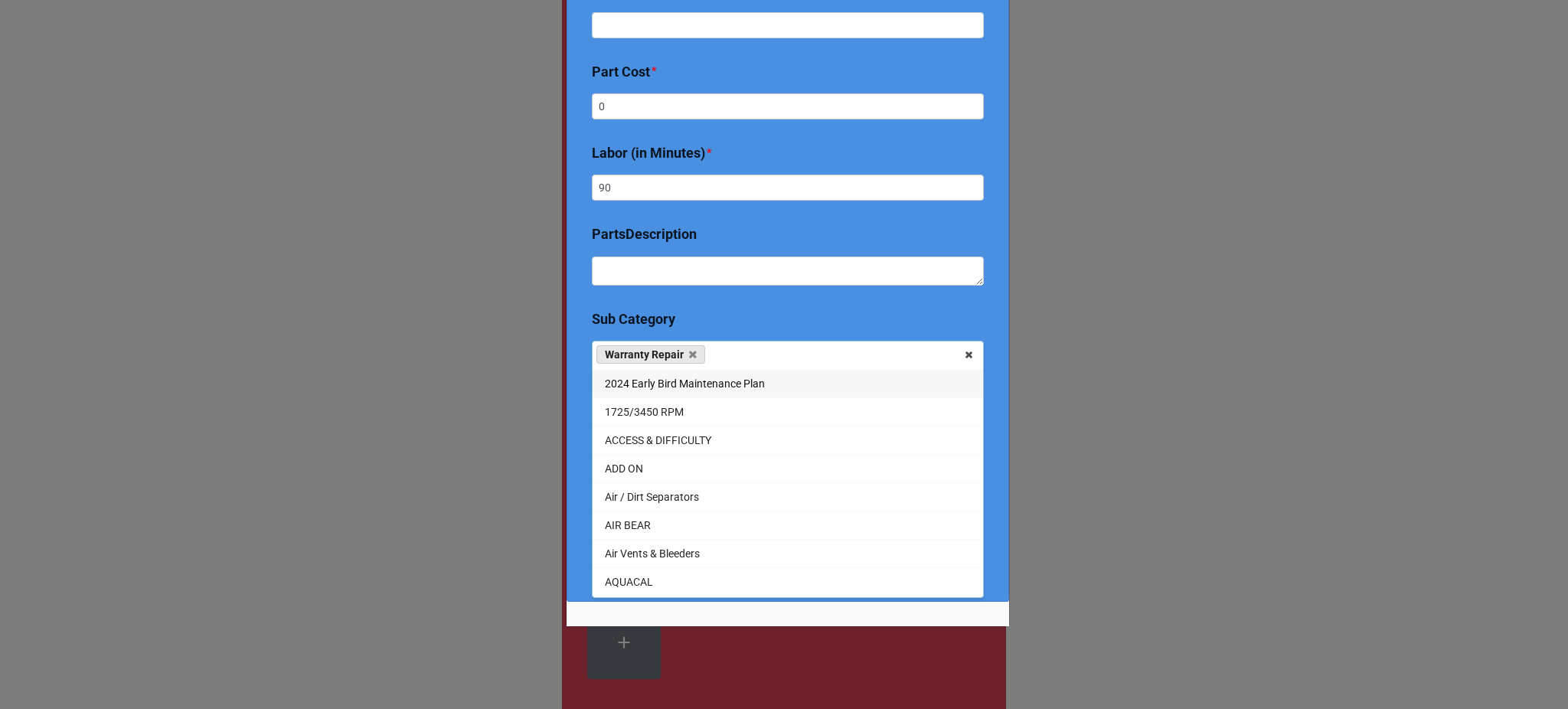
click at [571, 490] on div "Service Price Book - Create a new product Description/Name * Replace 2 outdoor …" at bounding box center [788, 489] width 442 height 840
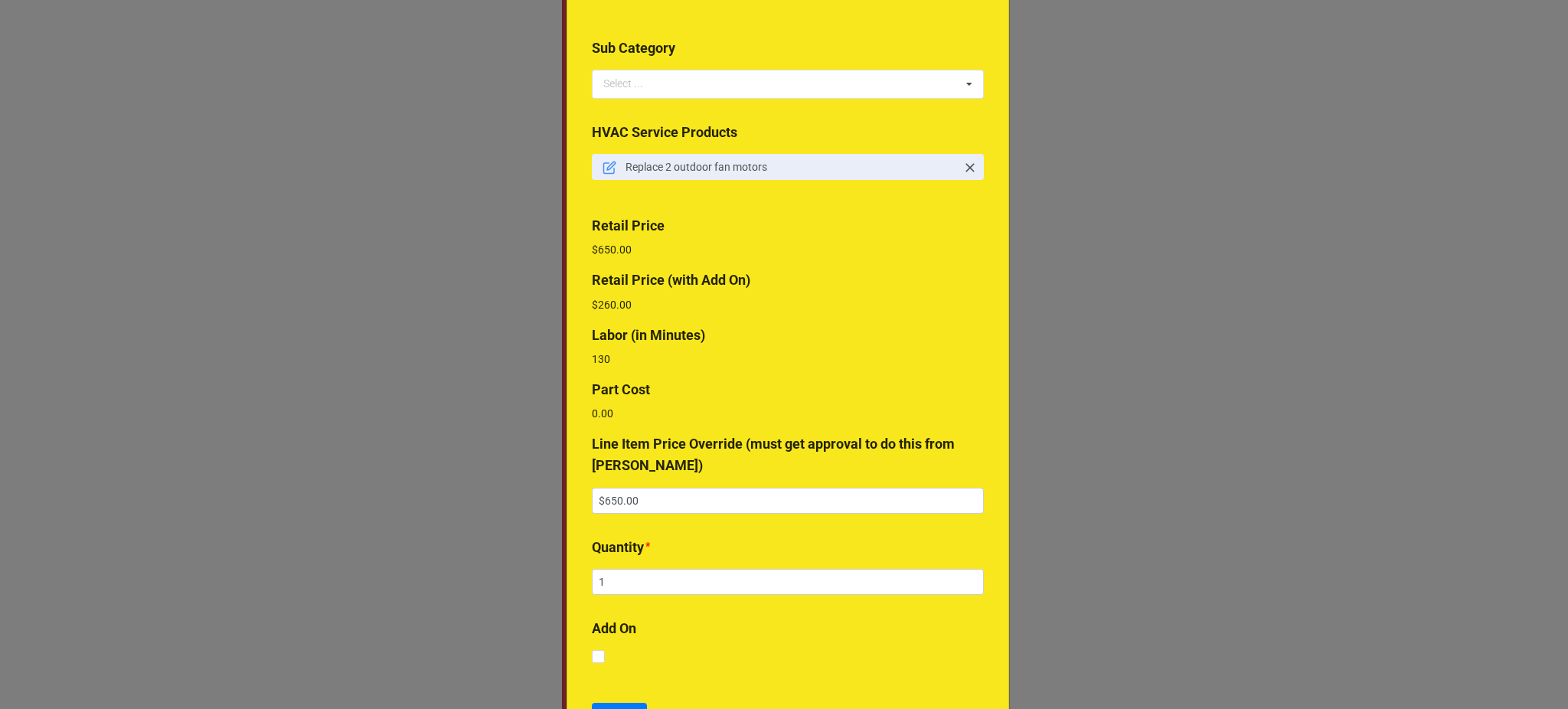
scroll to position [164, 0]
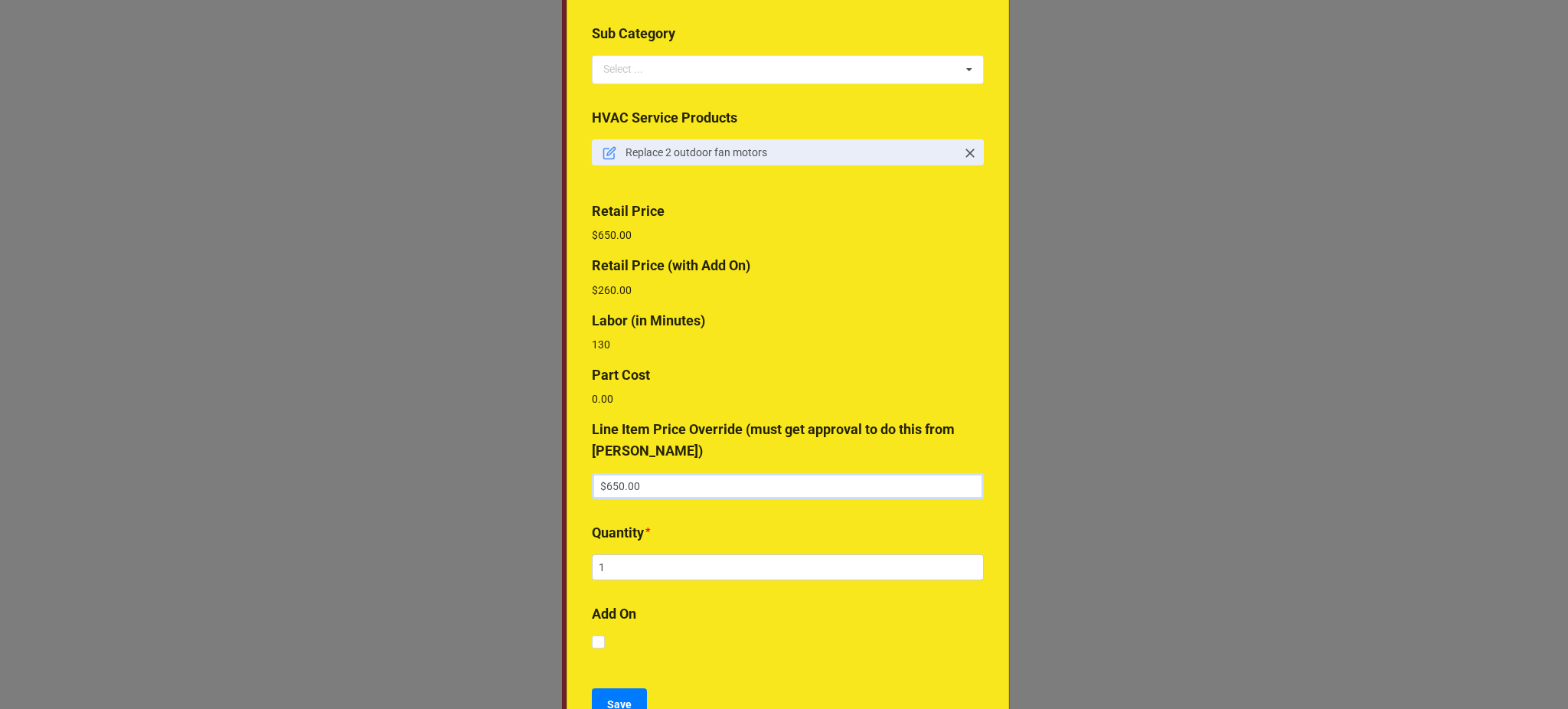
drag, startPoint x: 645, startPoint y: 482, endPoint x: 560, endPoint y: 499, distance: 86.7
click at [560, 499] on div "× Close Service Line Item: (this will not change the price book, only this line…" at bounding box center [784, 354] width 1568 height 709
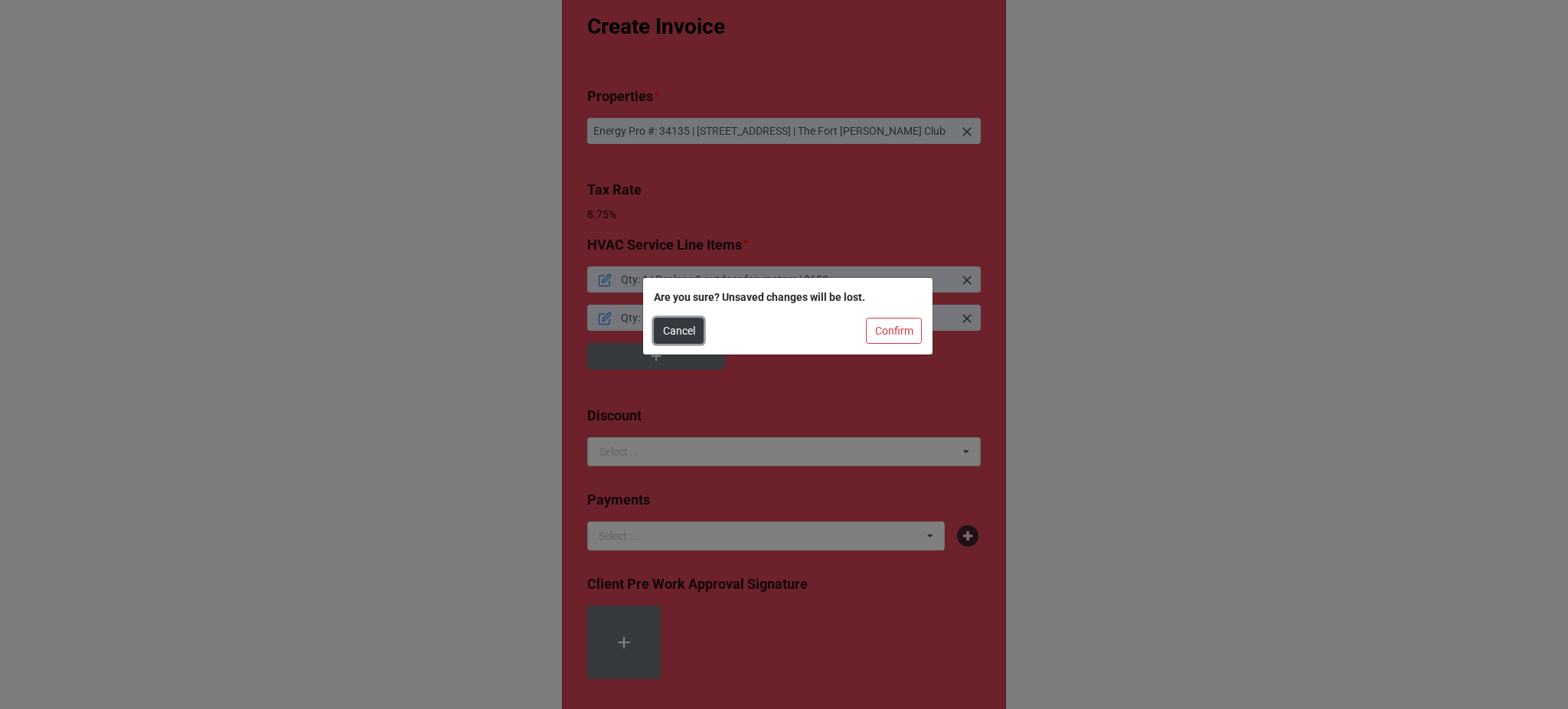
click at [675, 334] on button "Cancel" at bounding box center [679, 330] width 50 height 26
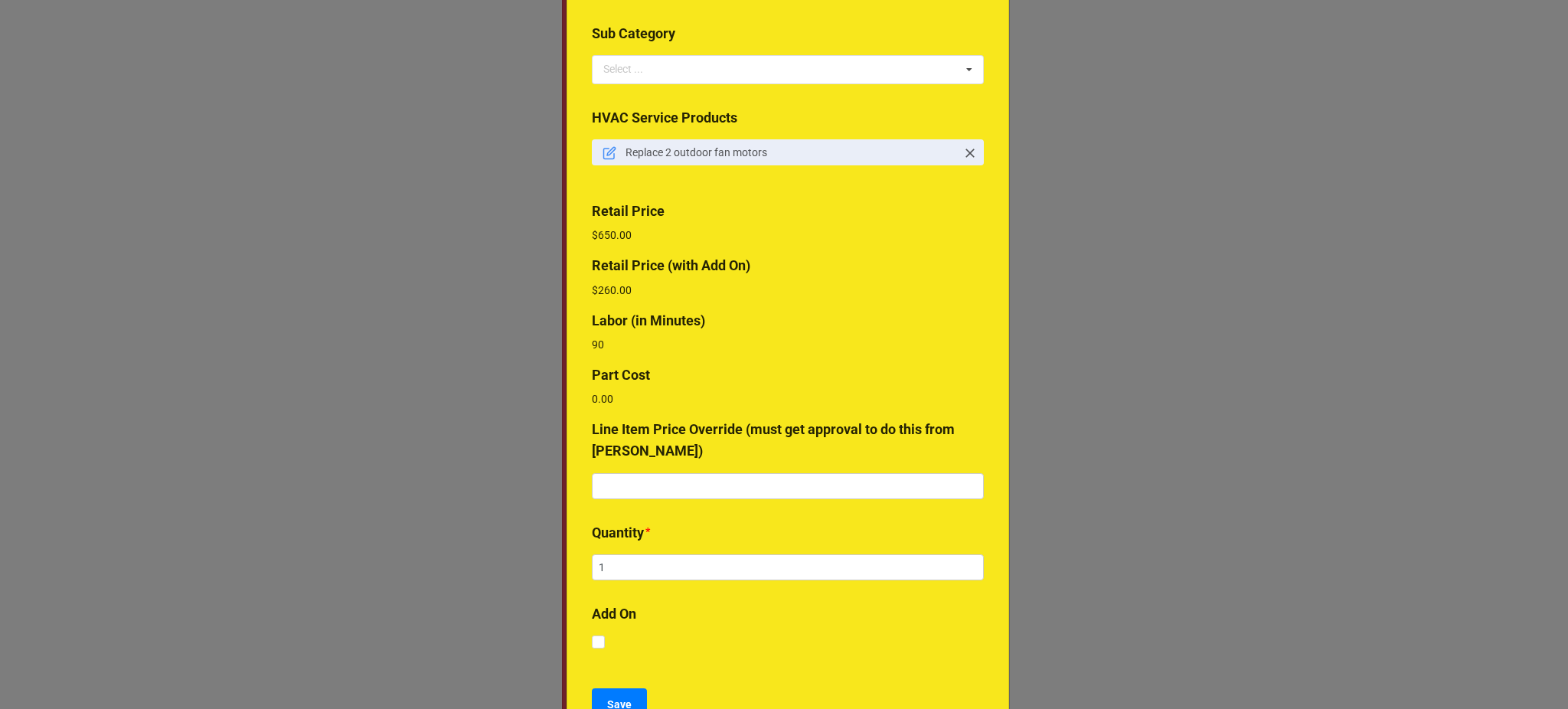
scroll to position [321, 0]
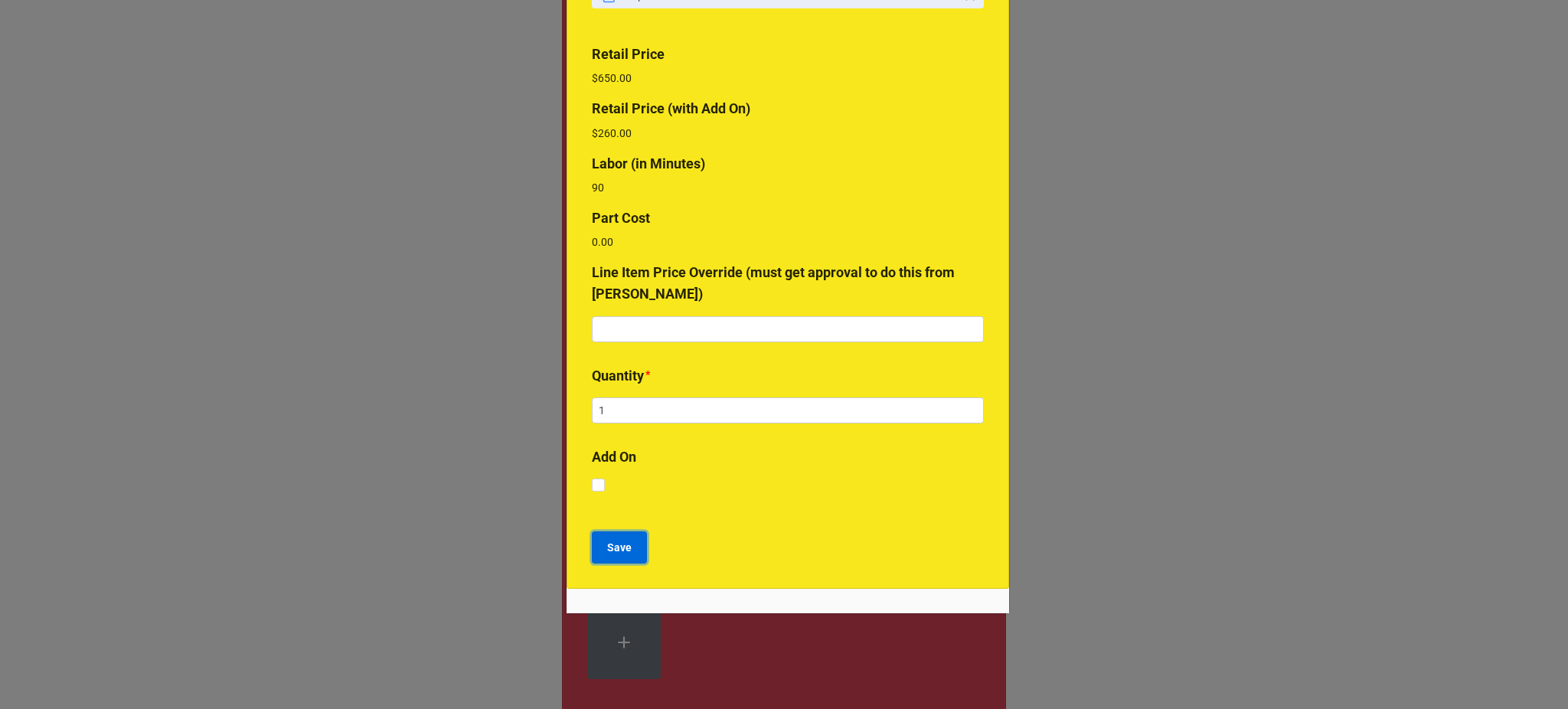
click at [601, 561] on button "Save" at bounding box center [619, 547] width 55 height 32
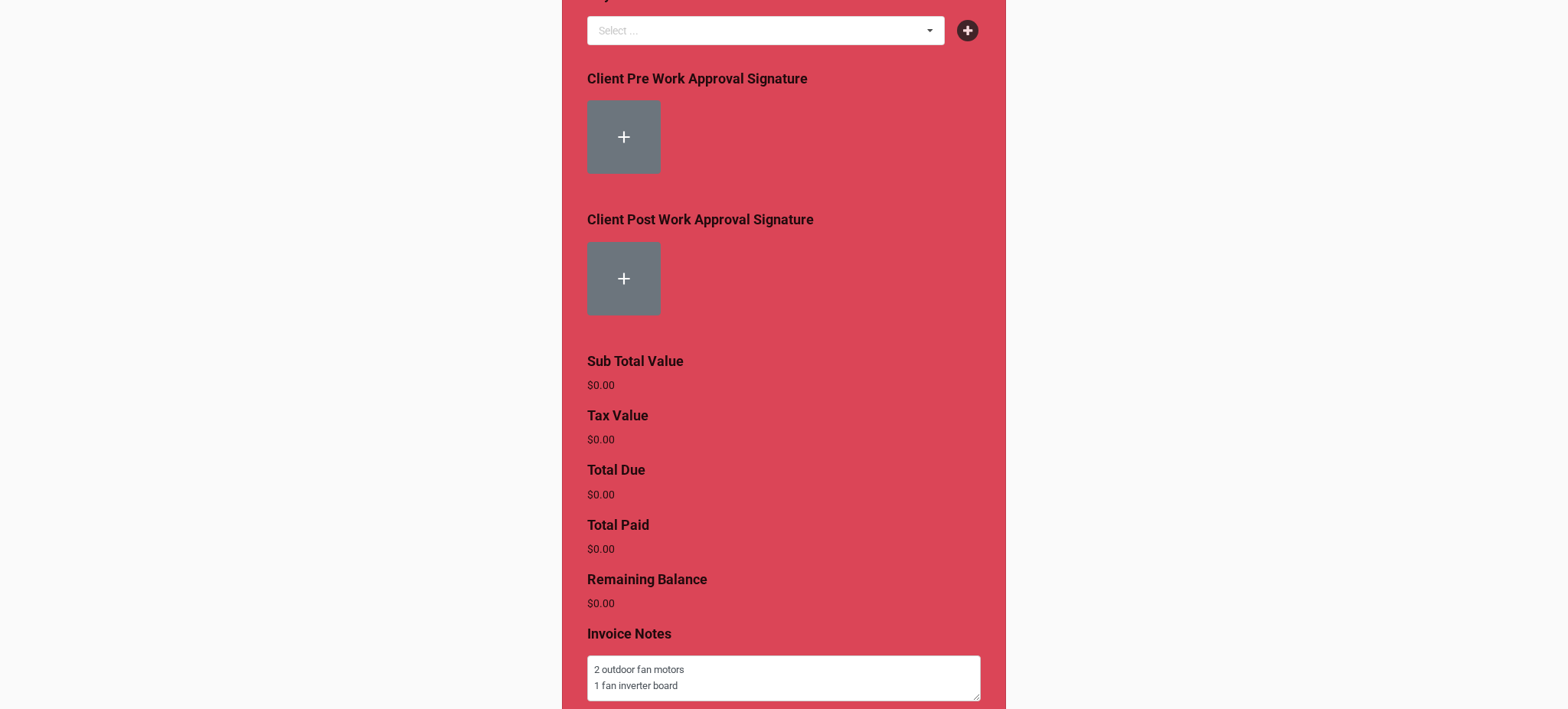
scroll to position [650, 0]
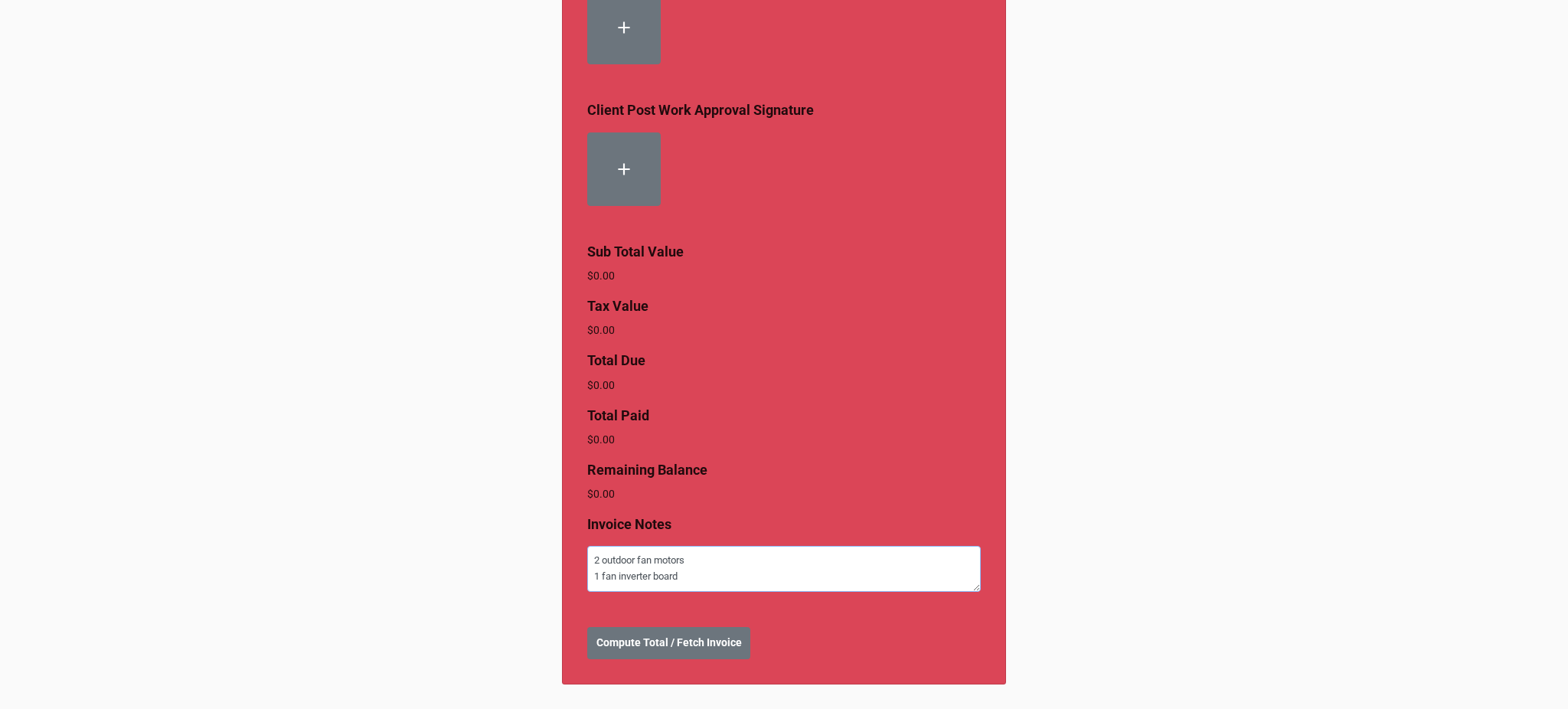
drag, startPoint x: 692, startPoint y: 587, endPoint x: 531, endPoint y: 564, distance: 162.6
click at [531, 564] on div "Create Invoice Properties * Energy Pro #: 34135 | [STREET_ADDRESS] | The Fort […" at bounding box center [784, 33] width 1568 height 1351
type textarea "x"
type textarea "Q"
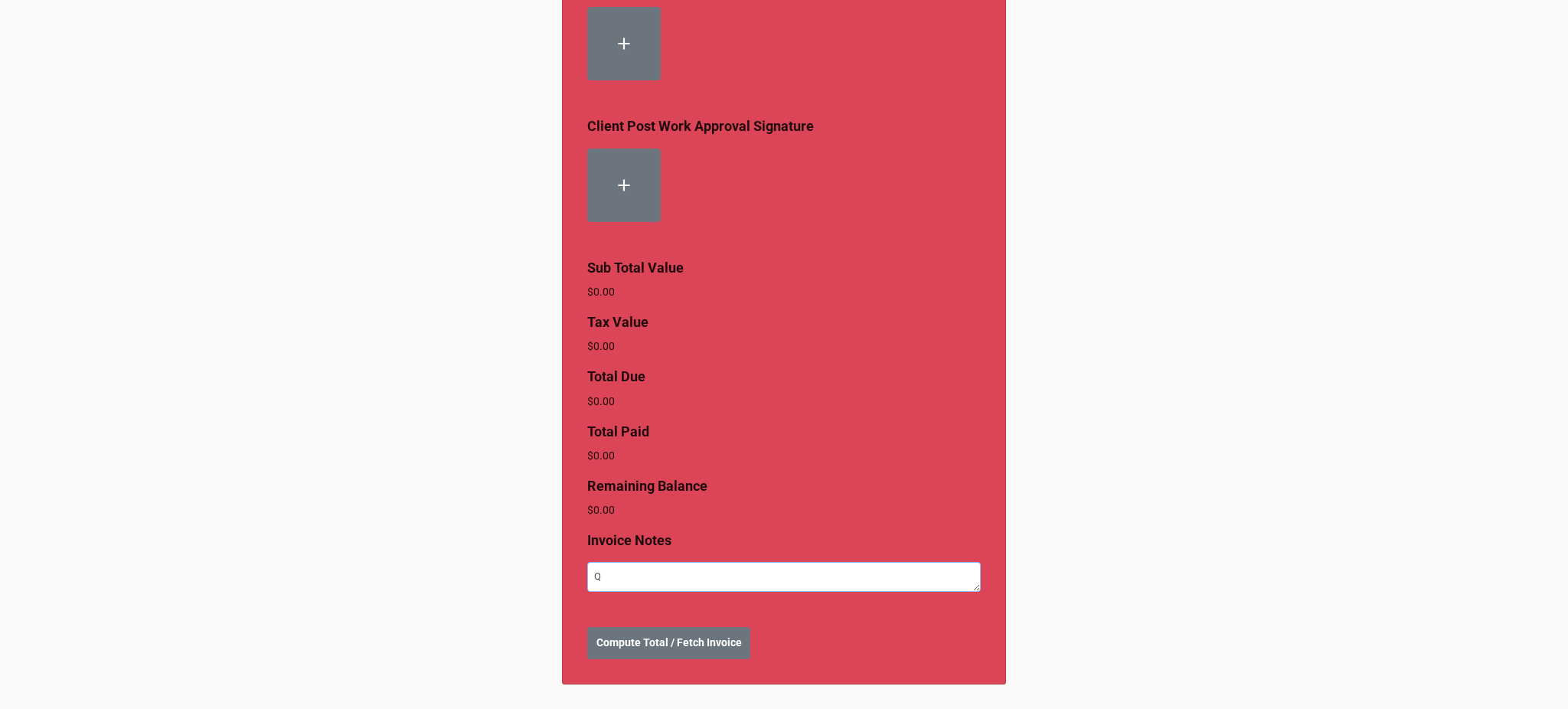
scroll to position [633, 0]
type textarea "x"
type textarea "Qu"
type textarea "x"
type textarea "Quo"
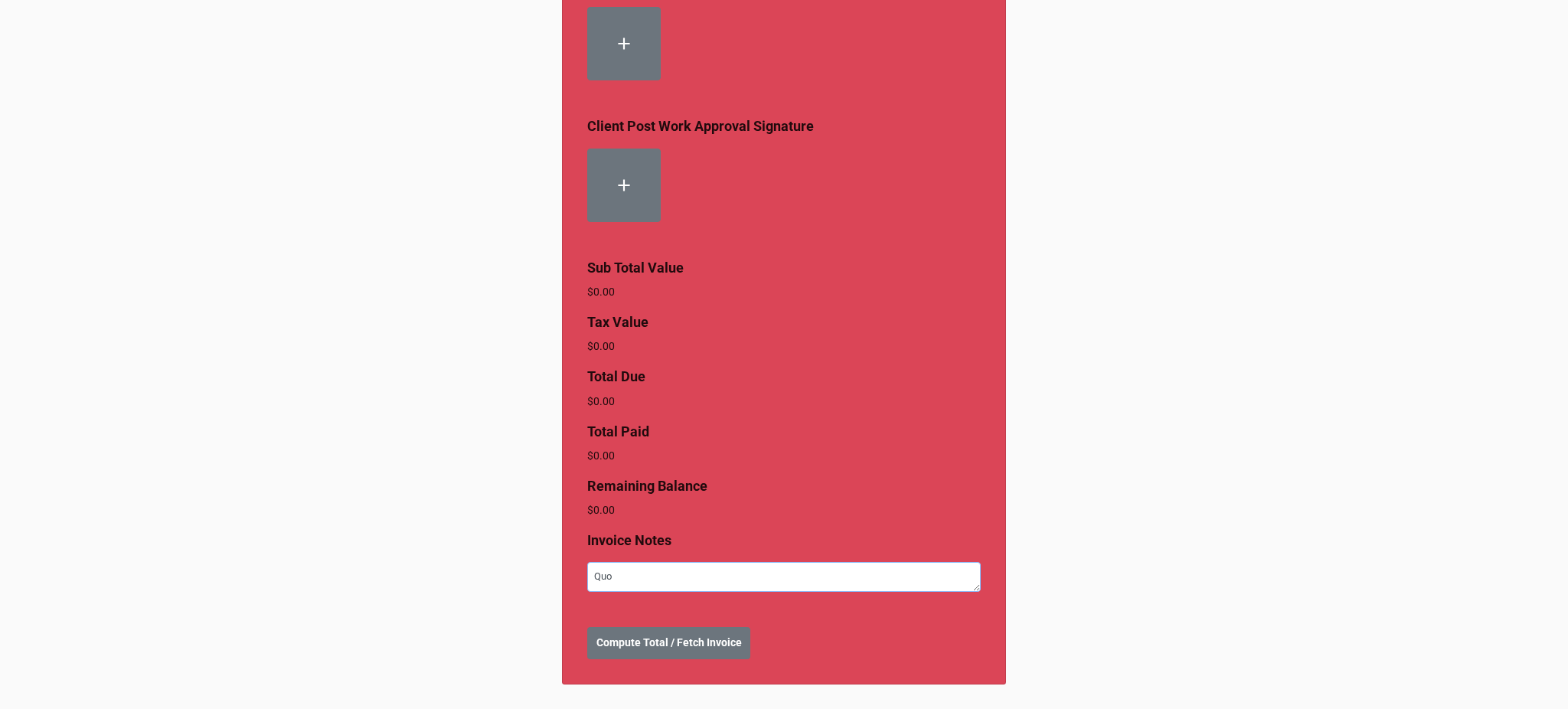
type textarea "x"
type textarea "Quot"
type textarea "x"
type textarea "Quote"
type textarea "x"
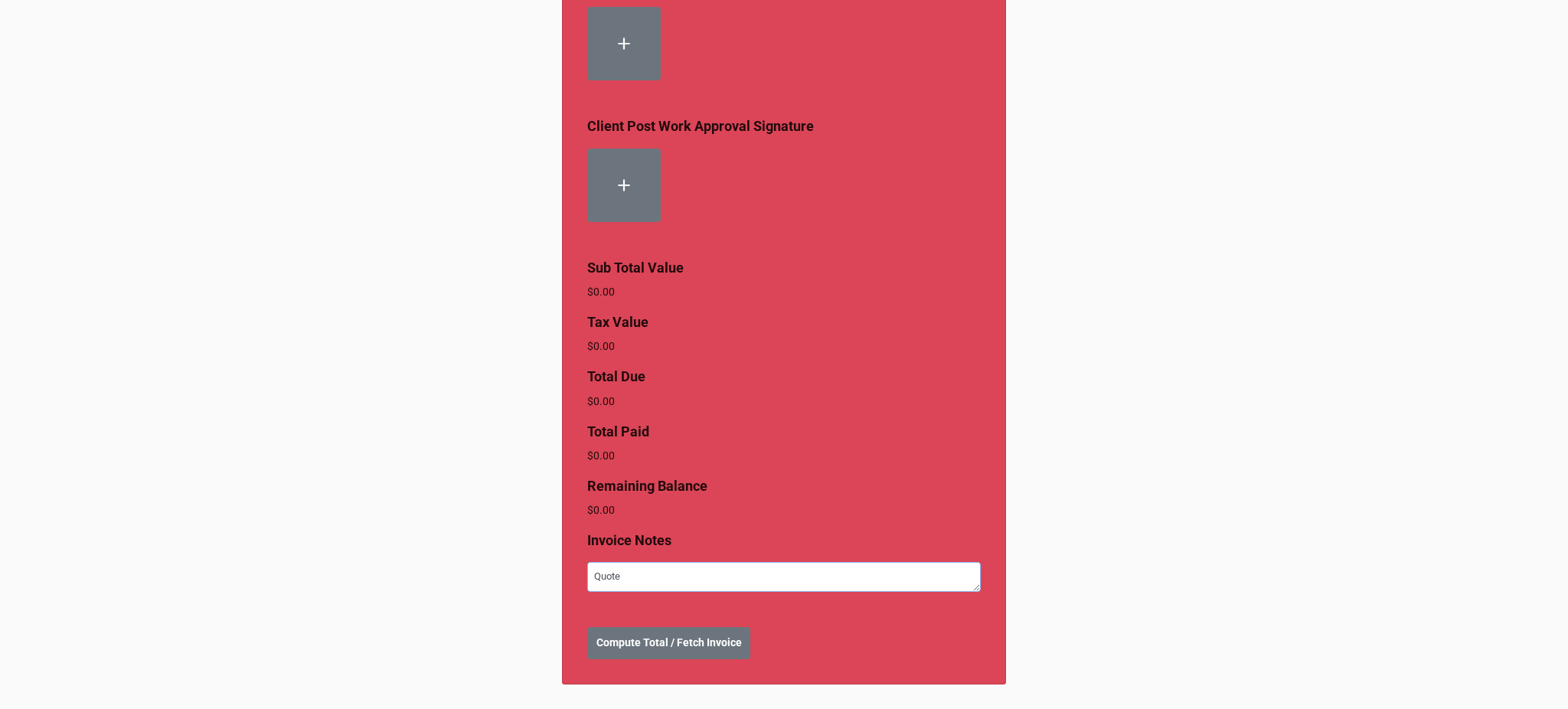
type textarea "Quote"
type textarea "x"
type textarea "Quote f"
type textarea "x"
type textarea "Quote fo"
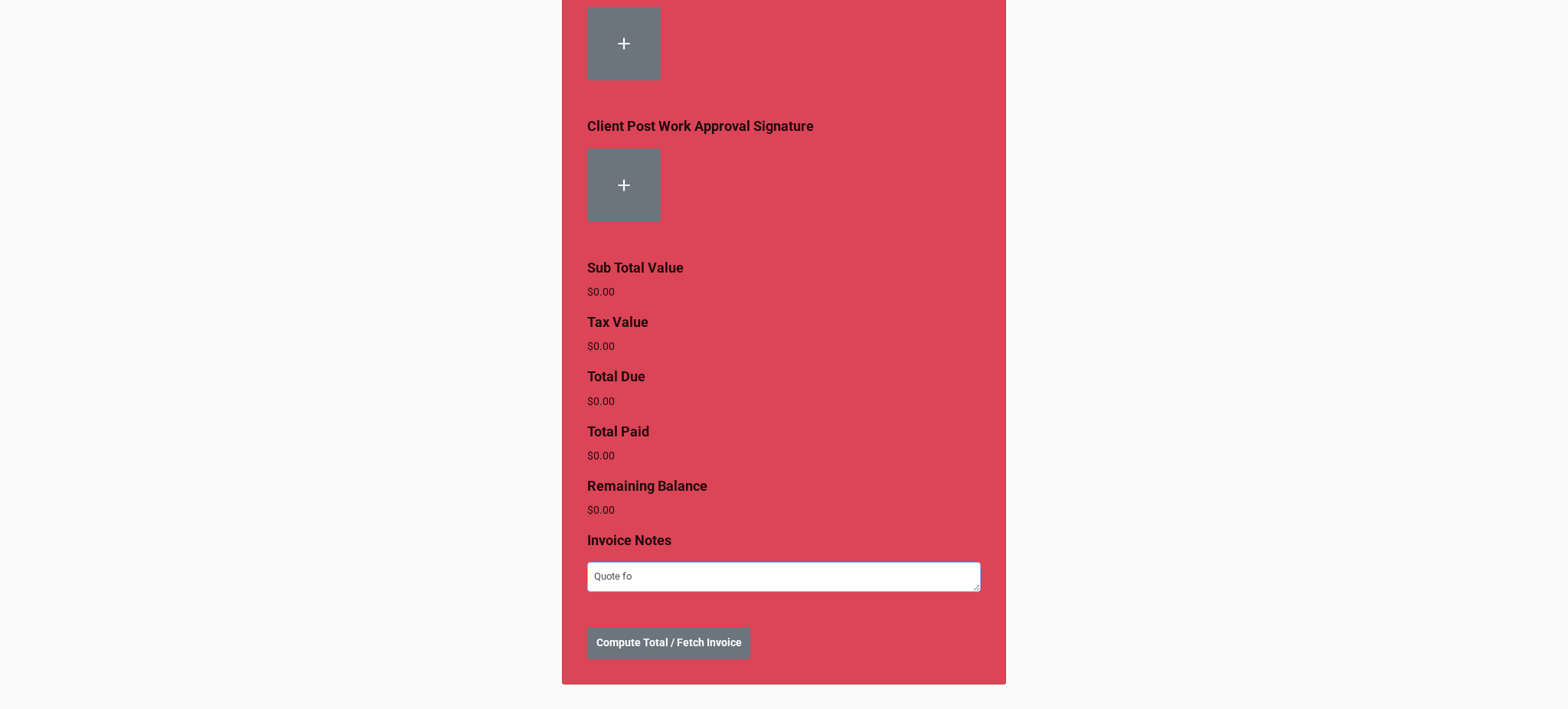
type textarea "x"
type textarea "Quote for"
type textarea "x"
type textarea "Quote for t"
type textarea "x"
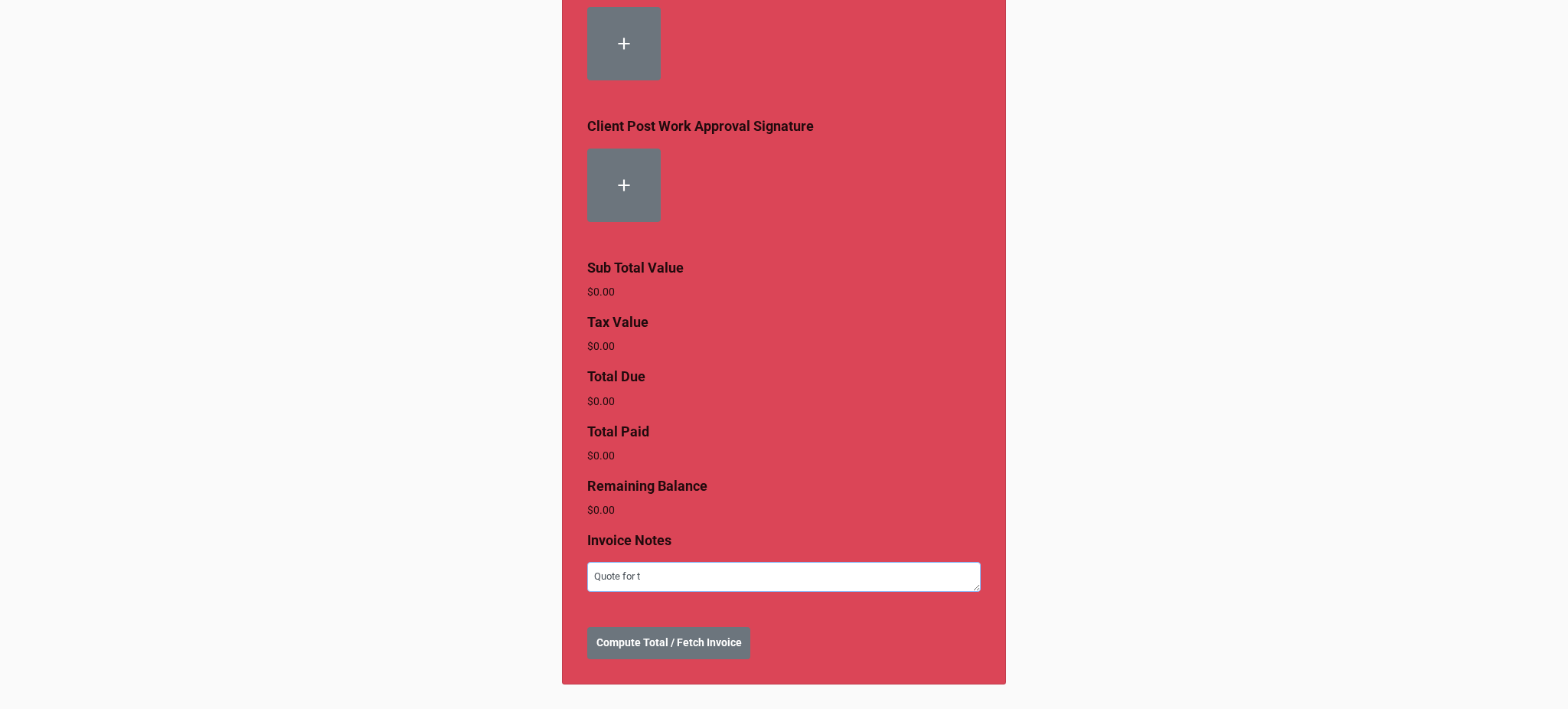
type textarea "Quote for th"
type textarea "x"
type textarea "Quote for the"
type textarea "x"
type textarea "Quote for the r"
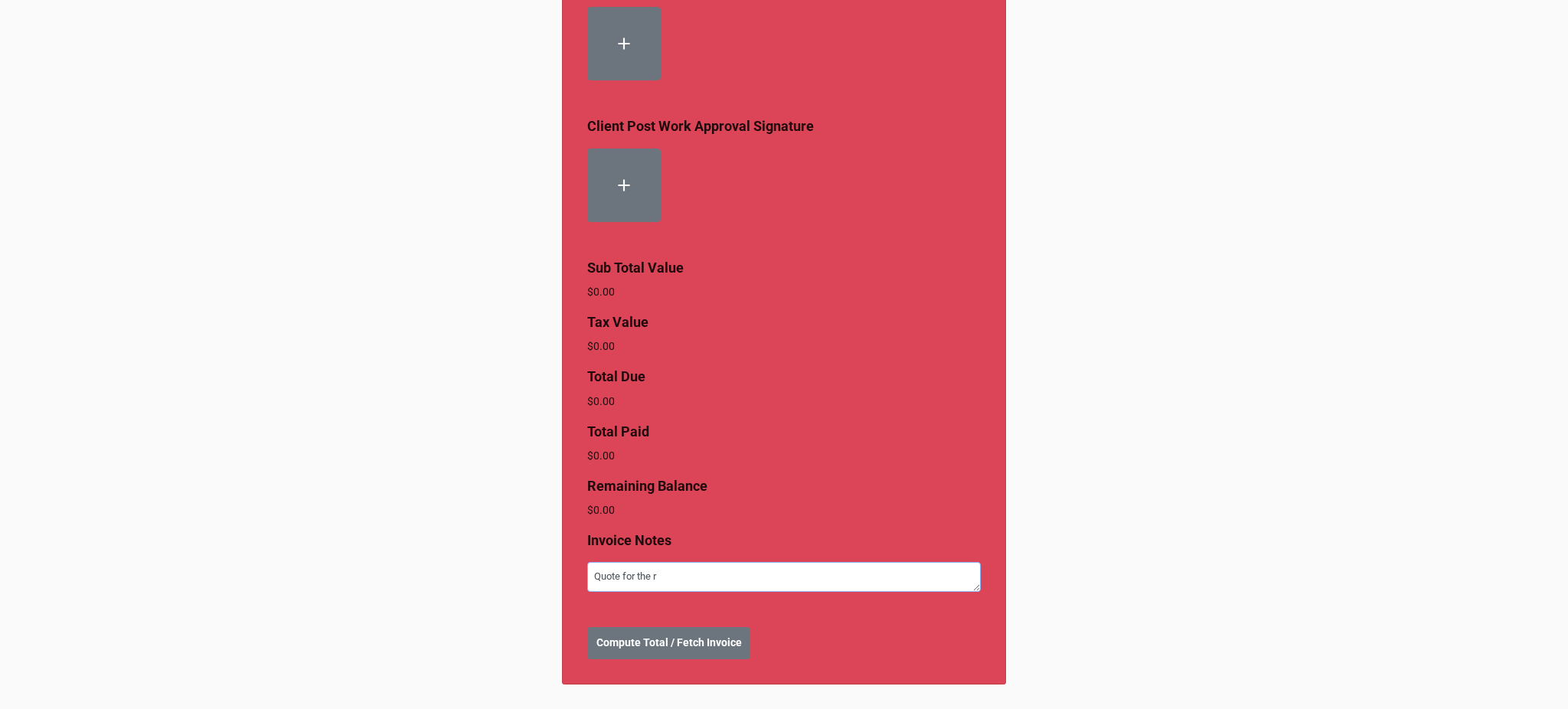
type textarea "x"
type textarea "Quote for the rep"
type textarea "x"
type textarea "Quote for the repa"
type textarea "x"
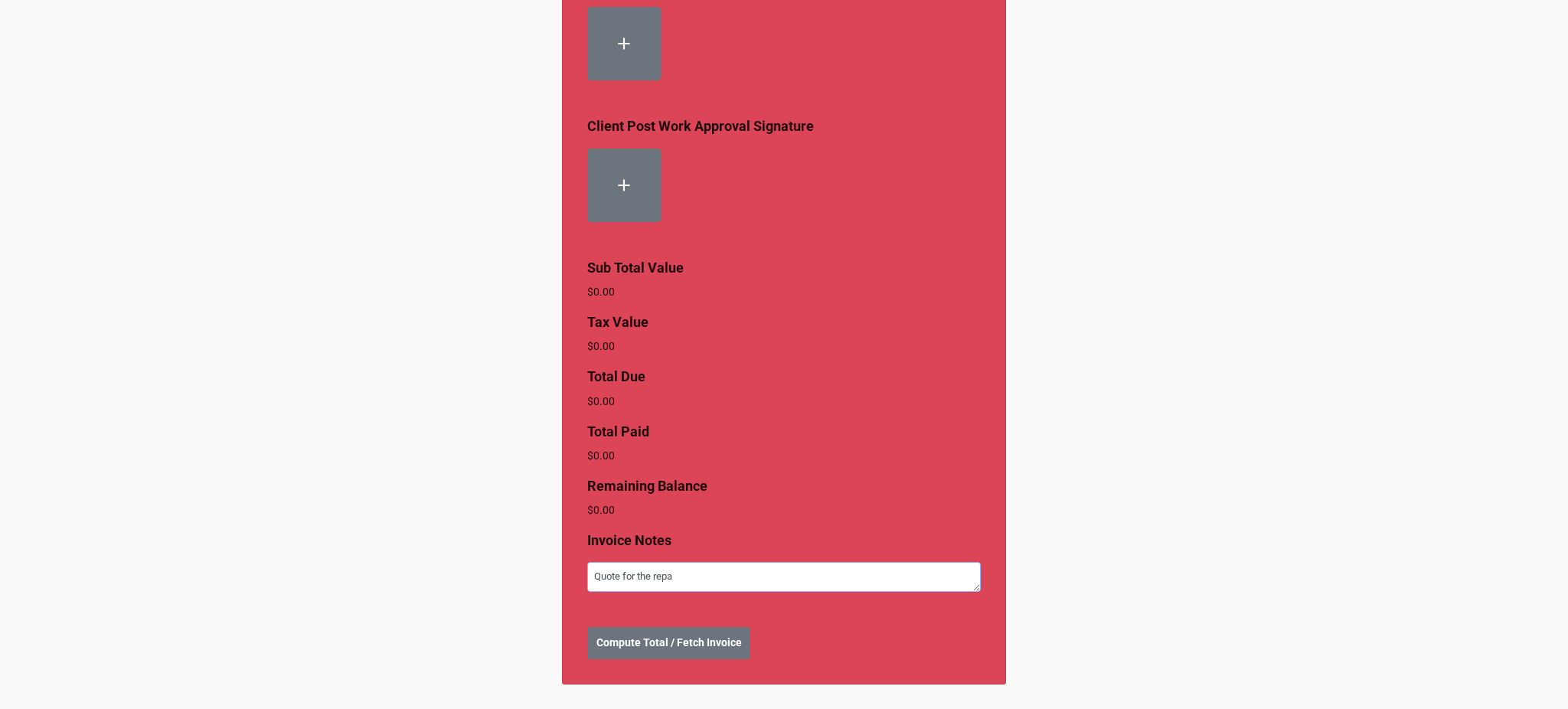
type textarea "Quote for the repai"
type textarea "x"
type textarea "Quote for the repair"
type textarea "x"
type textarea "Quote for the repair wo"
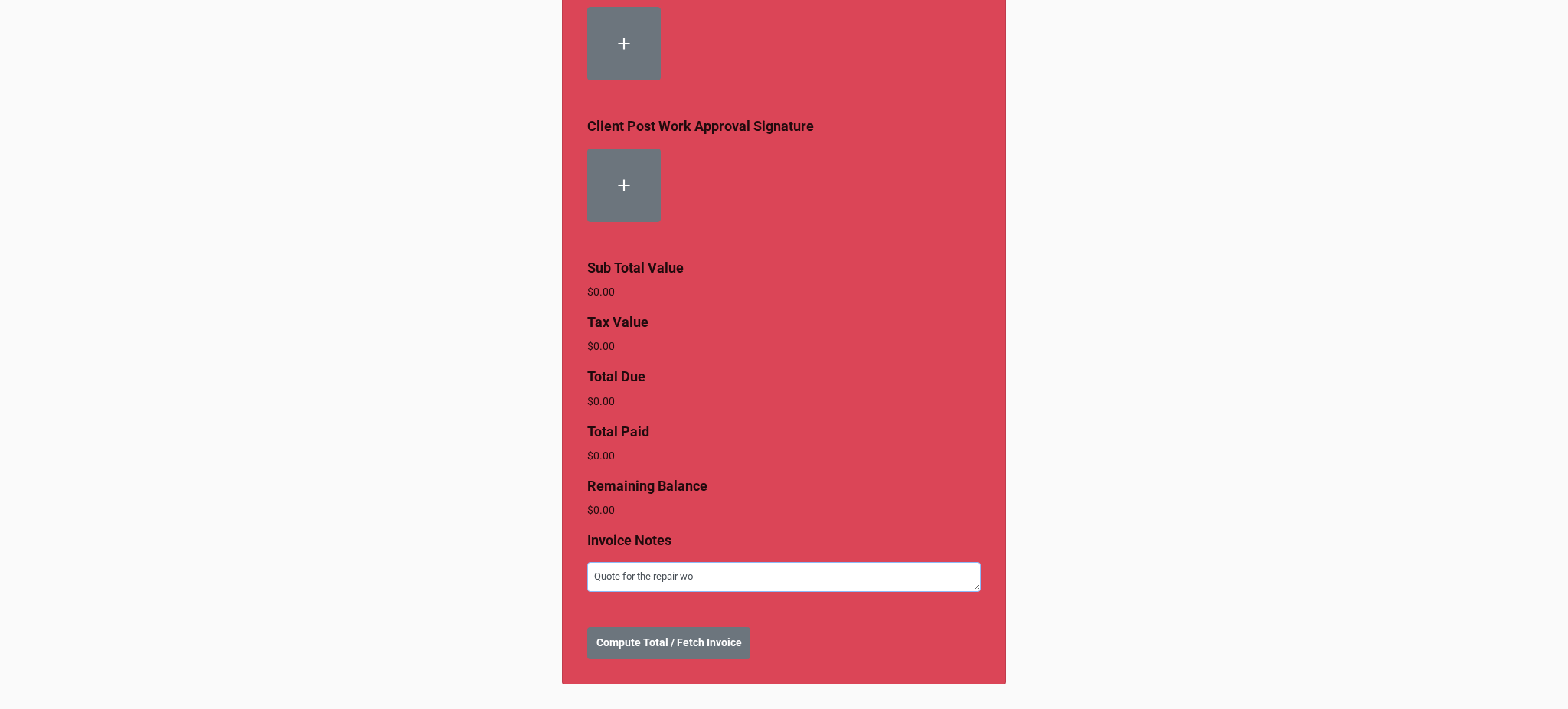
type textarea "x"
type textarea "Quote for the repair wor"
type textarea "x"
type textarea "Quote for the repair work"
type textarea "x"
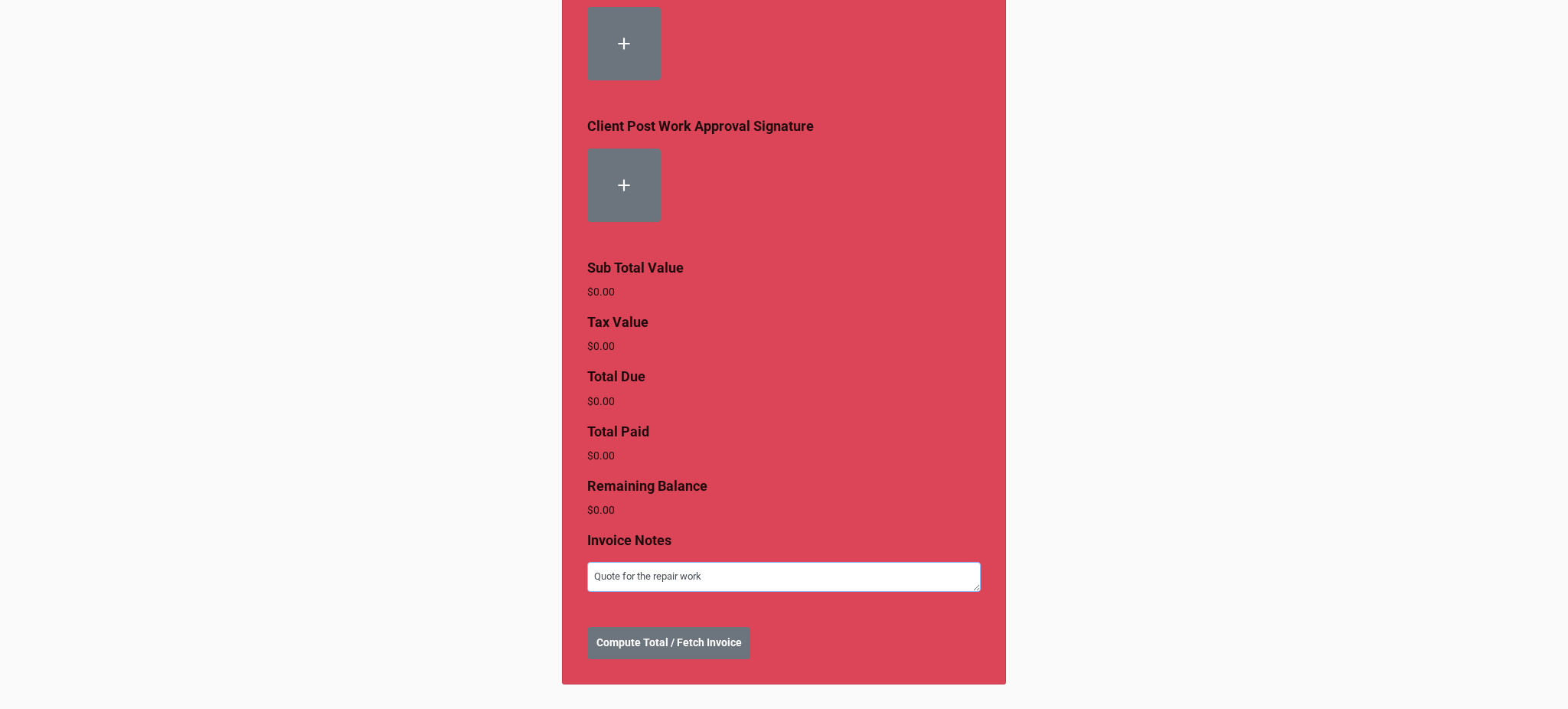
type textarea "Quote for the repair work"
type textarea "x"
type textarea "Quote for the repair work wi"
type textarea "x"
type textarea "Quote for the repair work with"
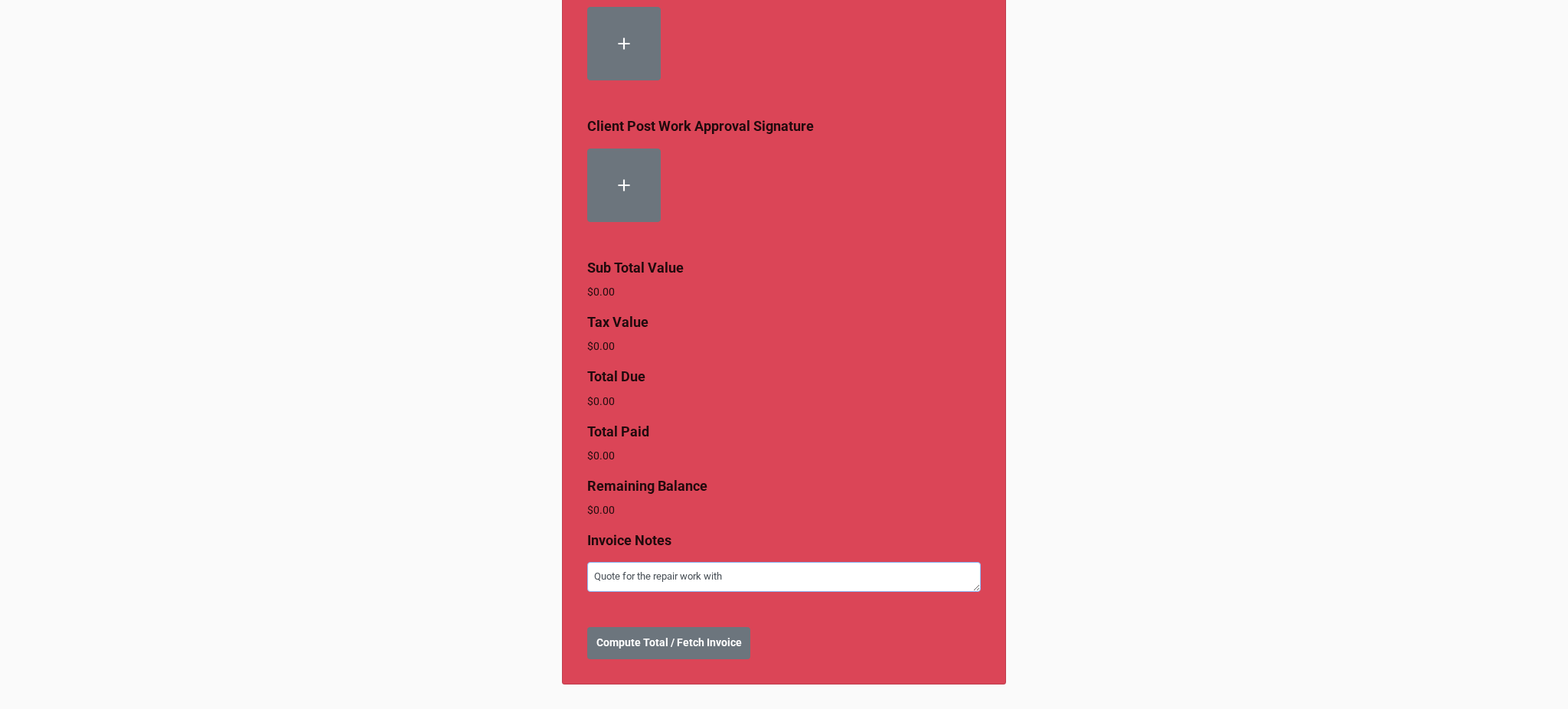
type textarea "x"
type textarea "Quote for the repair work with"
type textarea "x"
type textarea "Quote for the repair work with m"
type textarea "x"
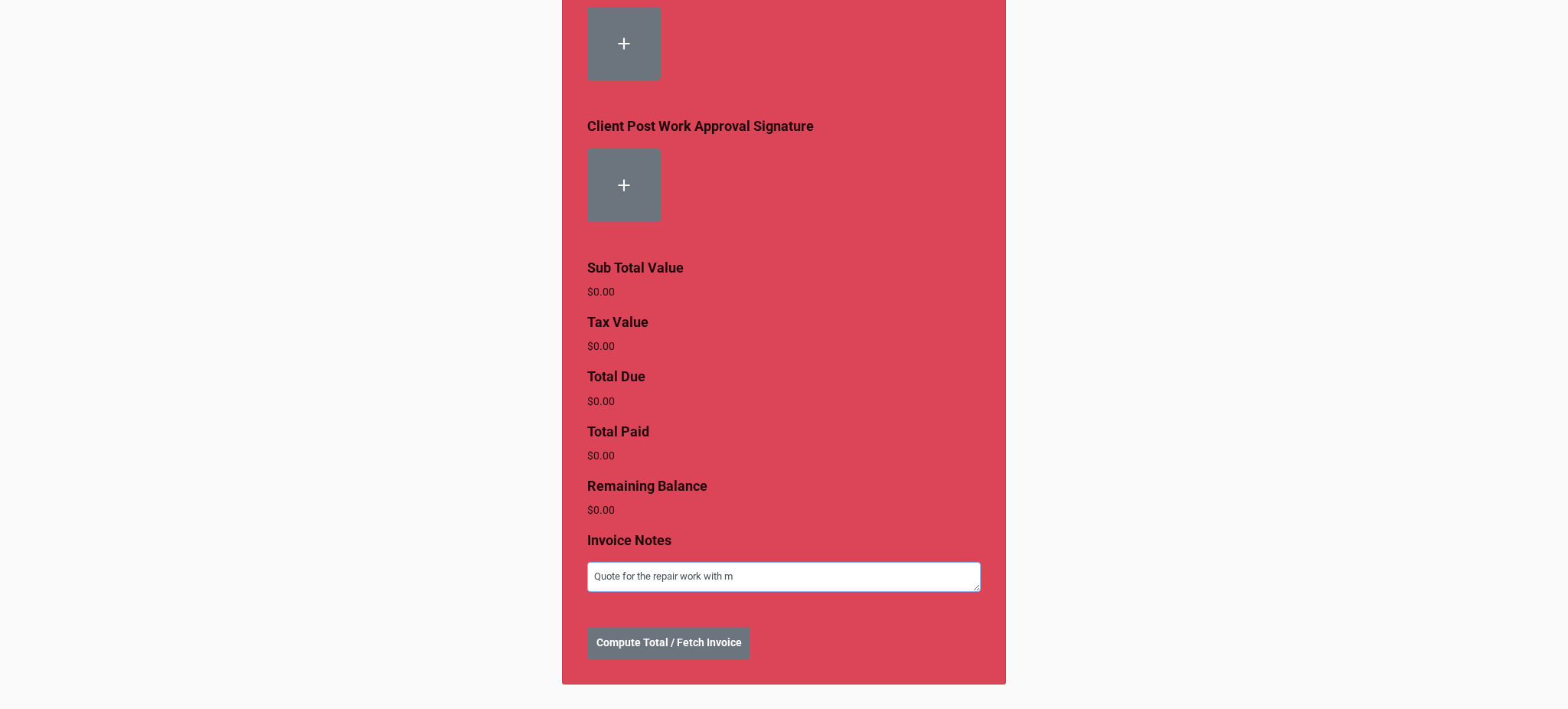
type textarea "Quote for the repair work with ma"
type textarea "x"
type textarea "Quote for the repair work with man"
type textarea "x"
type textarea "Quote for the repair work with [PERSON_NAME]"
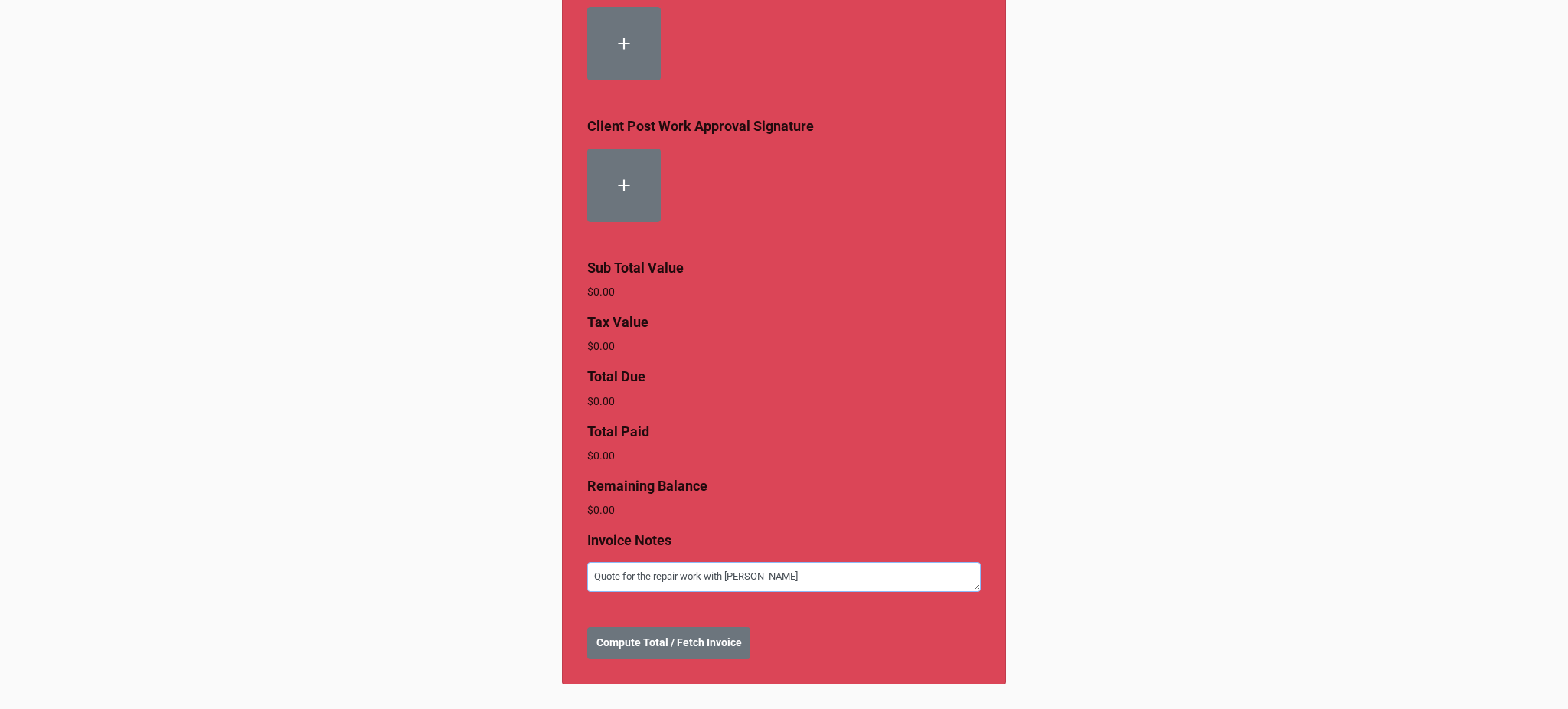
type textarea "x"
type textarea "Quote for the repair work with manuf"
type textarea "x"
type textarea "Quote for the repair work with [PERSON_NAME]"
type textarea "x"
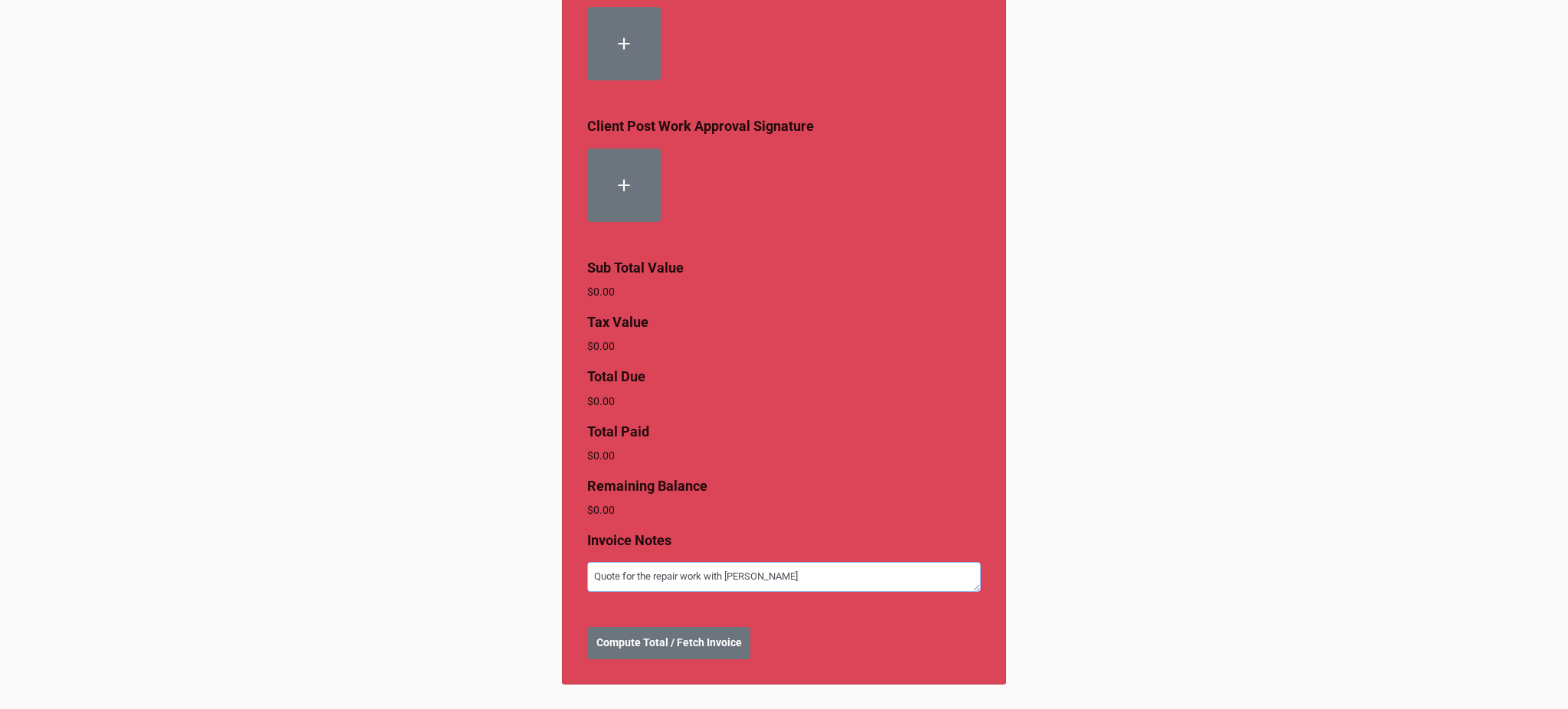
type textarea "Quote for the repair work with manufac"
type textarea "x"
type textarea "Quote for the repair work with manufact"
type textarea "x"
type textarea "Quote for the repair work with manufactu"
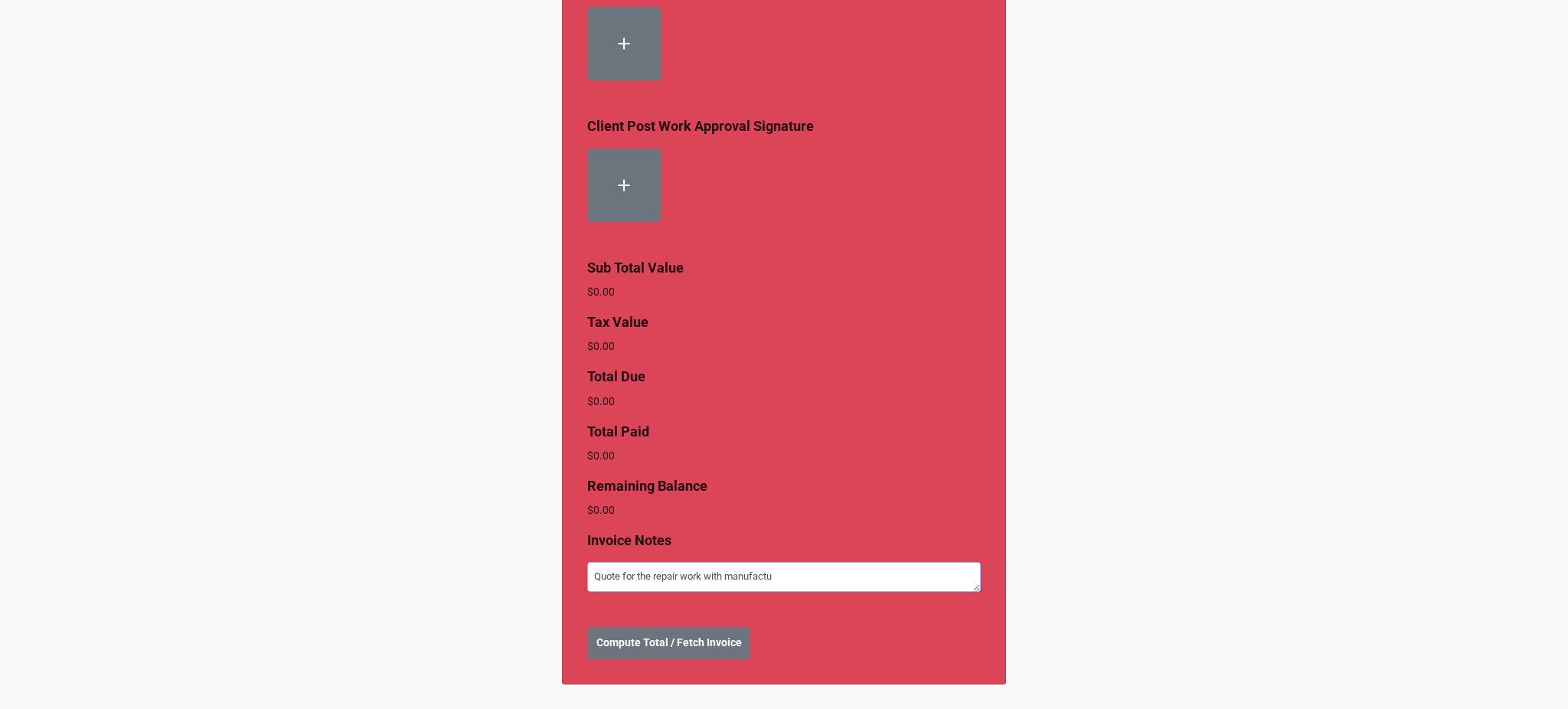
type textarea "x"
type textarea "Quote for the repair work with manufactur"
type textarea "x"
type textarea "Quote for the repair work with manufacture"
type textarea "x"
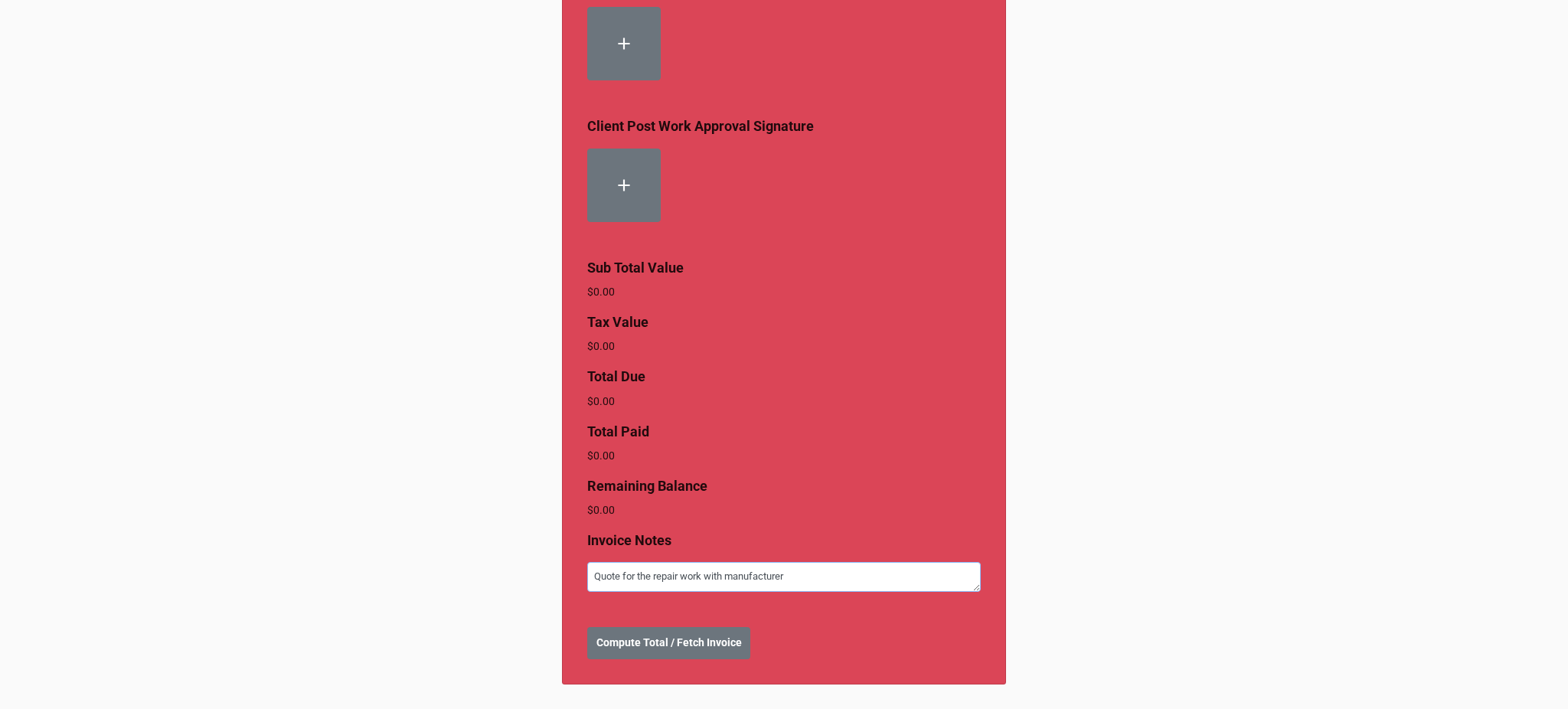
type textarea "Quote for the repair work with manufacturer"
click at [531, 564] on div "Create Invoice Properties * Energy Pro #: 34135 | [STREET_ADDRESS] | The Fort […" at bounding box center [784, 41] width 1568 height 1335
click at [855, 575] on textarea "Quote for the repair work with manufacturer coverage applied" at bounding box center [784, 576] width 394 height 29
click at [908, 571] on textarea "Quote for the repair work with manufacturer coverage applied" at bounding box center [784, 576] width 394 height 29
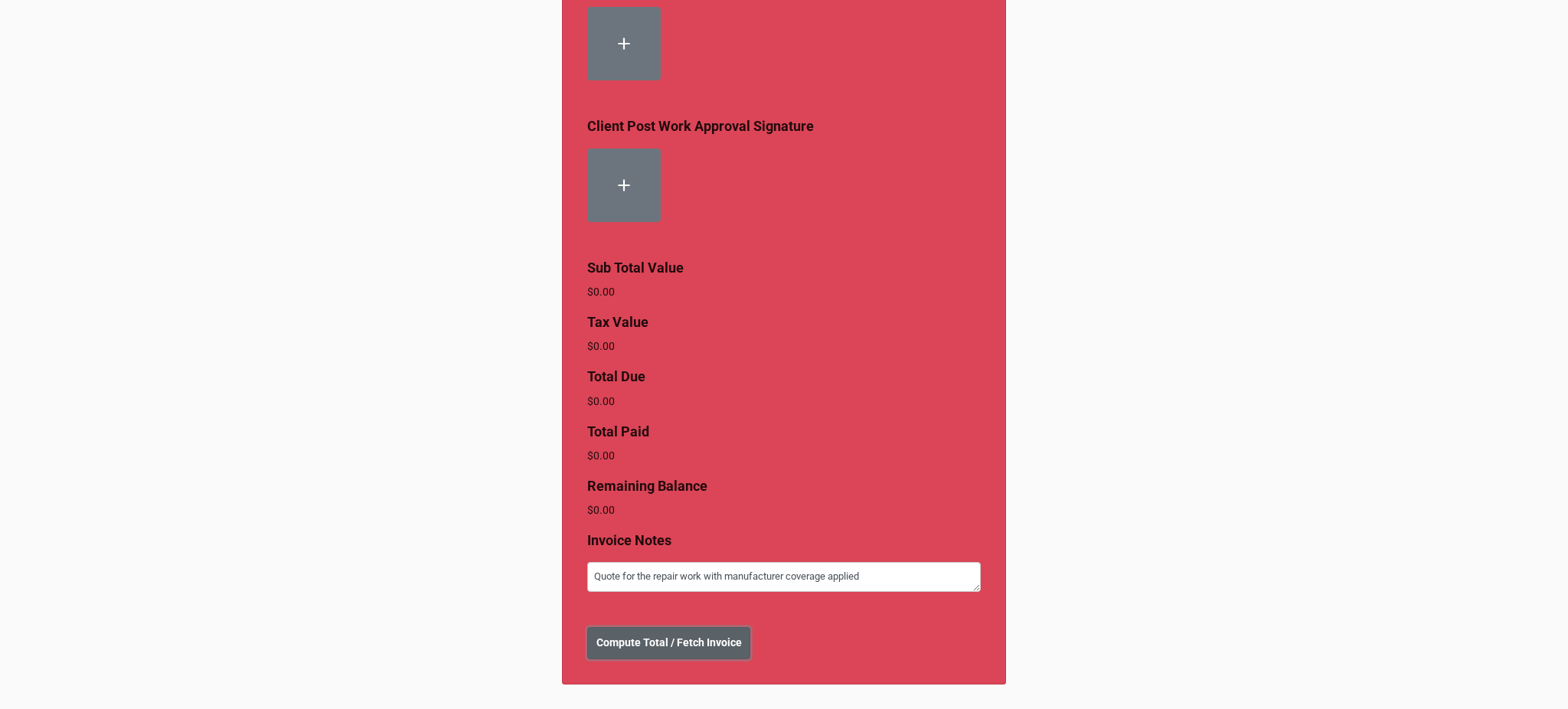
click at [642, 641] on b "Compute Total / Fetch Invoice" at bounding box center [669, 642] width 146 height 16
click at [622, 647] on b "Create Invoice" at bounding box center [631, 642] width 70 height 16
